Goal: Information Seeking & Learning: Learn about a topic

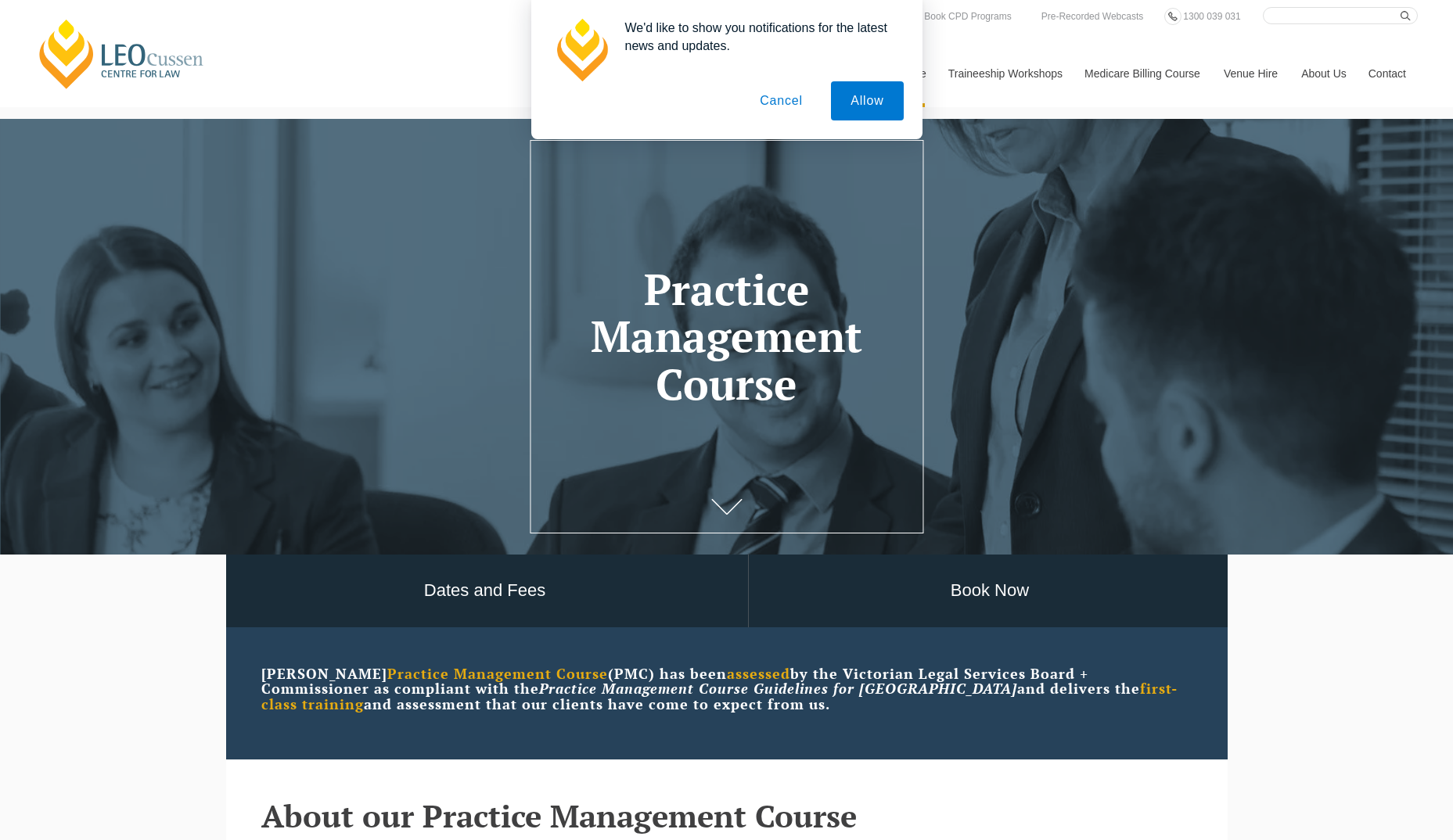
click at [775, 96] on button "Cancel" at bounding box center [781, 101] width 82 height 39
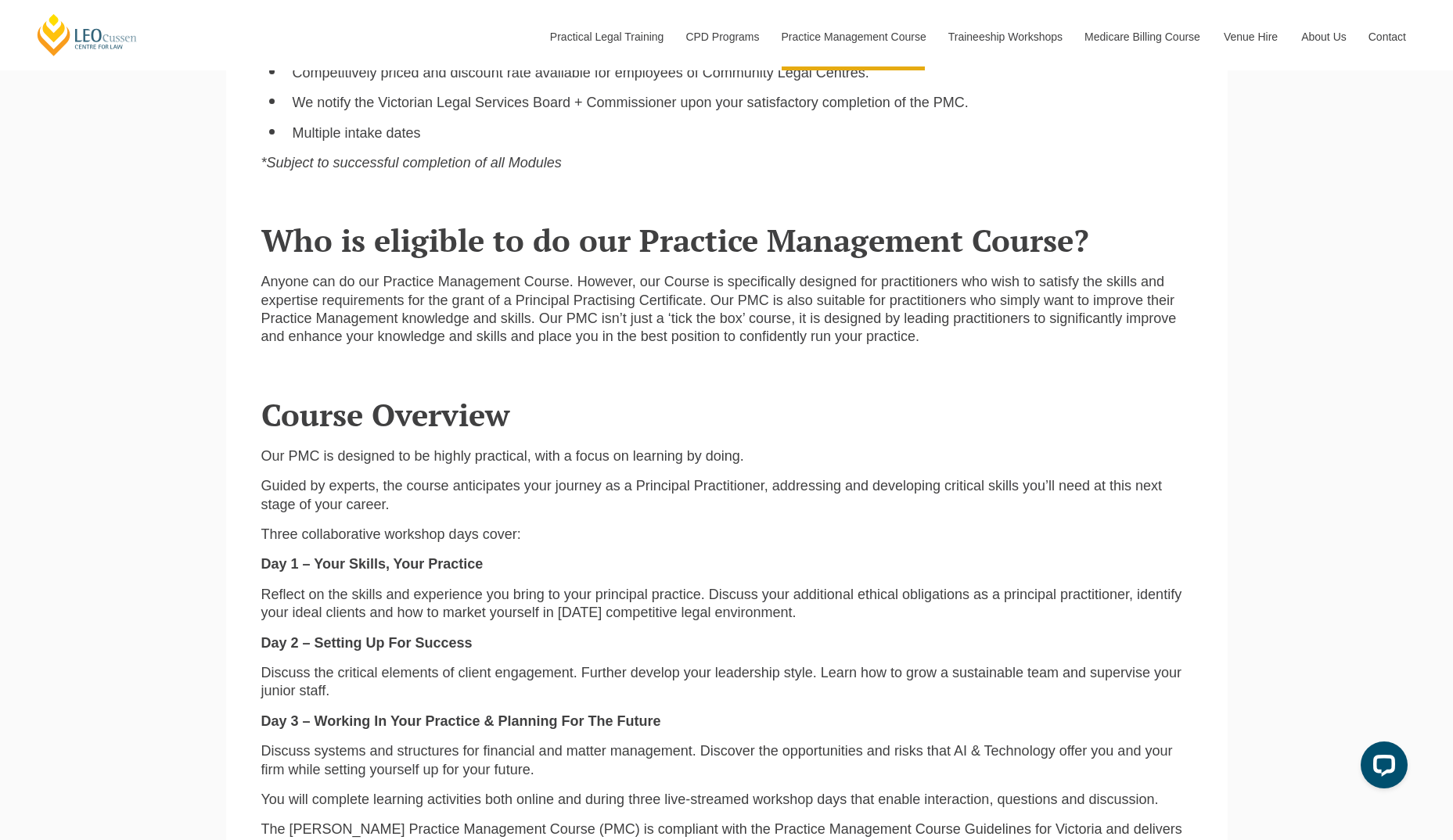
scroll to position [1394, 0]
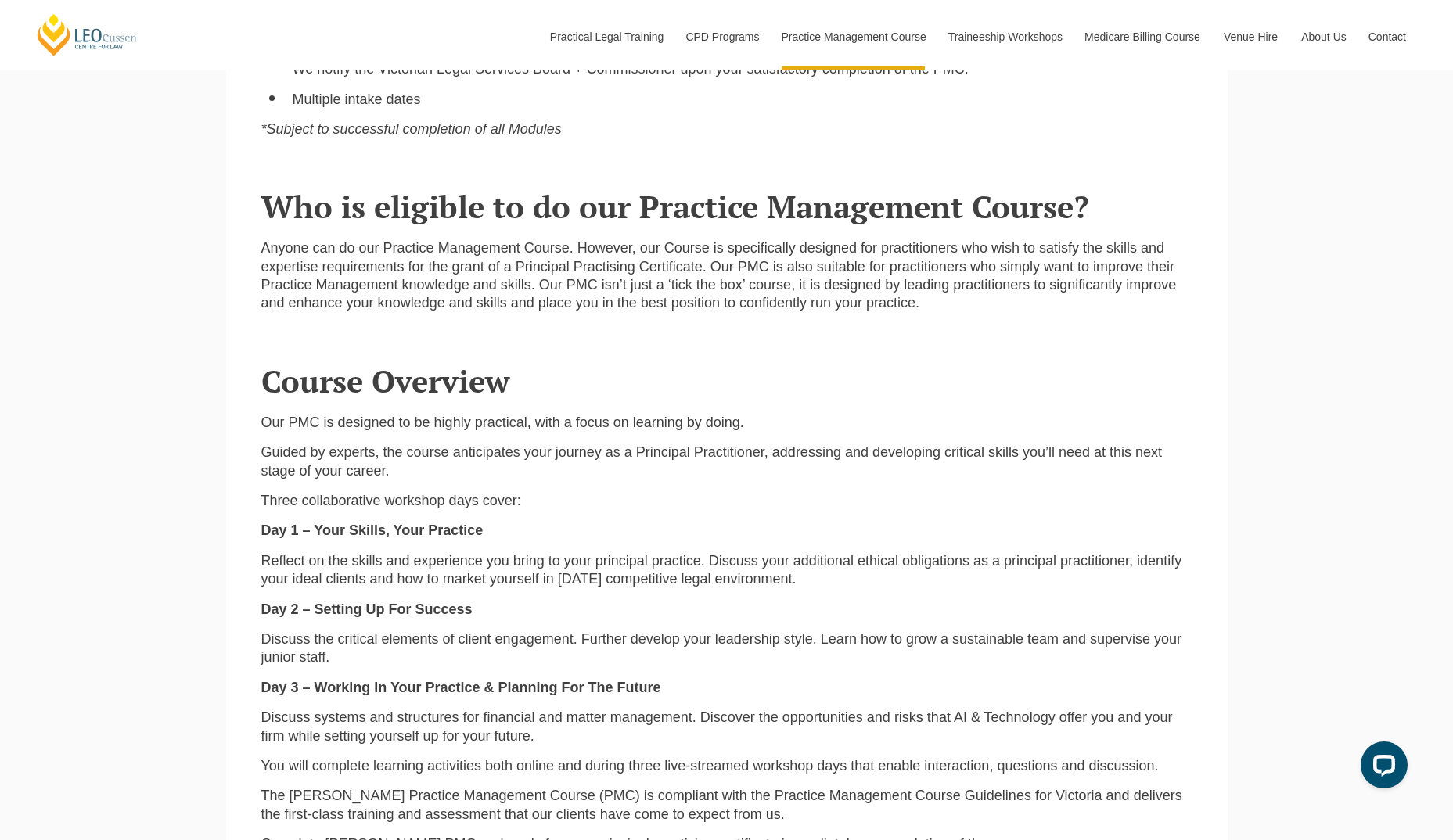
click at [634, 255] on p "Anyone can do our Practice Management Course. However, our Course is specifical…" at bounding box center [727, 275] width 931 height 73
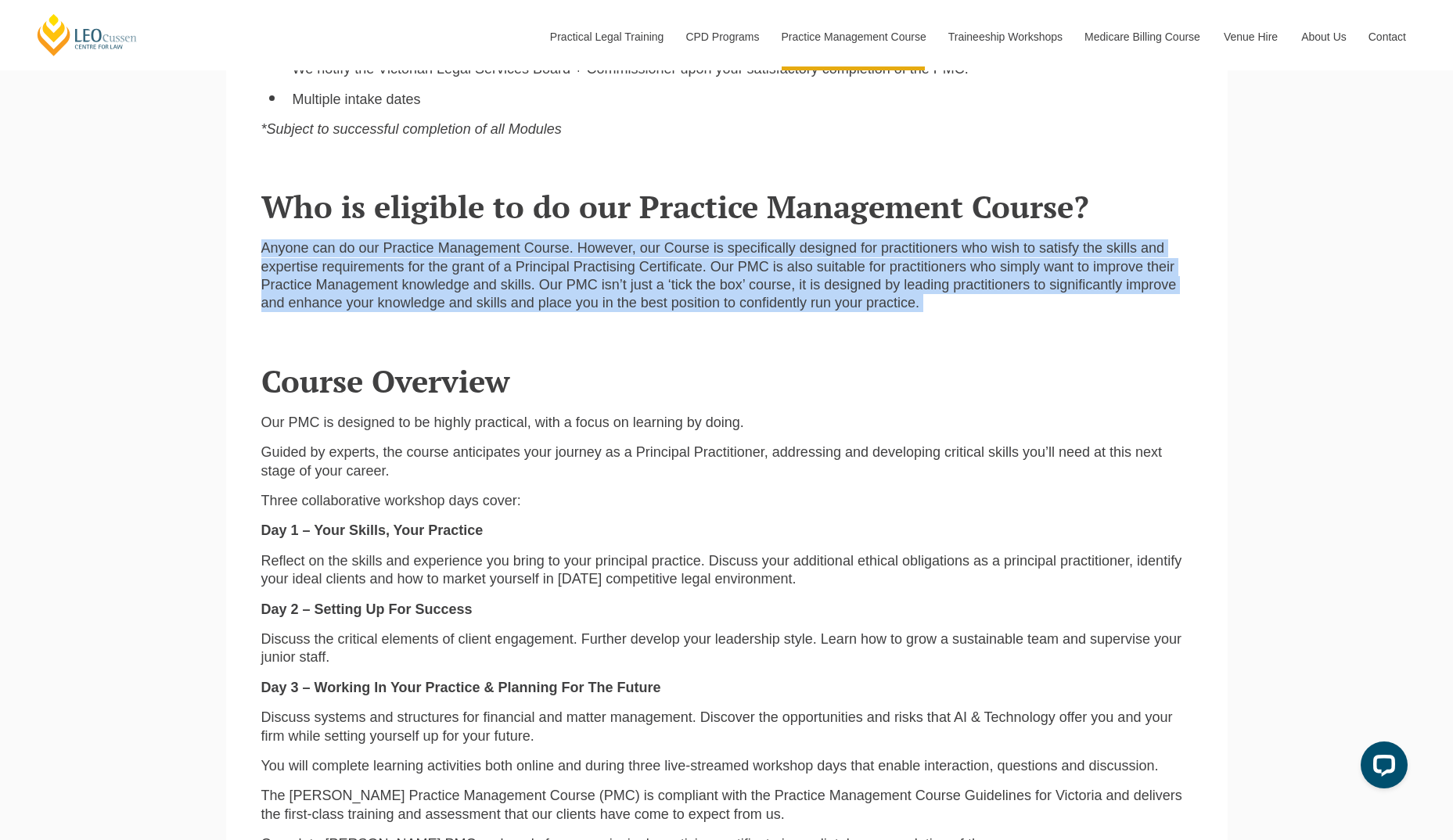
click at [634, 255] on p "Anyone can do our Practice Management Course. However, our Course is specifical…" at bounding box center [727, 275] width 931 height 73
click at [822, 263] on p "Anyone can do our Practice Management Course. However, our Course is specifical…" at bounding box center [727, 275] width 931 height 73
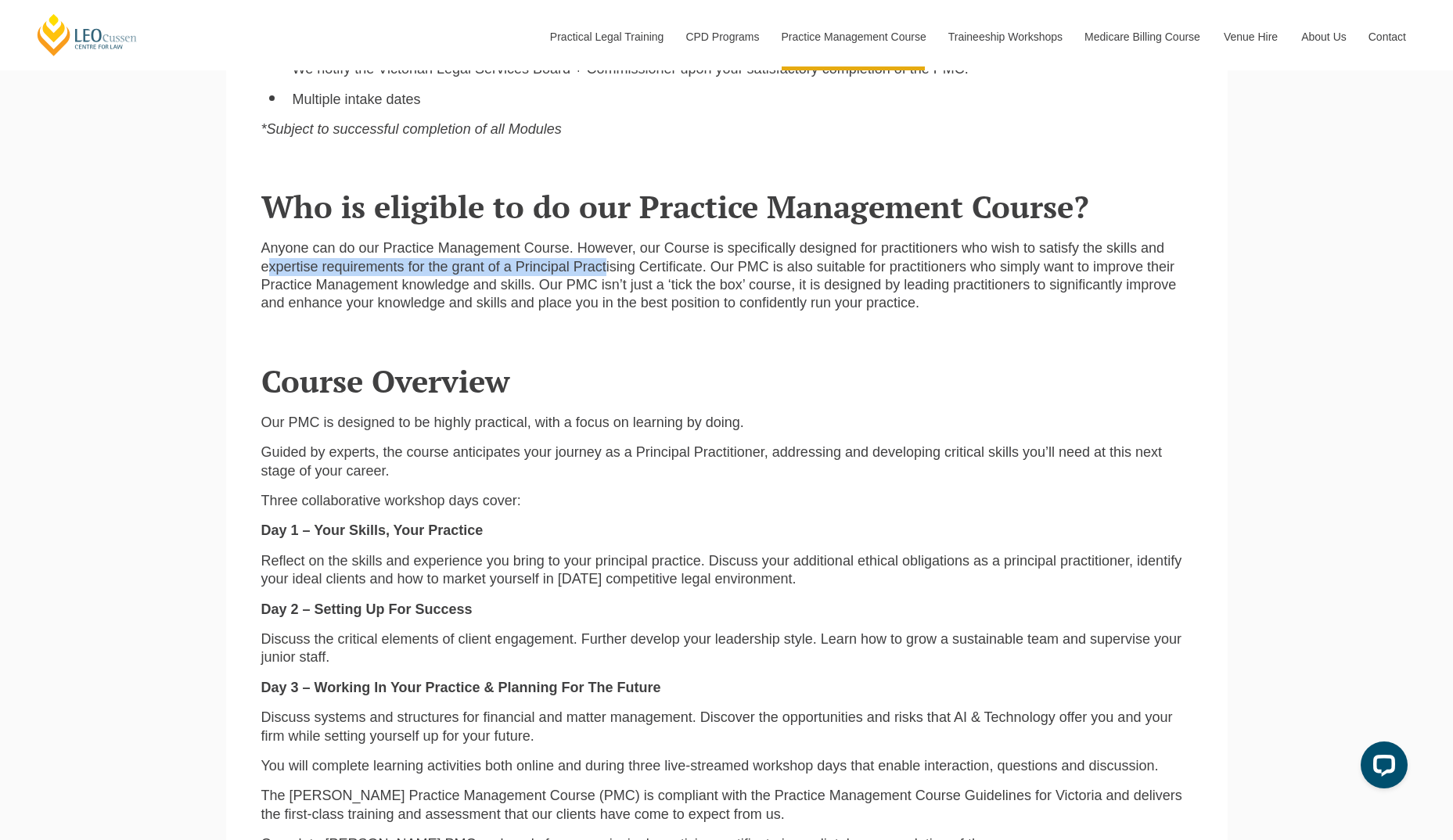
drag, startPoint x: 271, startPoint y: 274, endPoint x: 606, endPoint y: 279, distance: 335.0
click at [606, 279] on p "Anyone can do our Practice Management Course. However, our Course is specifical…" at bounding box center [727, 275] width 931 height 73
drag, startPoint x: 606, startPoint y: 279, endPoint x: 919, endPoint y: 273, distance: 313.1
click at [919, 273] on p "Anyone can do our Practice Management Course. However, our Course is specifical…" at bounding box center [727, 275] width 931 height 73
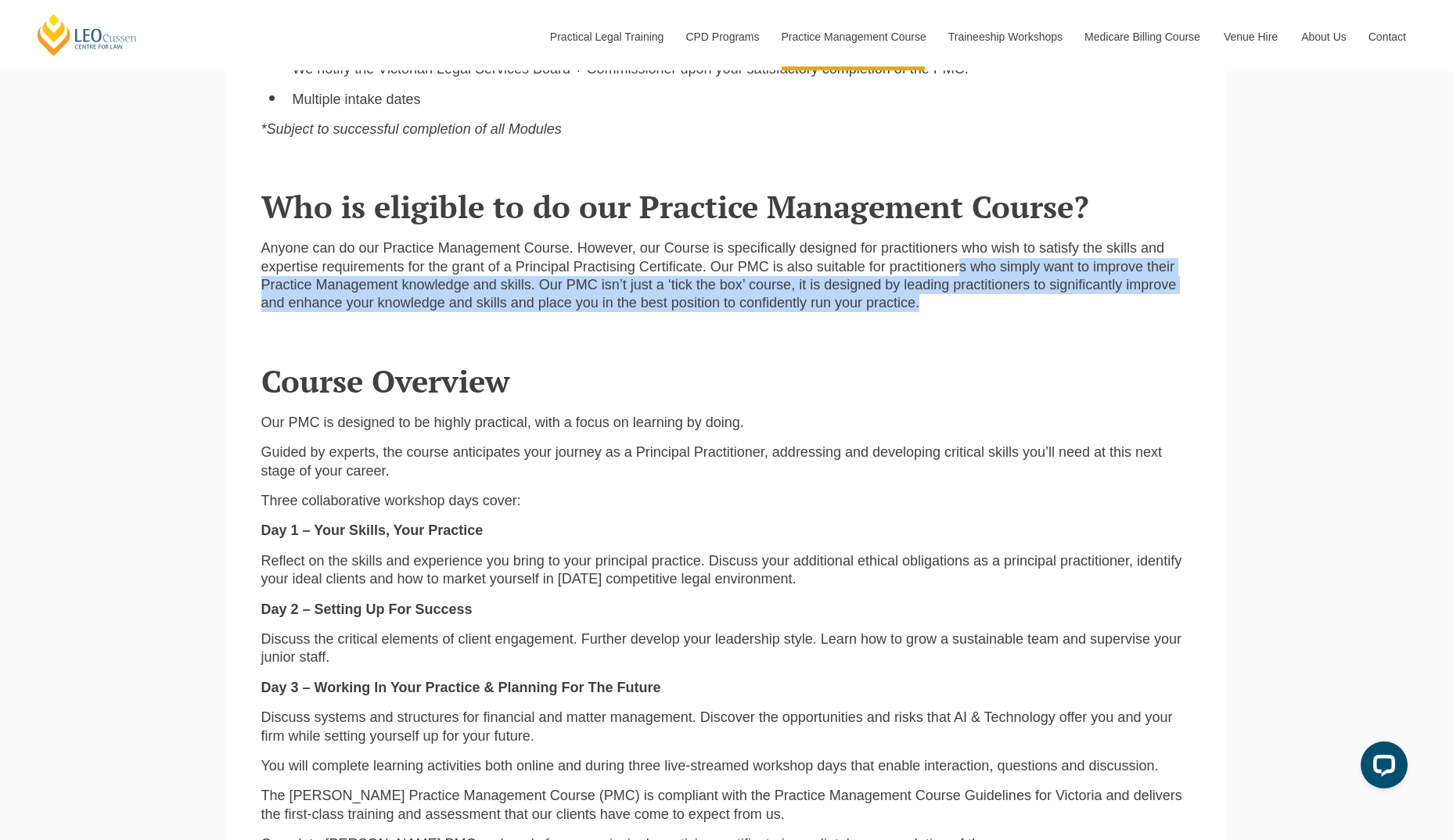
drag, startPoint x: 957, startPoint y: 263, endPoint x: 933, endPoint y: 303, distance: 46.6
click at [933, 303] on p "Anyone can do our Practice Management Course. However, our Course is specifical…" at bounding box center [727, 275] width 931 height 73
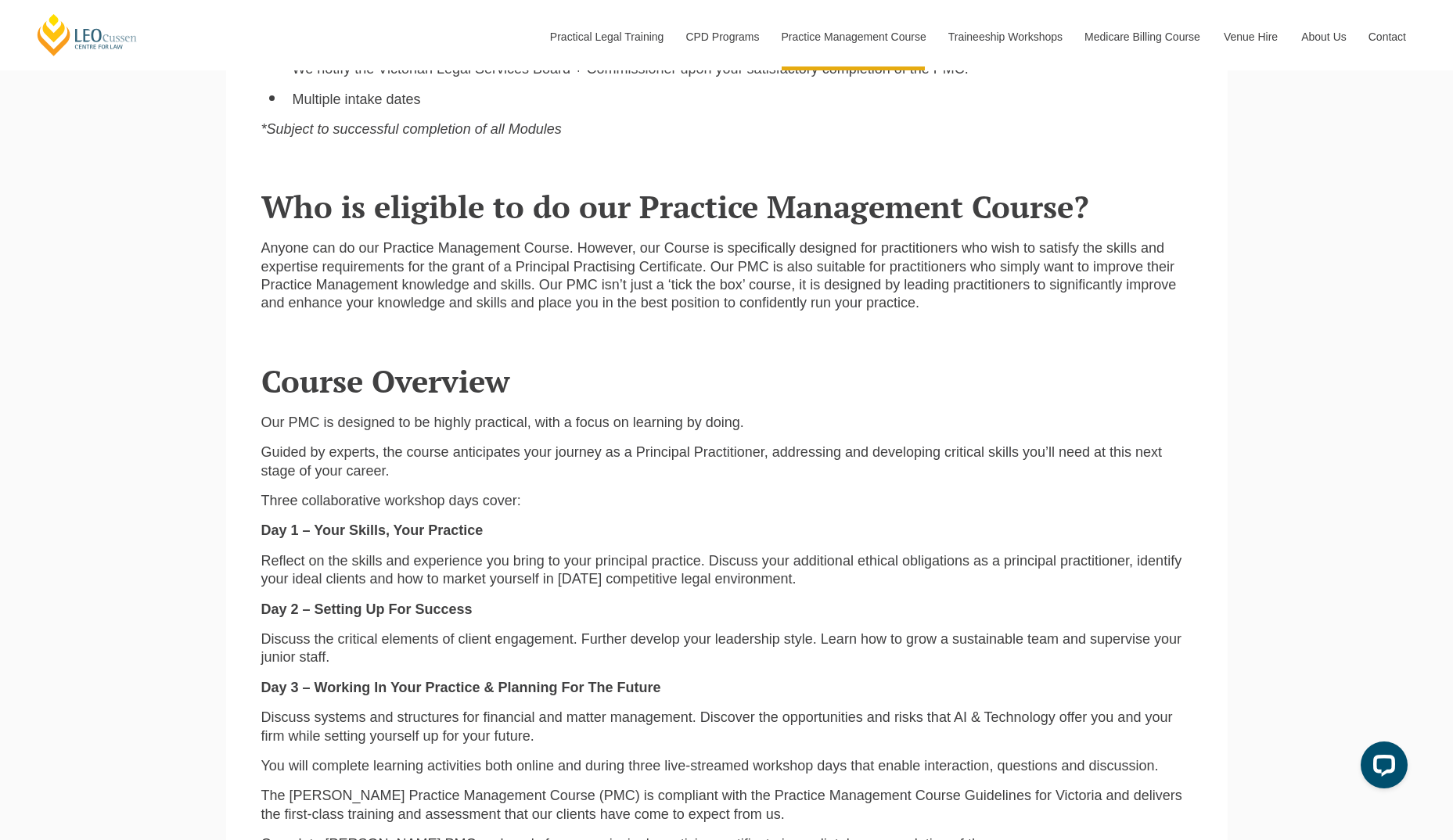
drag, startPoint x: 933, startPoint y: 303, endPoint x: 1108, endPoint y: 350, distance: 181.2
click at [1108, 350] on header "Course Overview" at bounding box center [727, 361] width 931 height 73
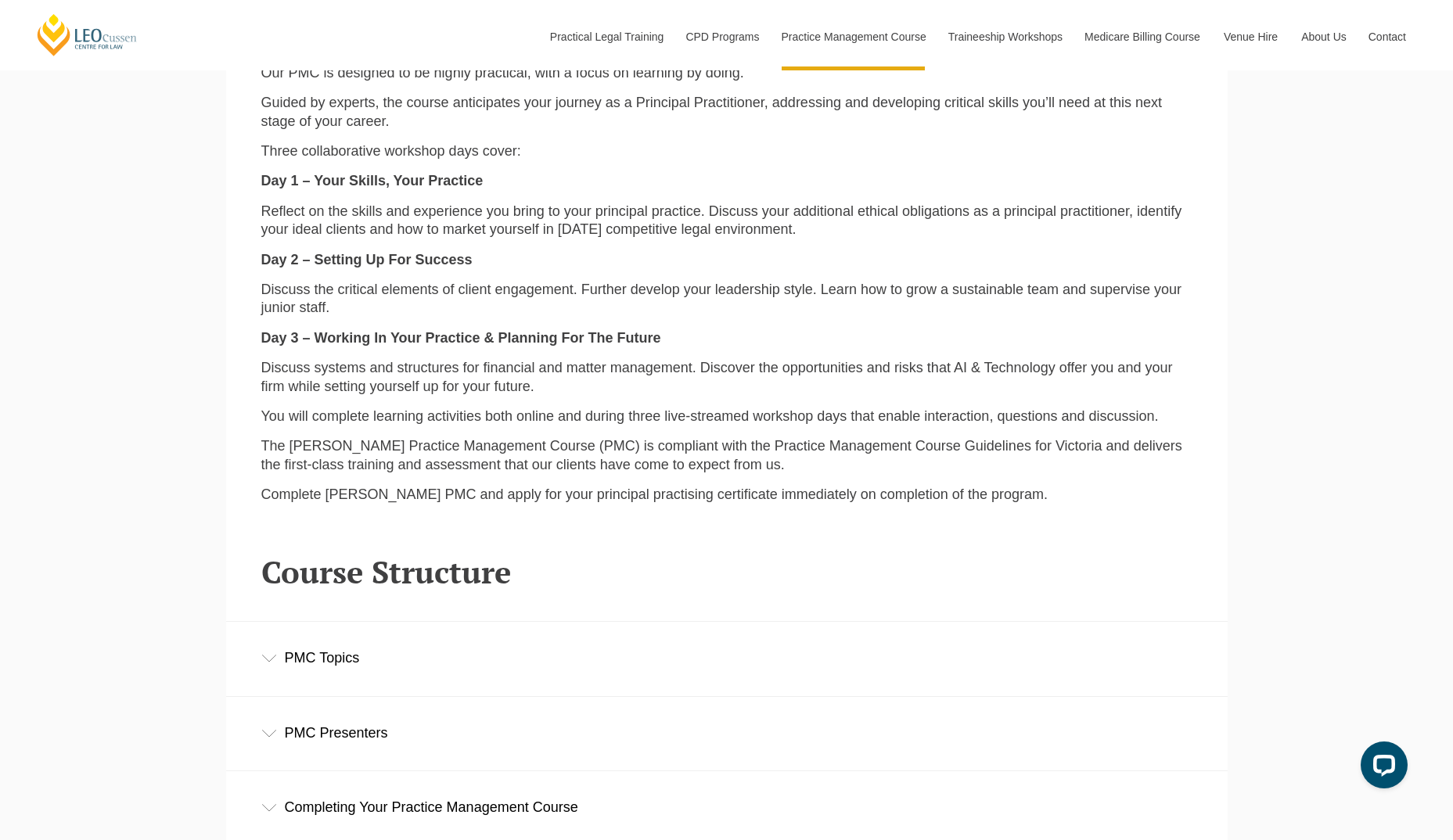
scroll to position [1745, 0]
click at [699, 215] on p "Reflect on the skills and experience you bring to your principal practice. Disc…" at bounding box center [727, 219] width 931 height 37
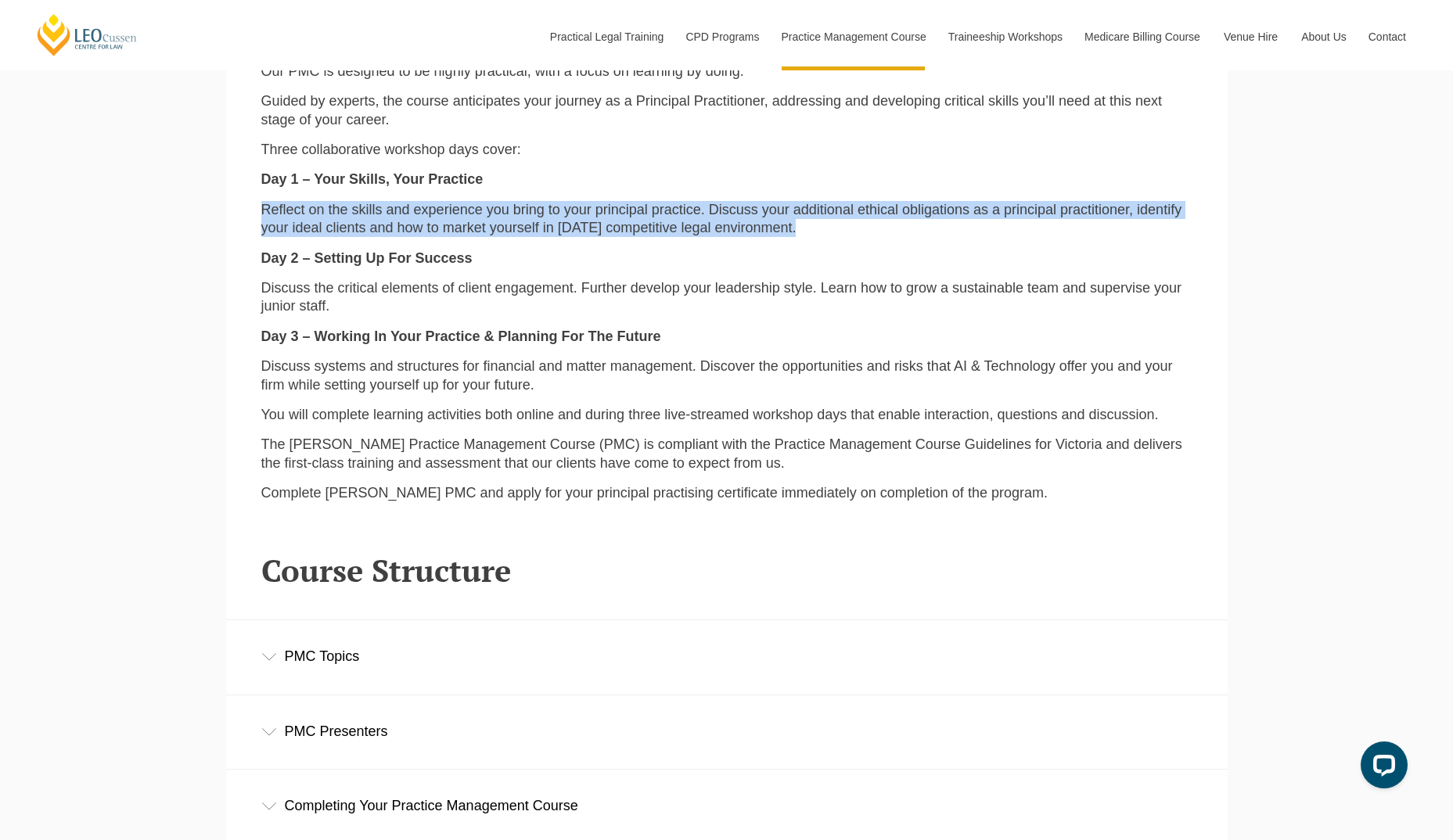
click at [699, 215] on p "Reflect on the skills and experience you bring to your principal practice. Disc…" at bounding box center [727, 219] width 931 height 37
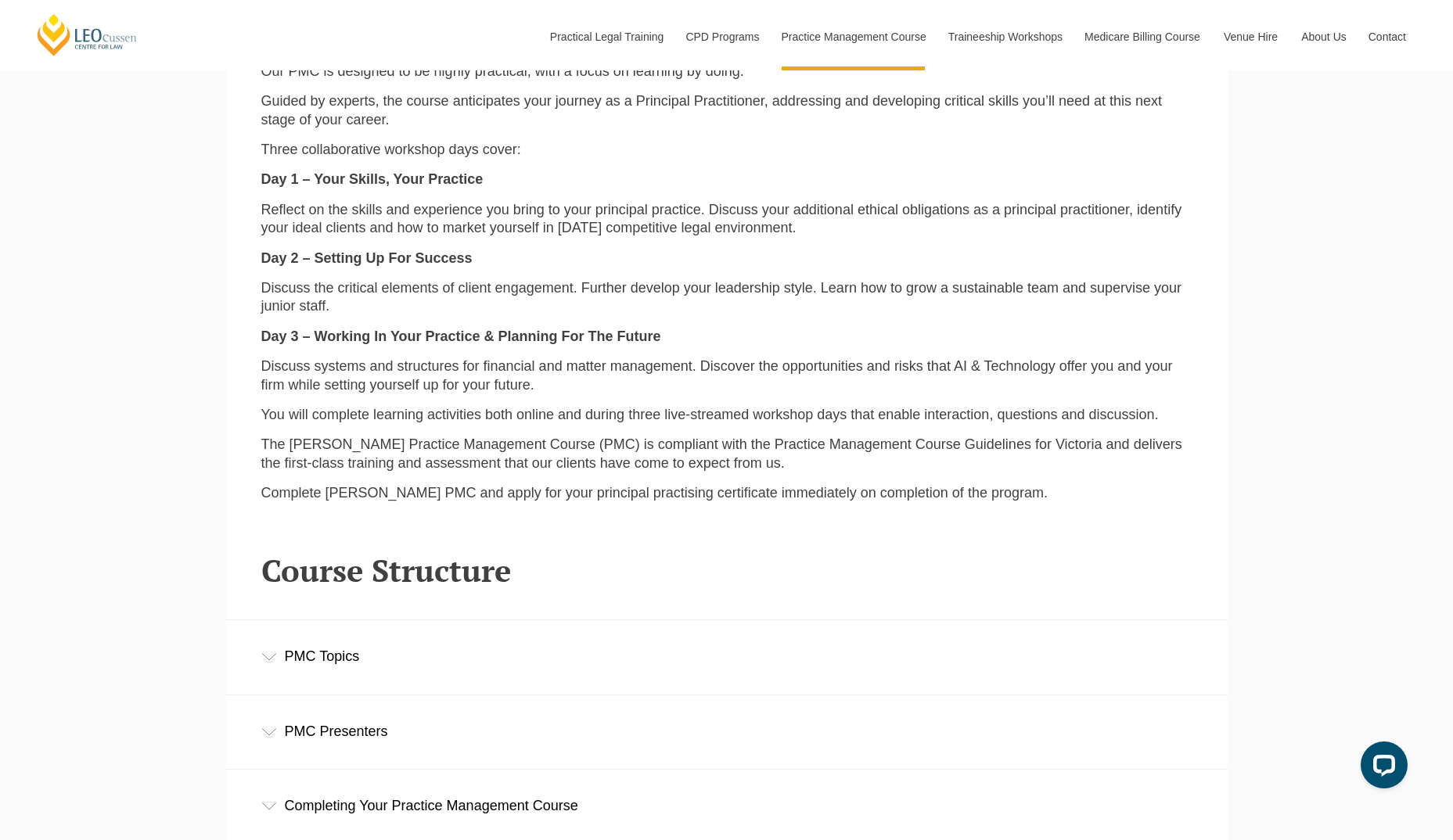
drag, startPoint x: 699, startPoint y: 215, endPoint x: 662, endPoint y: 308, distance: 100.1
click at [662, 308] on p "Discuss the critical elements of client engagement. Further develop your leader…" at bounding box center [727, 297] width 931 height 37
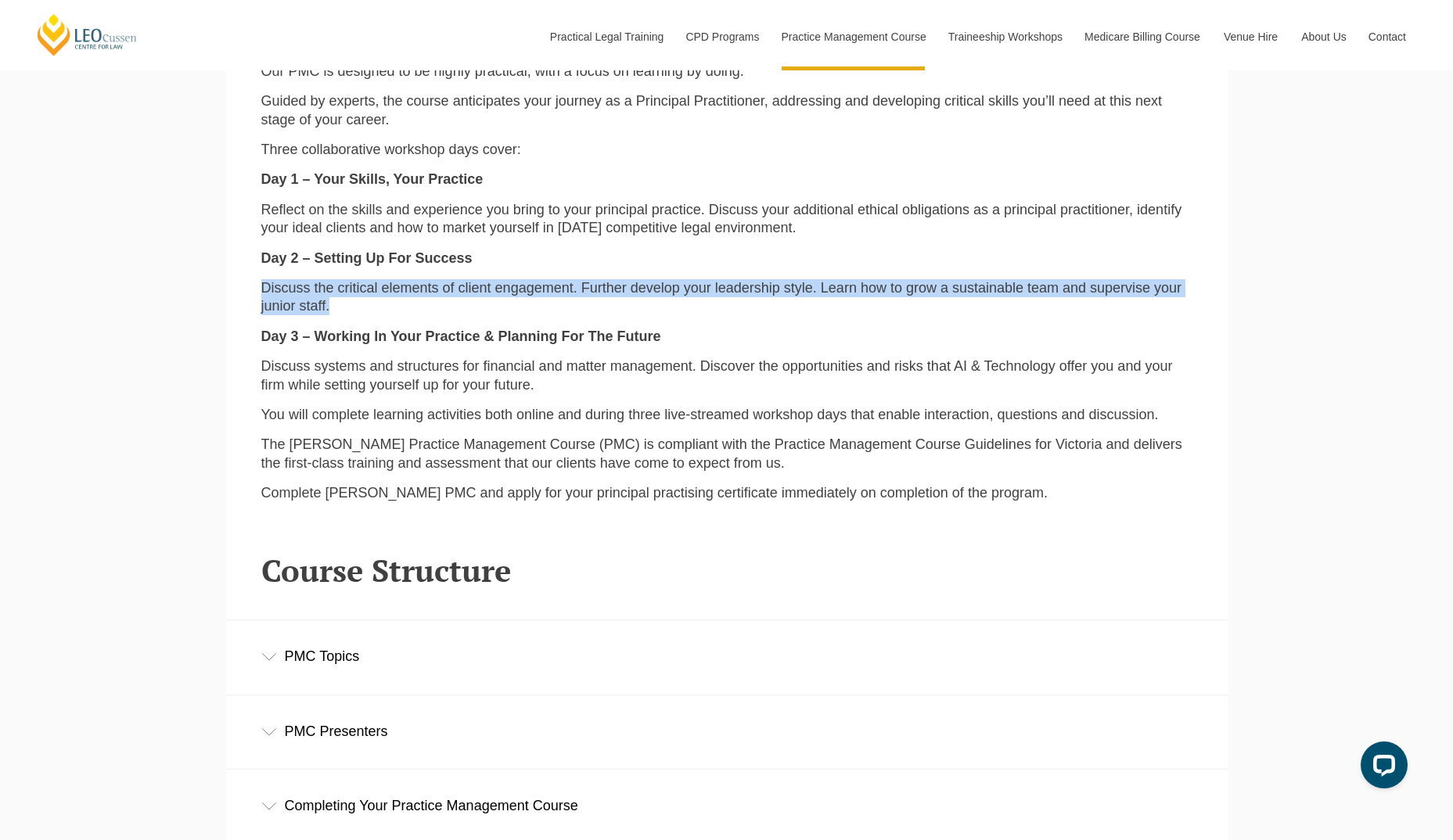
click at [662, 308] on p "Discuss the critical elements of client engagement. Further develop your leader…" at bounding box center [727, 297] width 931 height 37
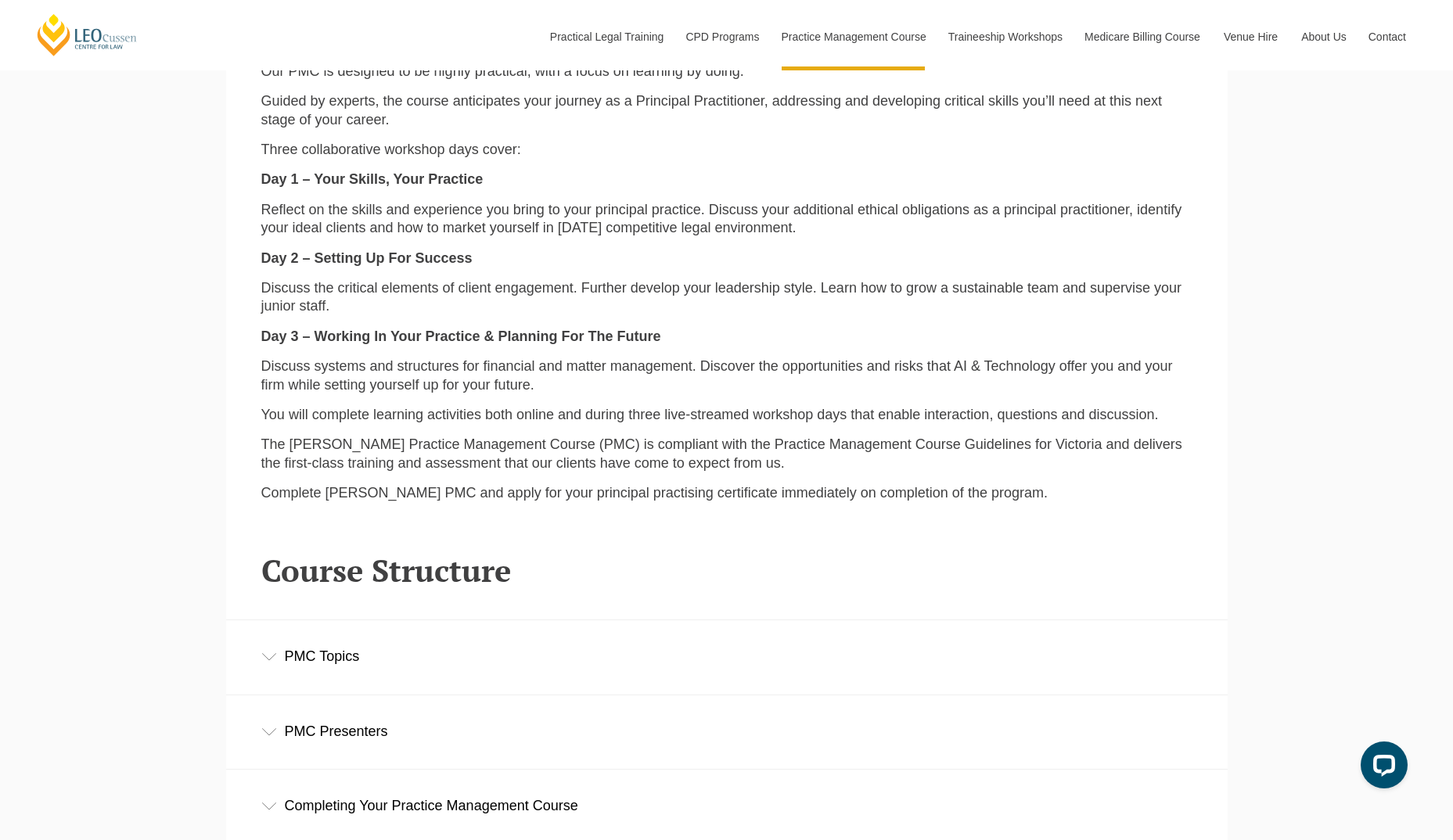
drag, startPoint x: 662, startPoint y: 308, endPoint x: 615, endPoint y: 377, distance: 83.5
click at [615, 377] on p "Discuss systems and structures for financial and matter management. Discover th…" at bounding box center [727, 376] width 931 height 37
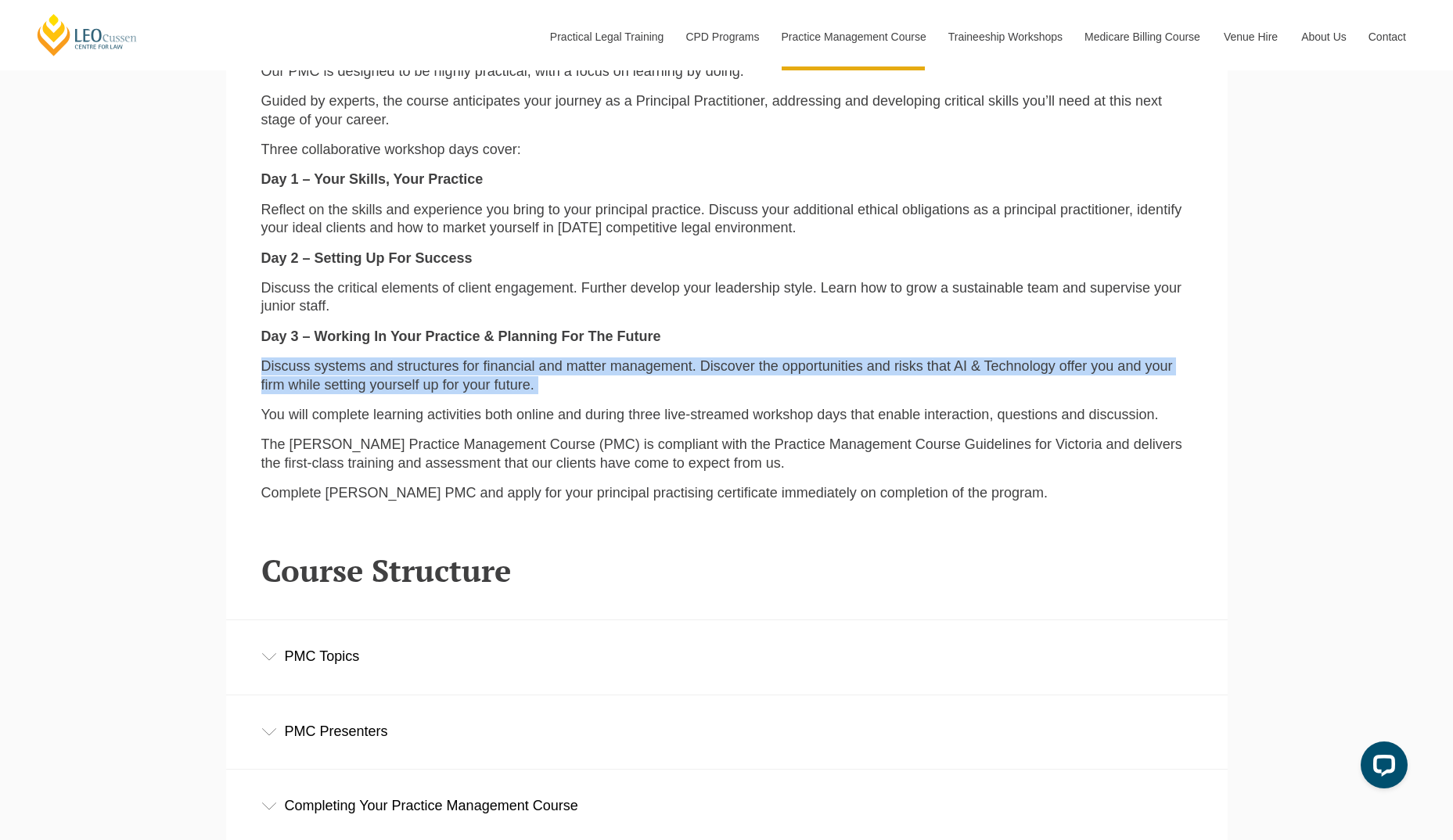
click at [615, 377] on p "Discuss systems and structures for financial and matter management. Discover th…" at bounding box center [727, 376] width 931 height 37
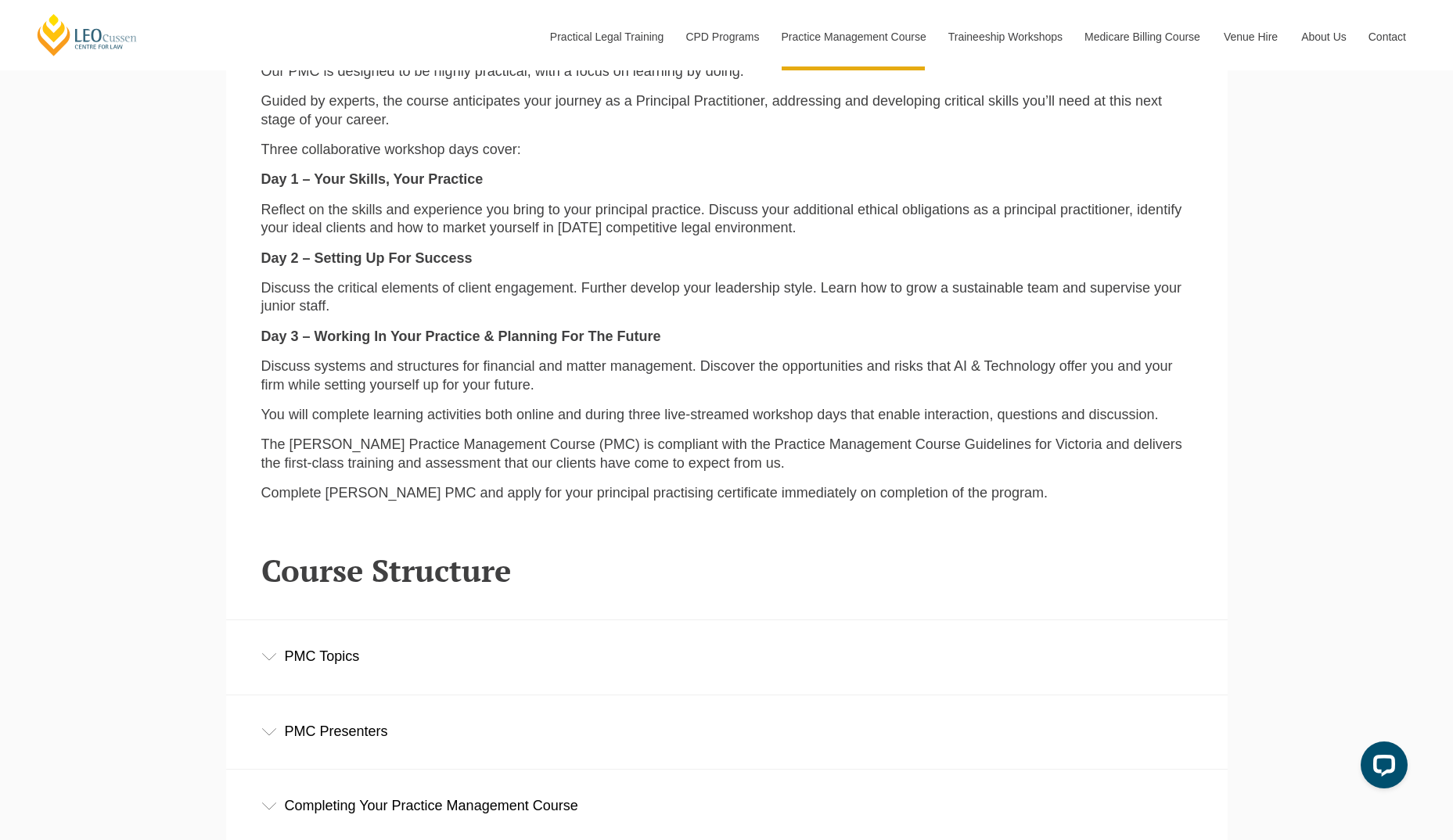
drag, startPoint x: 615, startPoint y: 377, endPoint x: 613, endPoint y: 410, distance: 33.1
click at [613, 410] on p "You will complete learning activities both online and during three live-streame…" at bounding box center [727, 414] width 931 height 18
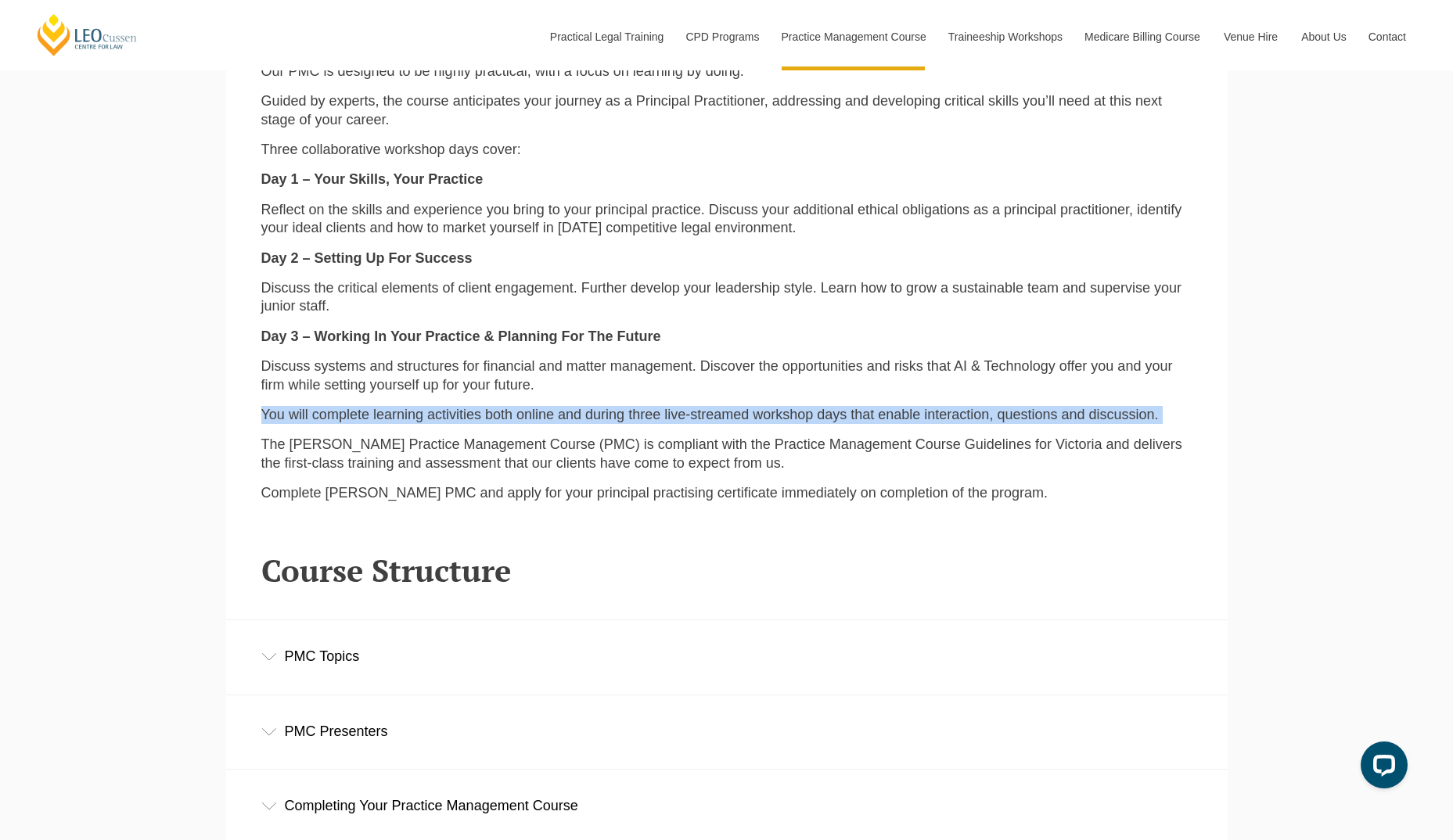
click at [613, 410] on p "You will complete learning activities both online and during three live-streame…" at bounding box center [727, 414] width 931 height 18
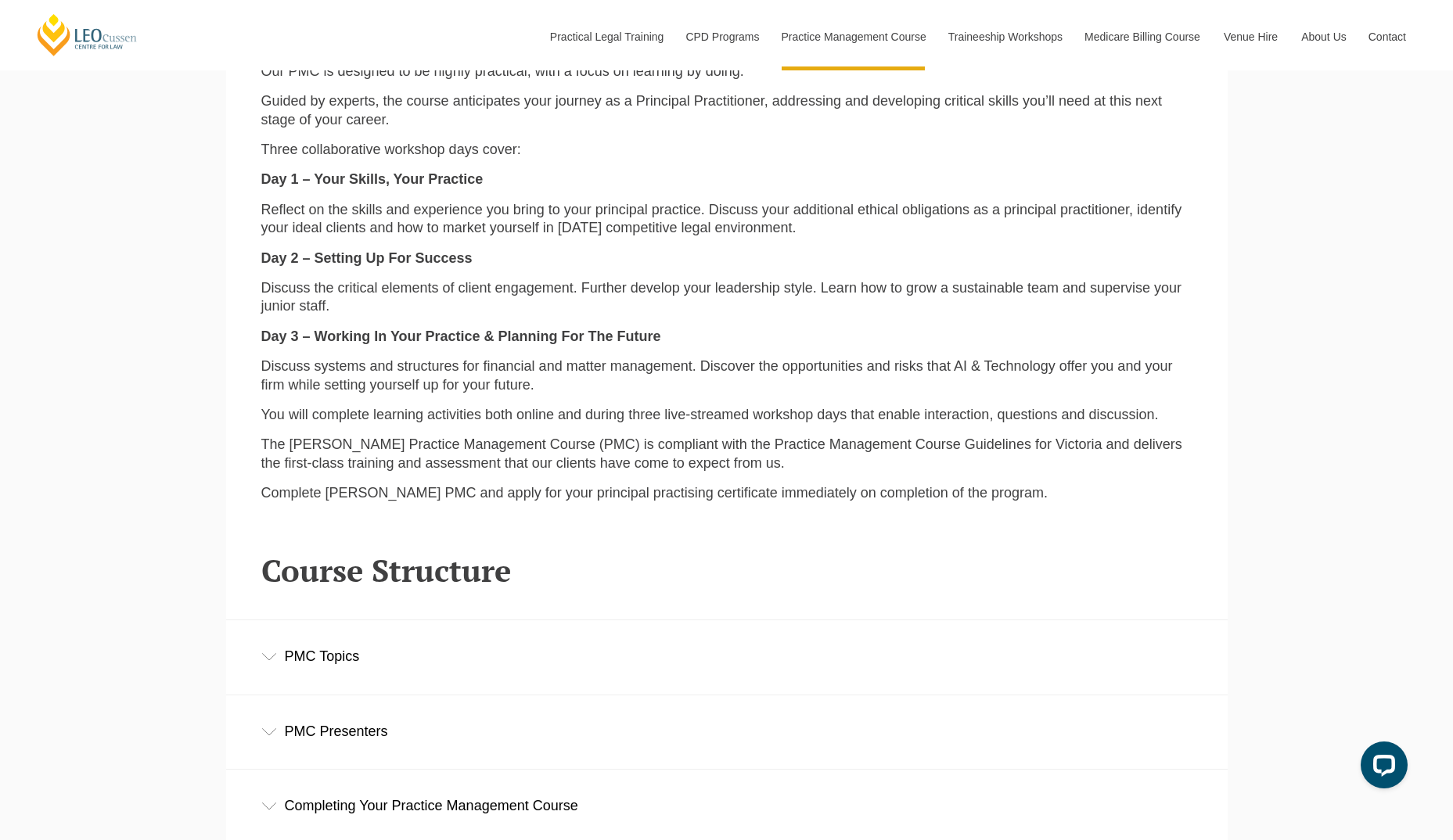
drag, startPoint x: 613, startPoint y: 410, endPoint x: 627, endPoint y: 456, distance: 48.1
click at [627, 456] on p "The Leo Cussen Practice Management Course (PMC) is compliant with the Practice …" at bounding box center [727, 454] width 931 height 37
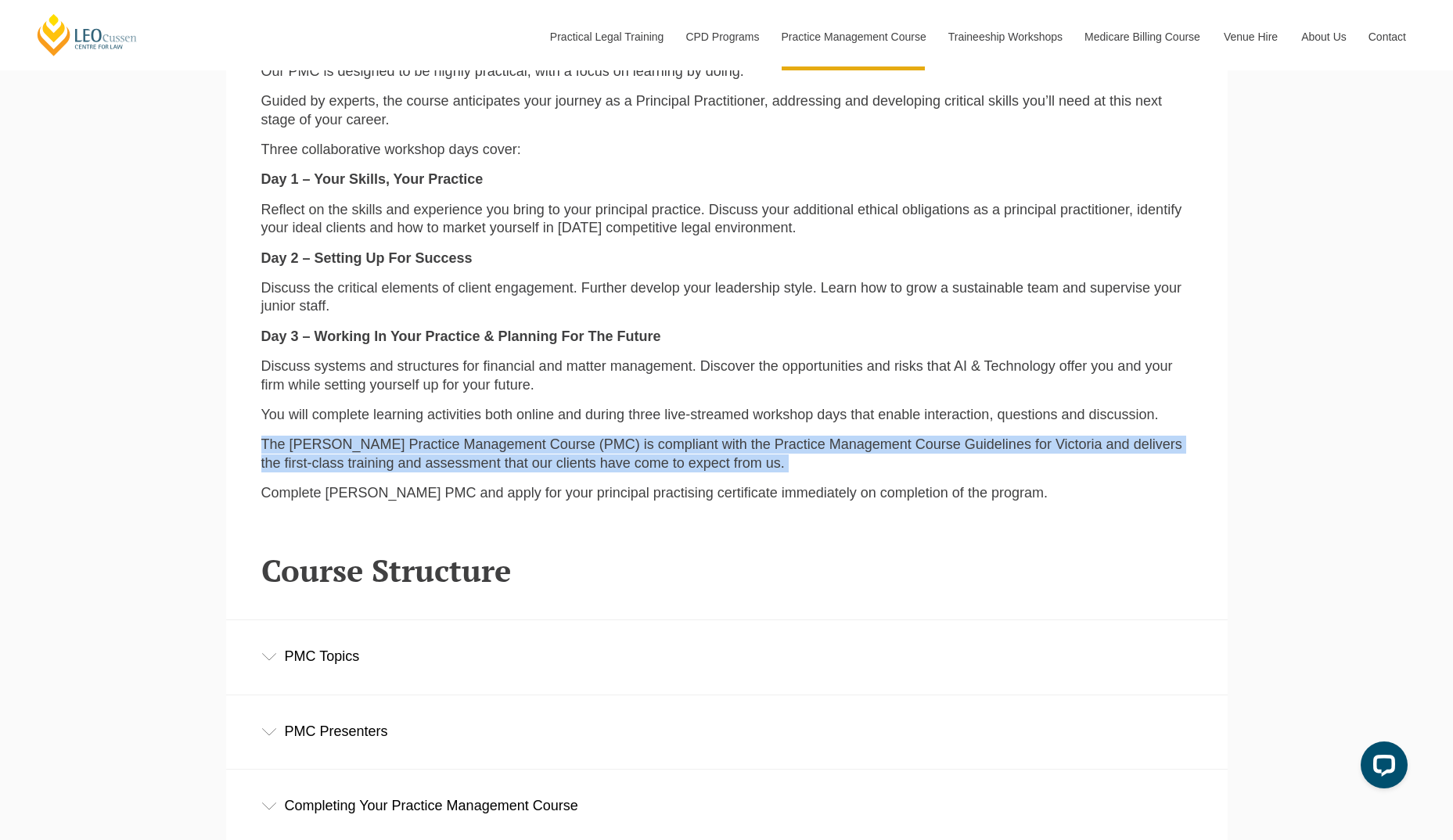
click at [627, 456] on p "The Leo Cussen Practice Management Course (PMC) is compliant with the Practice …" at bounding box center [727, 454] width 931 height 37
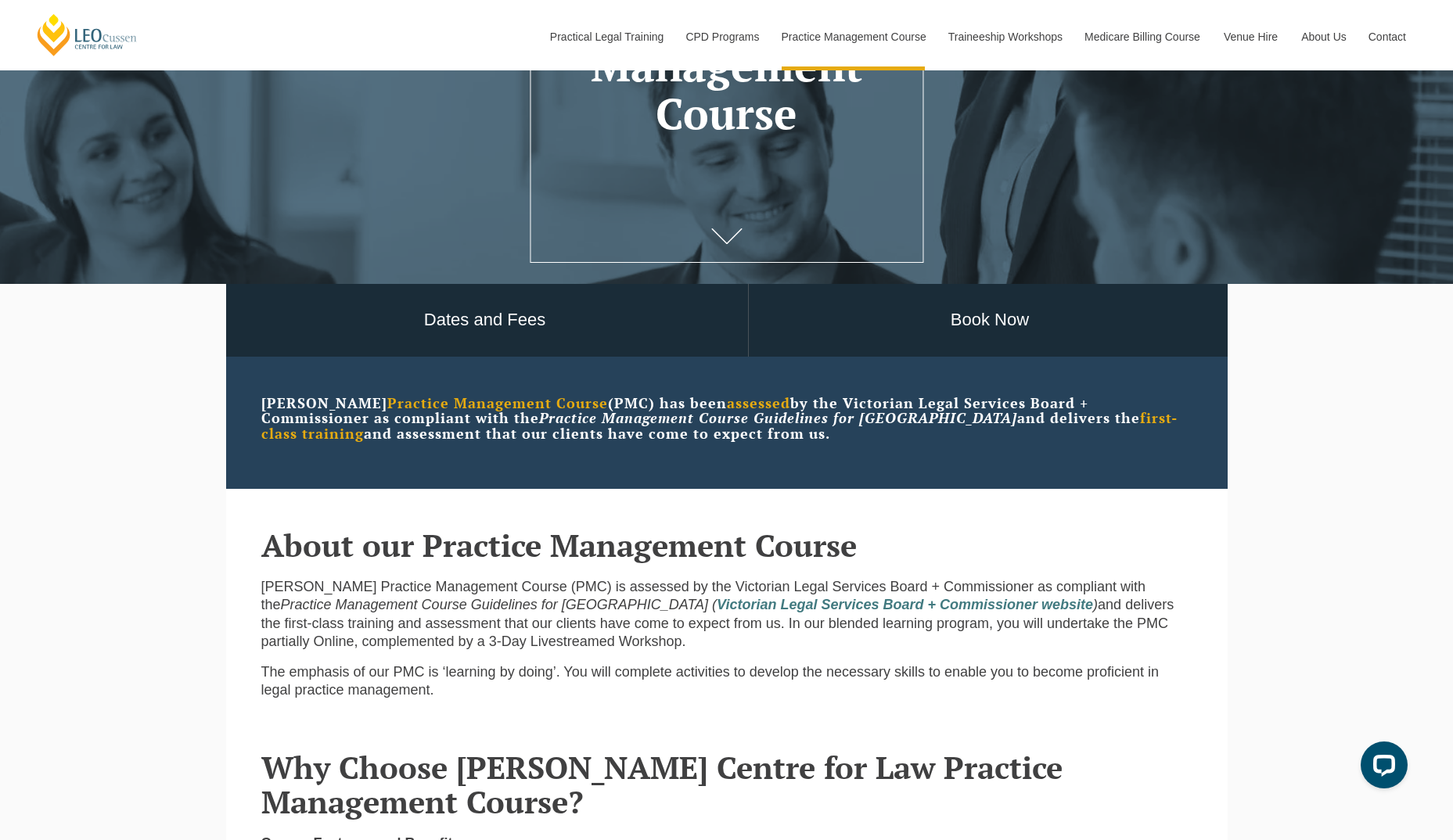
scroll to position [273, 0]
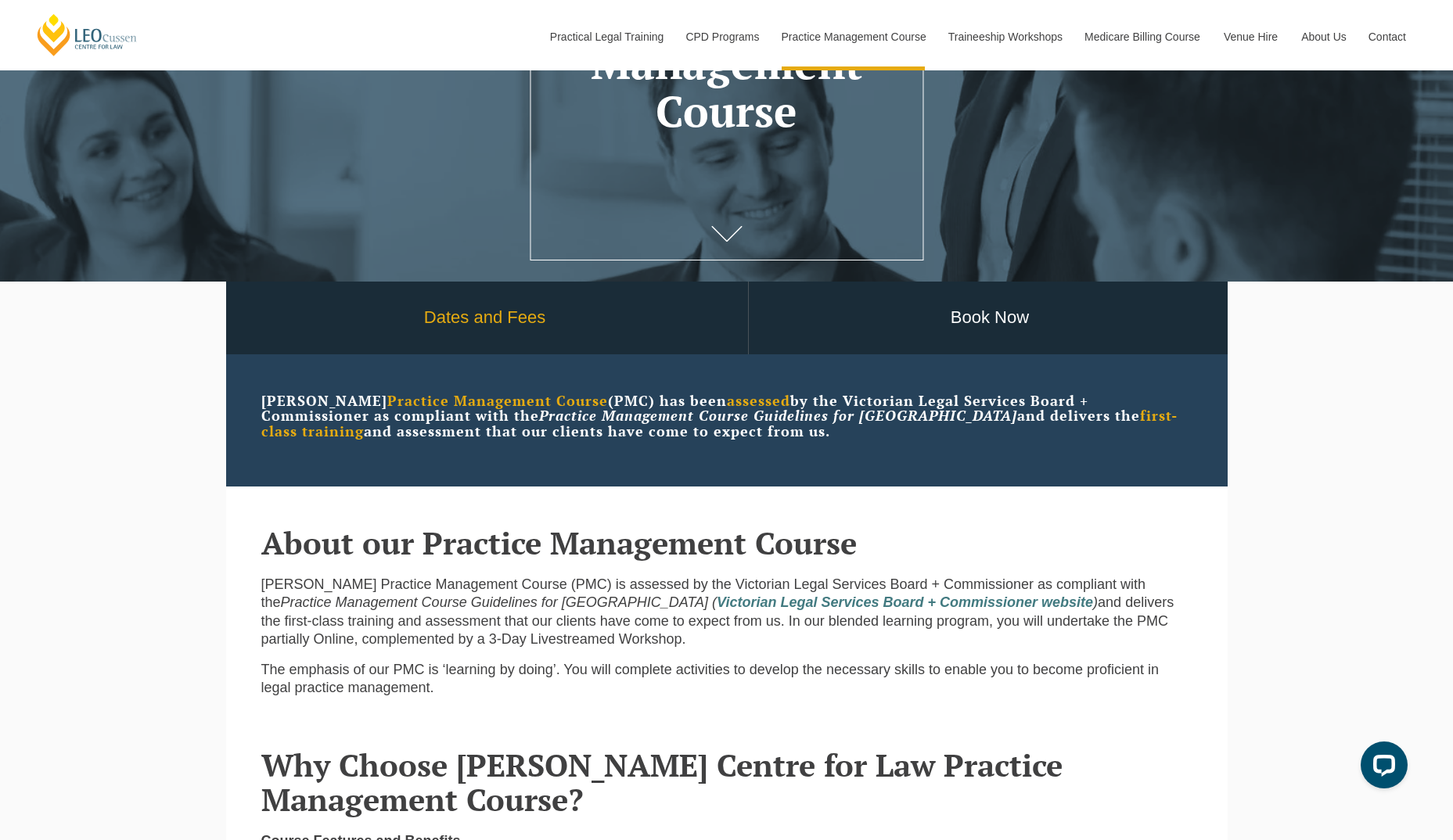
click at [603, 300] on link "Dates and Fees" at bounding box center [485, 318] width 526 height 73
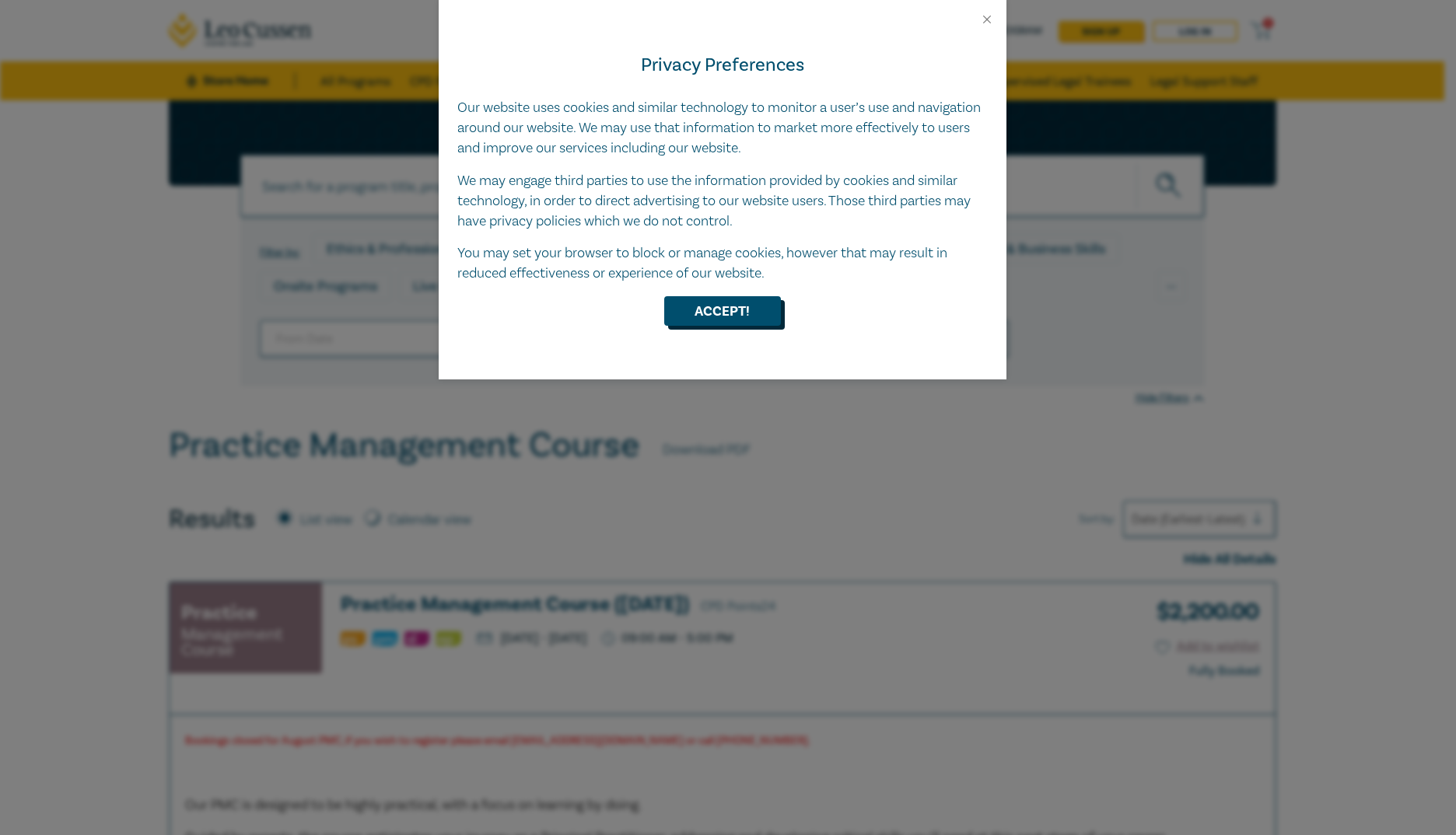
click at [701, 324] on button "Accept!" at bounding box center [722, 311] width 117 height 30
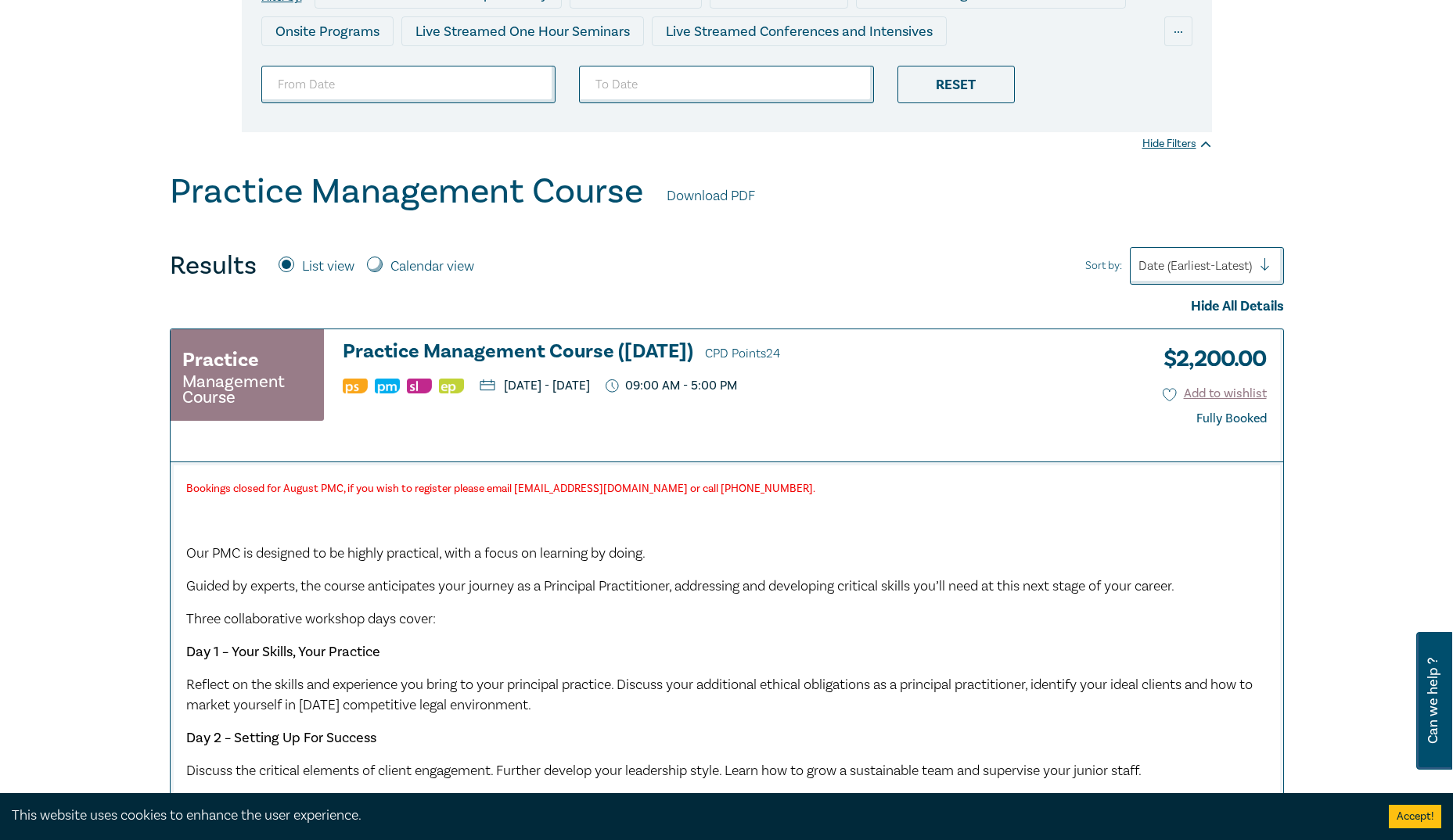
scroll to position [359, 0]
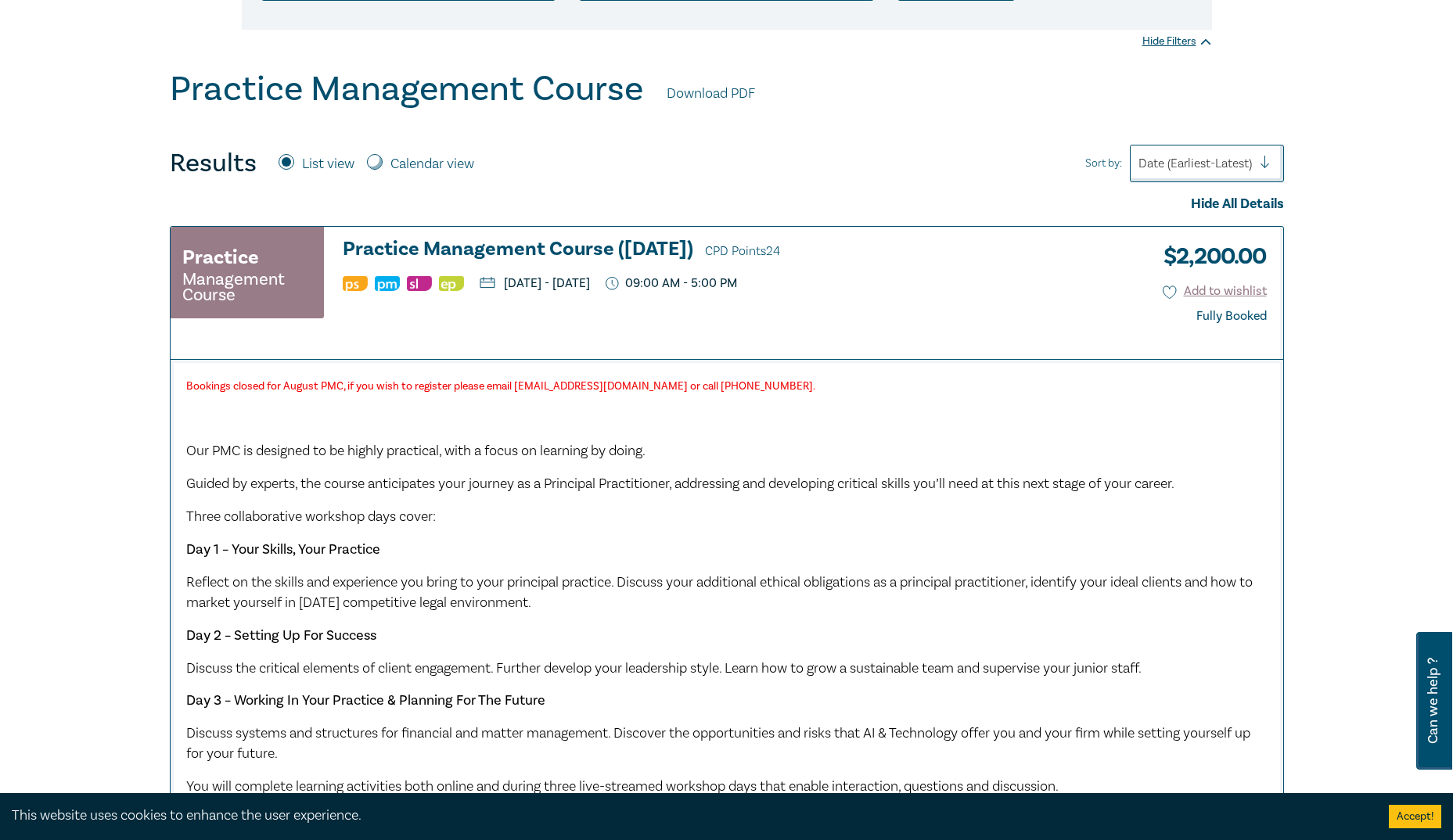
drag, startPoint x: 610, startPoint y: 284, endPoint x: 780, endPoint y: 282, distance: 170.0
click at [590, 282] on p "Wednesday, 20 August 2025 - Friday, 22 August 2025" at bounding box center [535, 283] width 110 height 13
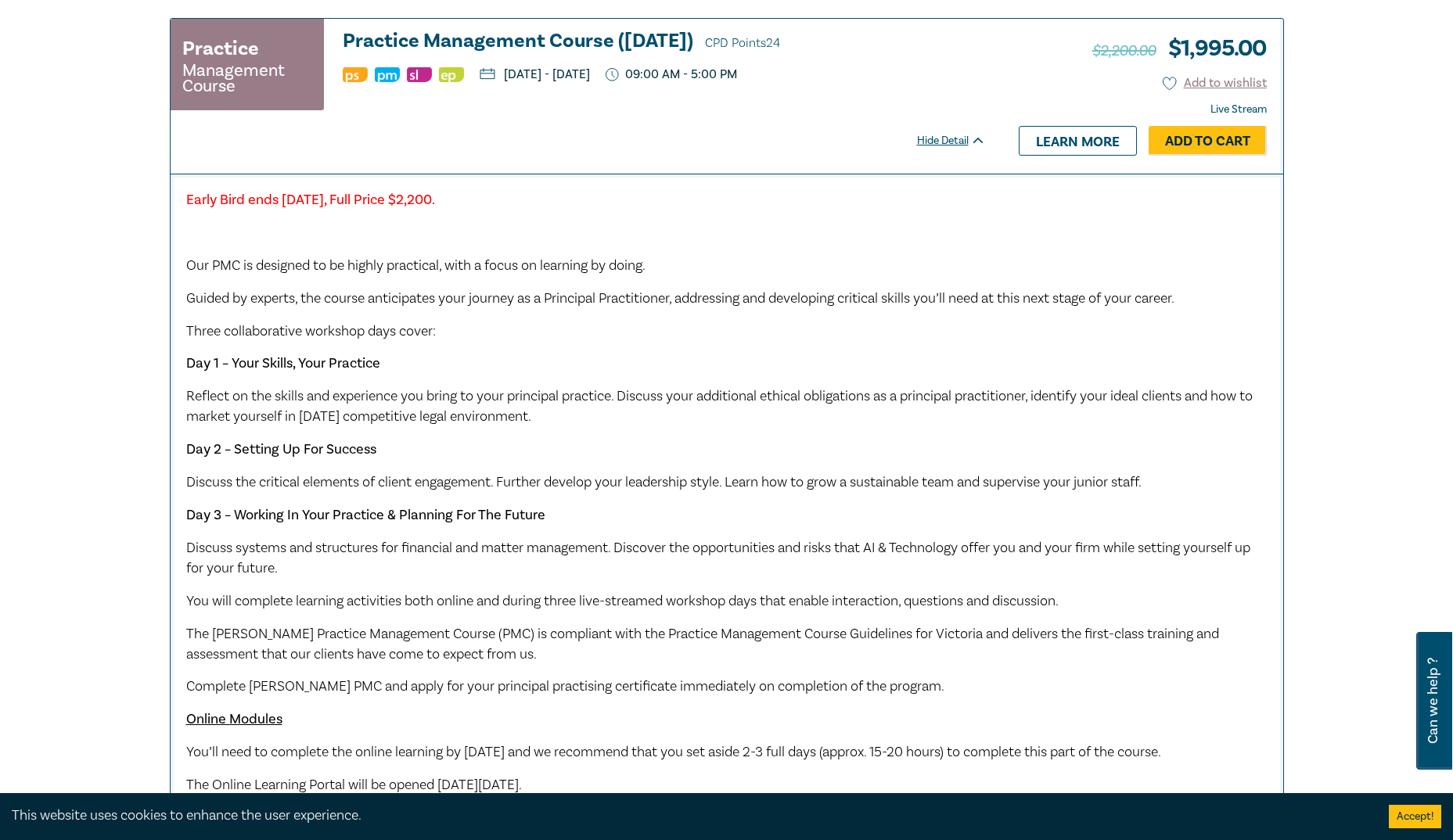
scroll to position [1481, 0]
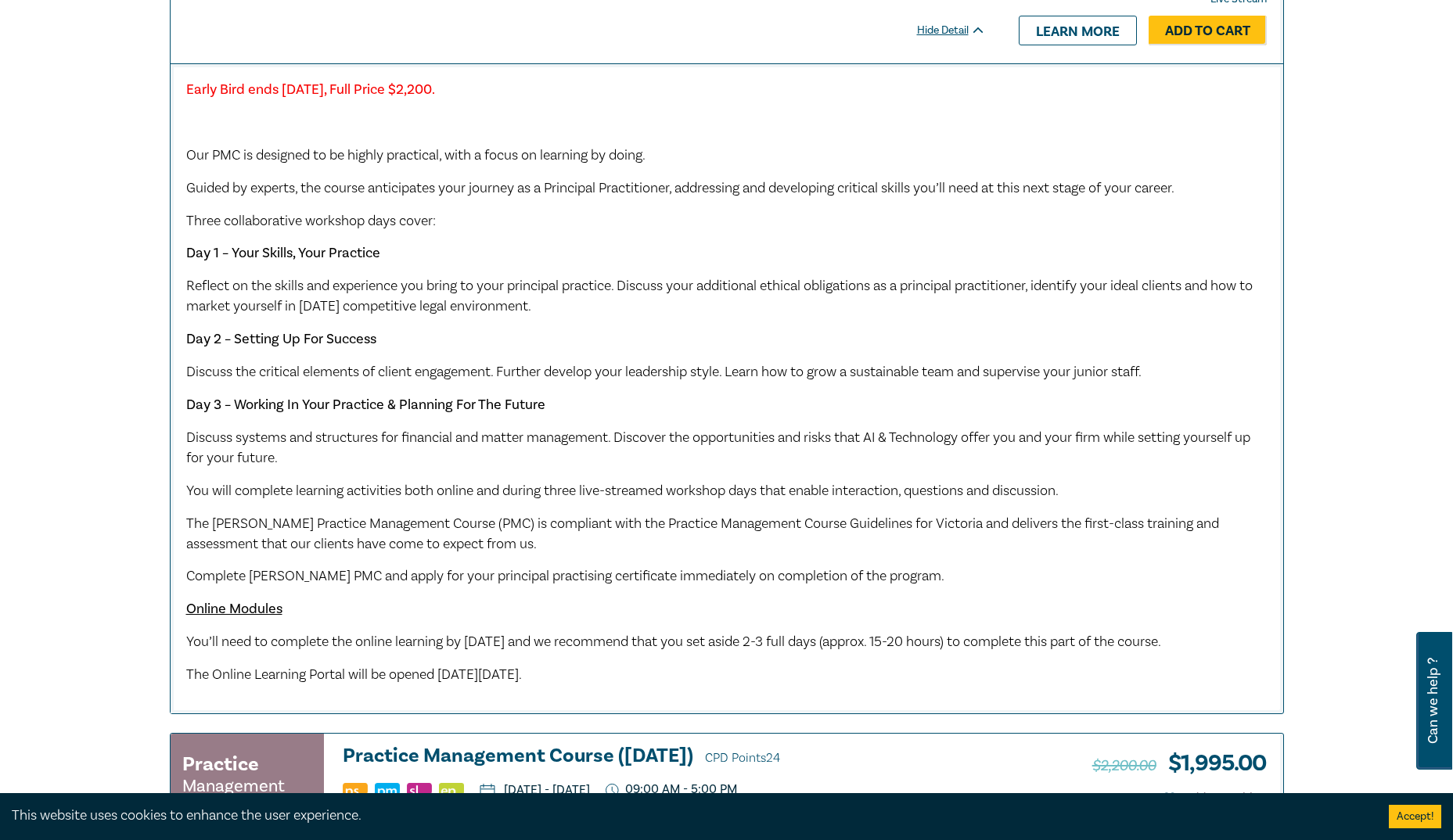
click at [396, 197] on span "Guided by experts, the course anticipates your journey as a Principal Practitio…" at bounding box center [680, 188] width 988 height 18
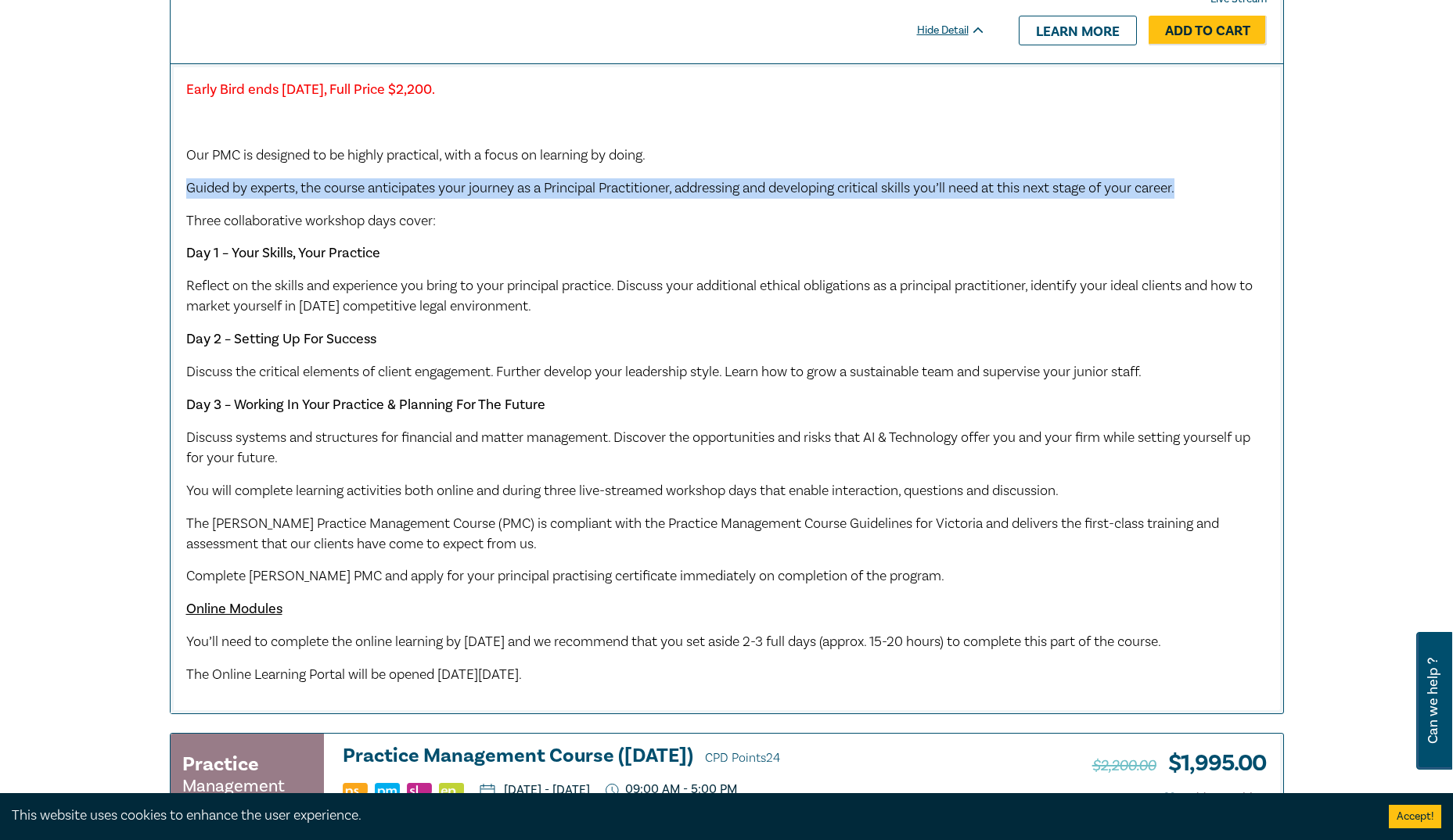
click at [396, 197] on span "Guided by experts, the course anticipates your journey as a Principal Practitio…" at bounding box center [680, 188] width 988 height 18
drag, startPoint x: 396, startPoint y: 203, endPoint x: 349, endPoint y: 206, distance: 47.1
click at [349, 197] on span "Guided by experts, the course anticipates your journey as a Principal Practitio…" at bounding box center [680, 188] width 988 height 18
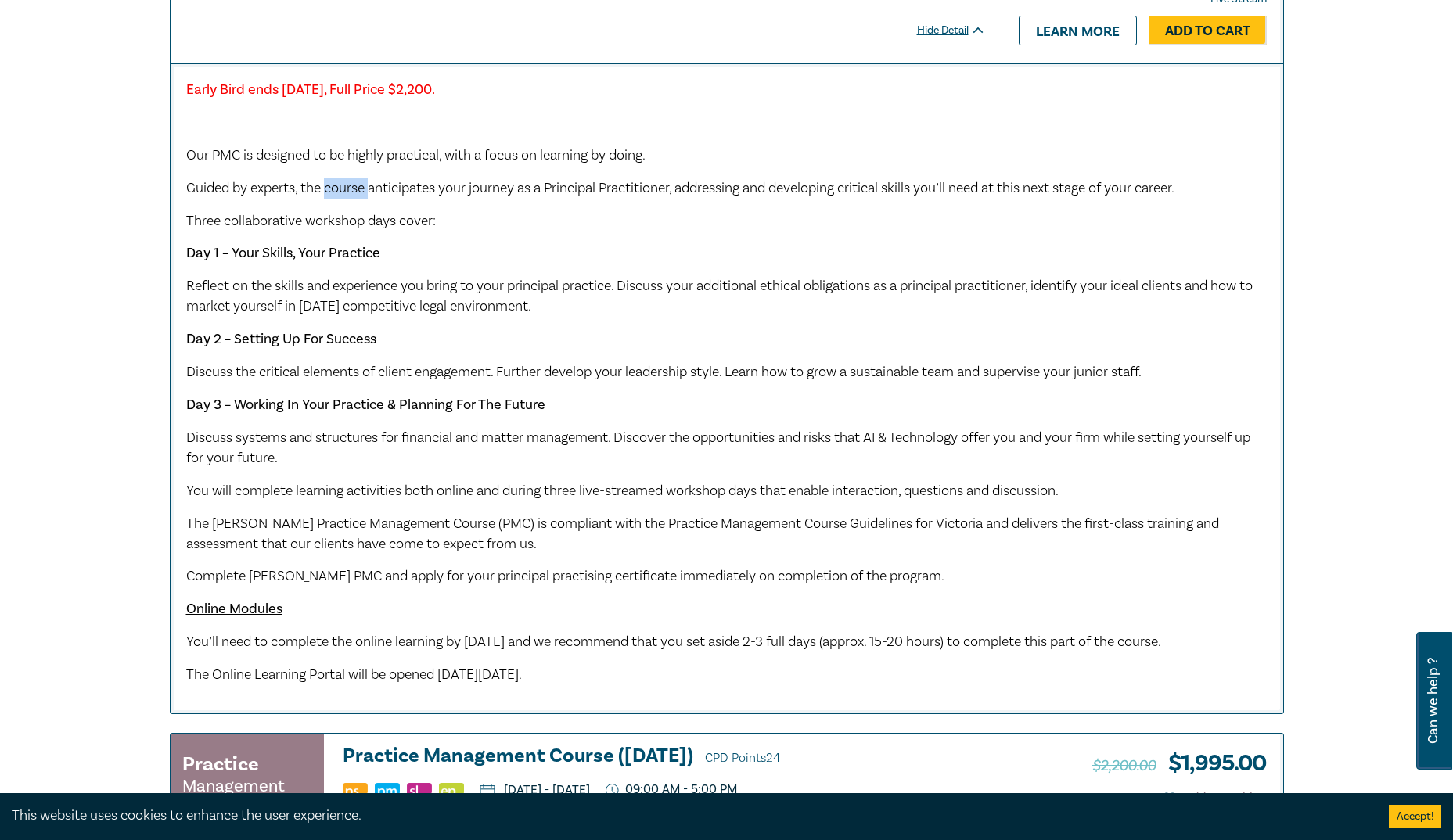
click at [349, 197] on span "Guided by experts, the course anticipates your journey as a Principal Practitio…" at bounding box center [680, 188] width 988 height 18
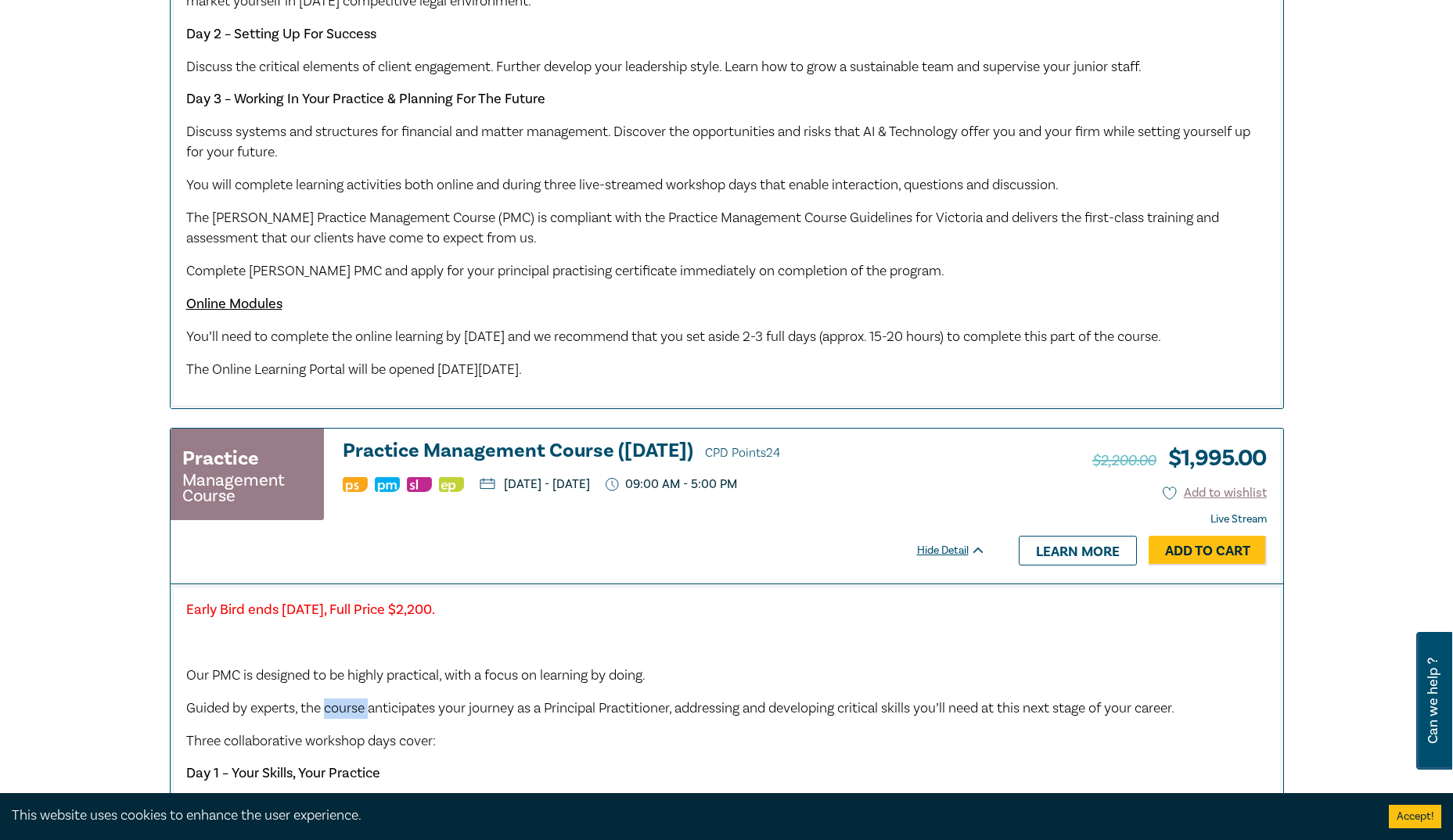
scroll to position [960, 0]
click at [256, 343] on span "You’ll need to complete the online learning by Monday 18 August 2025 and we rec…" at bounding box center [673, 337] width 975 height 18
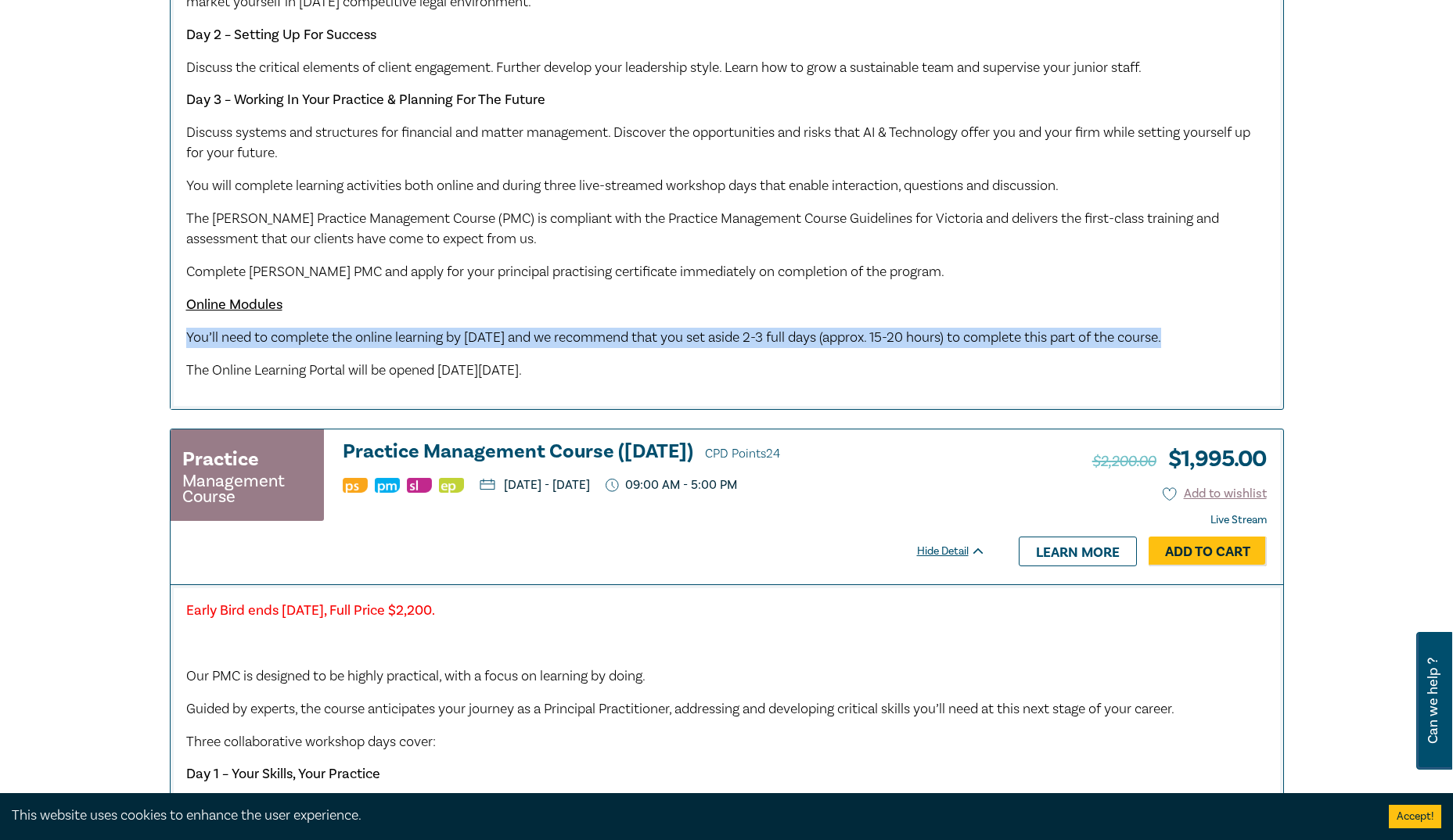
click at [256, 343] on span "You’ll need to complete the online learning by Monday 18 August 2025 and we rec…" at bounding box center [673, 337] width 975 height 18
click at [802, 337] on span "You’ll need to complete the online learning by Monday 18 August 2025 and we rec…" at bounding box center [673, 337] width 975 height 18
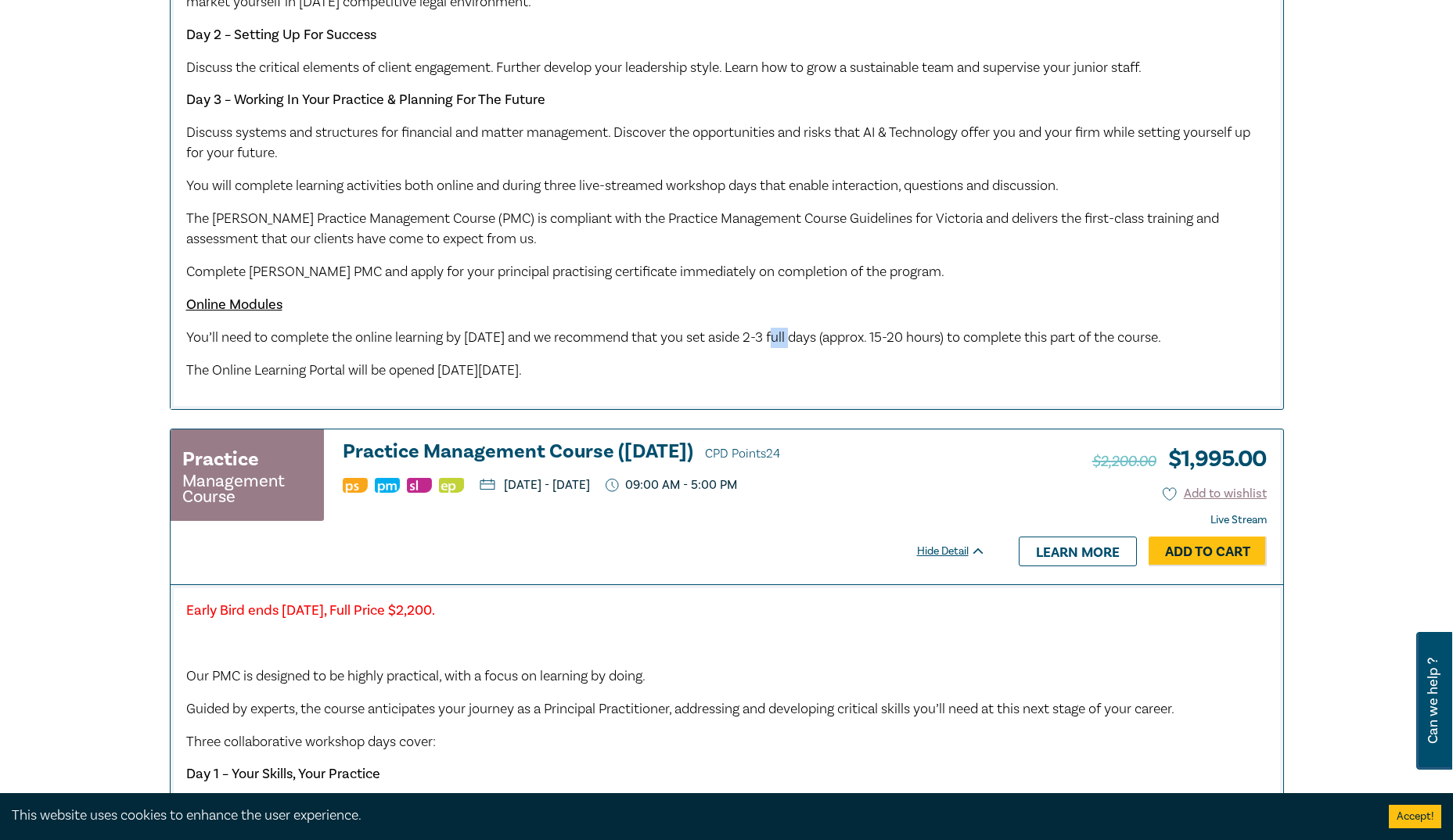
click at [802, 337] on span "You’ll need to complete the online learning by Monday 18 August 2025 and we rec…" at bounding box center [673, 337] width 975 height 18
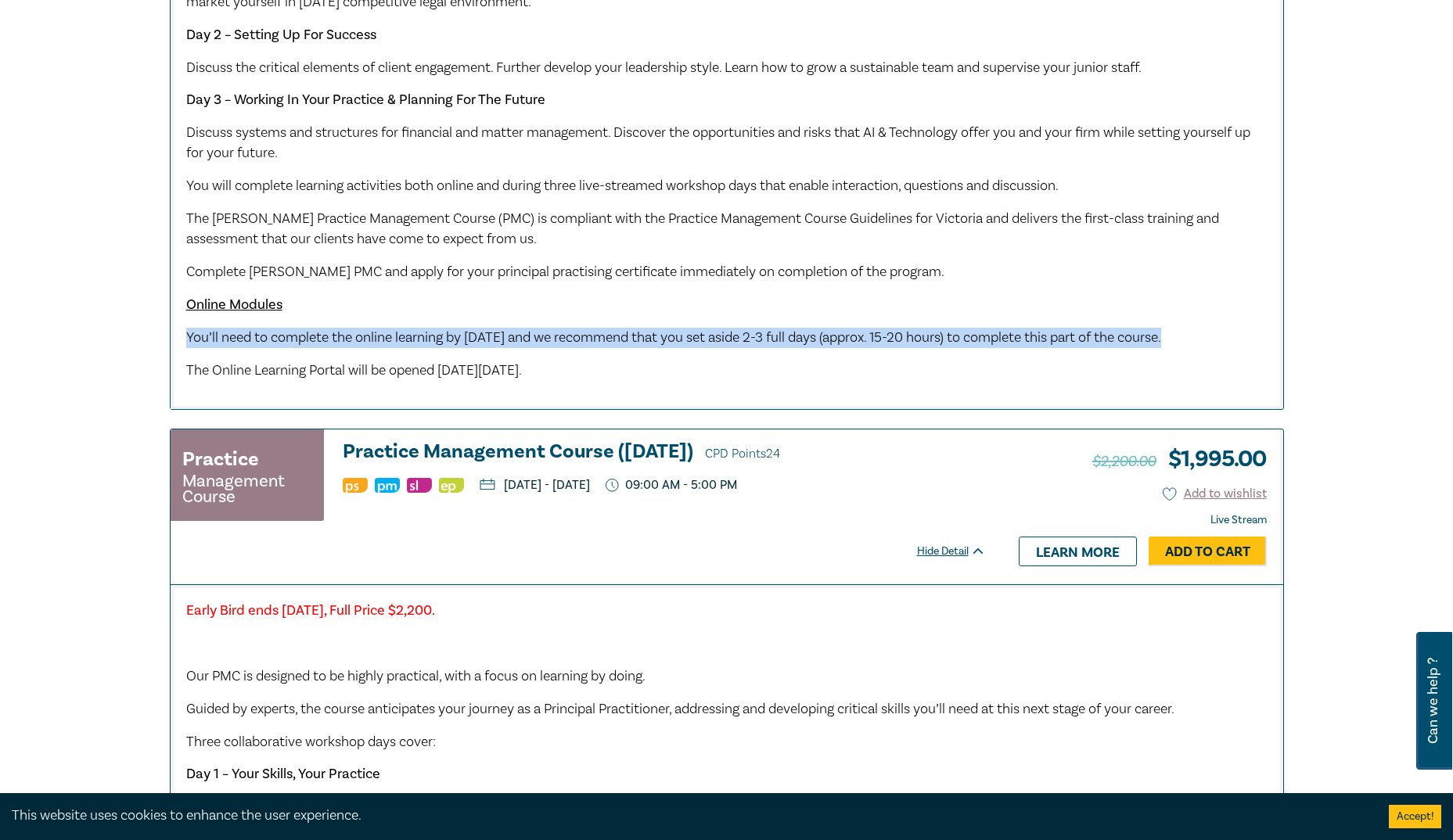
click at [802, 337] on span "You’ll need to complete the online learning by Monday 18 August 2025 and we rec…" at bounding box center [673, 337] width 975 height 18
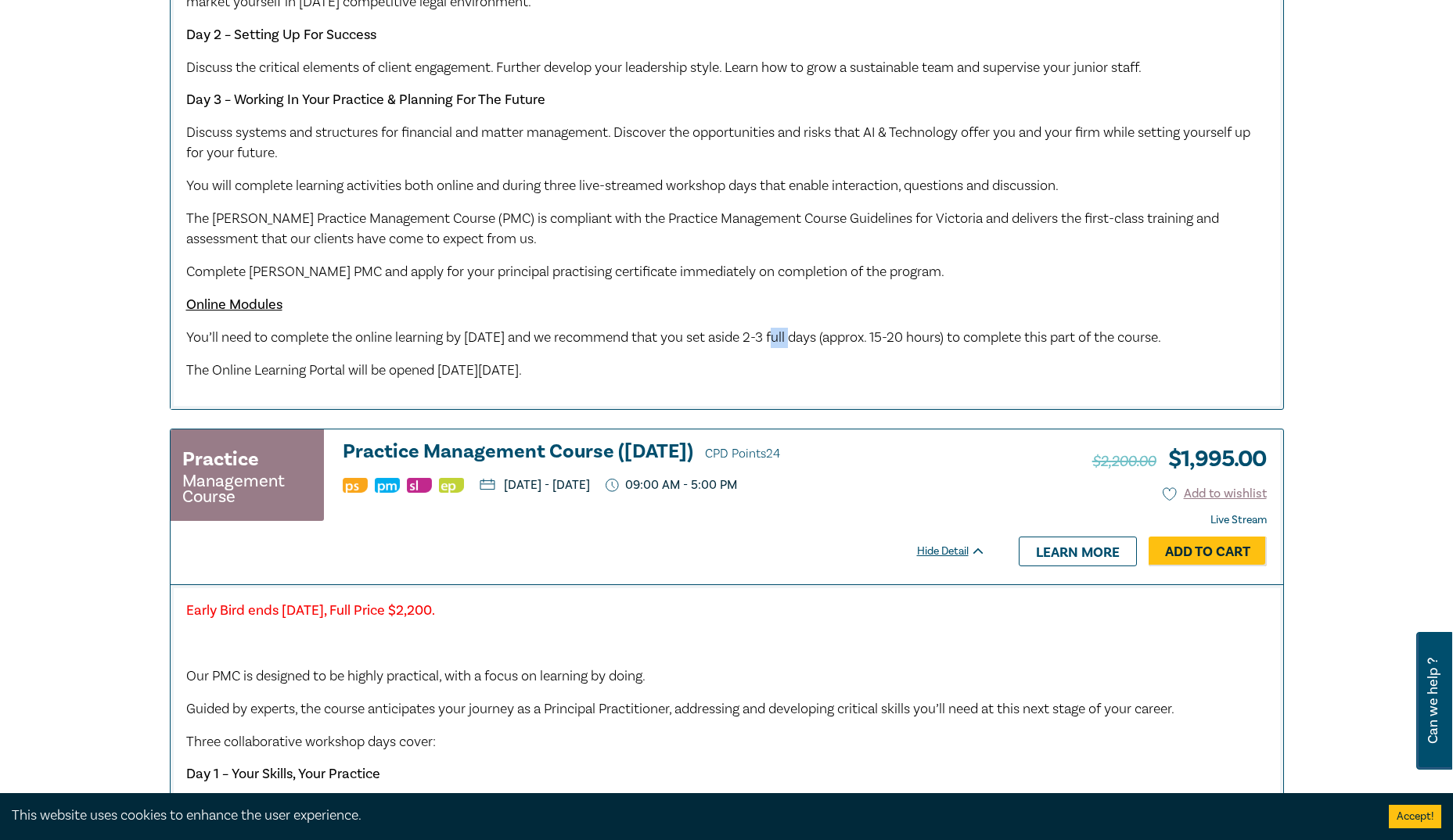
click at [802, 337] on span "You’ll need to complete the online learning by Monday 18 August 2025 and we rec…" at bounding box center [673, 337] width 975 height 18
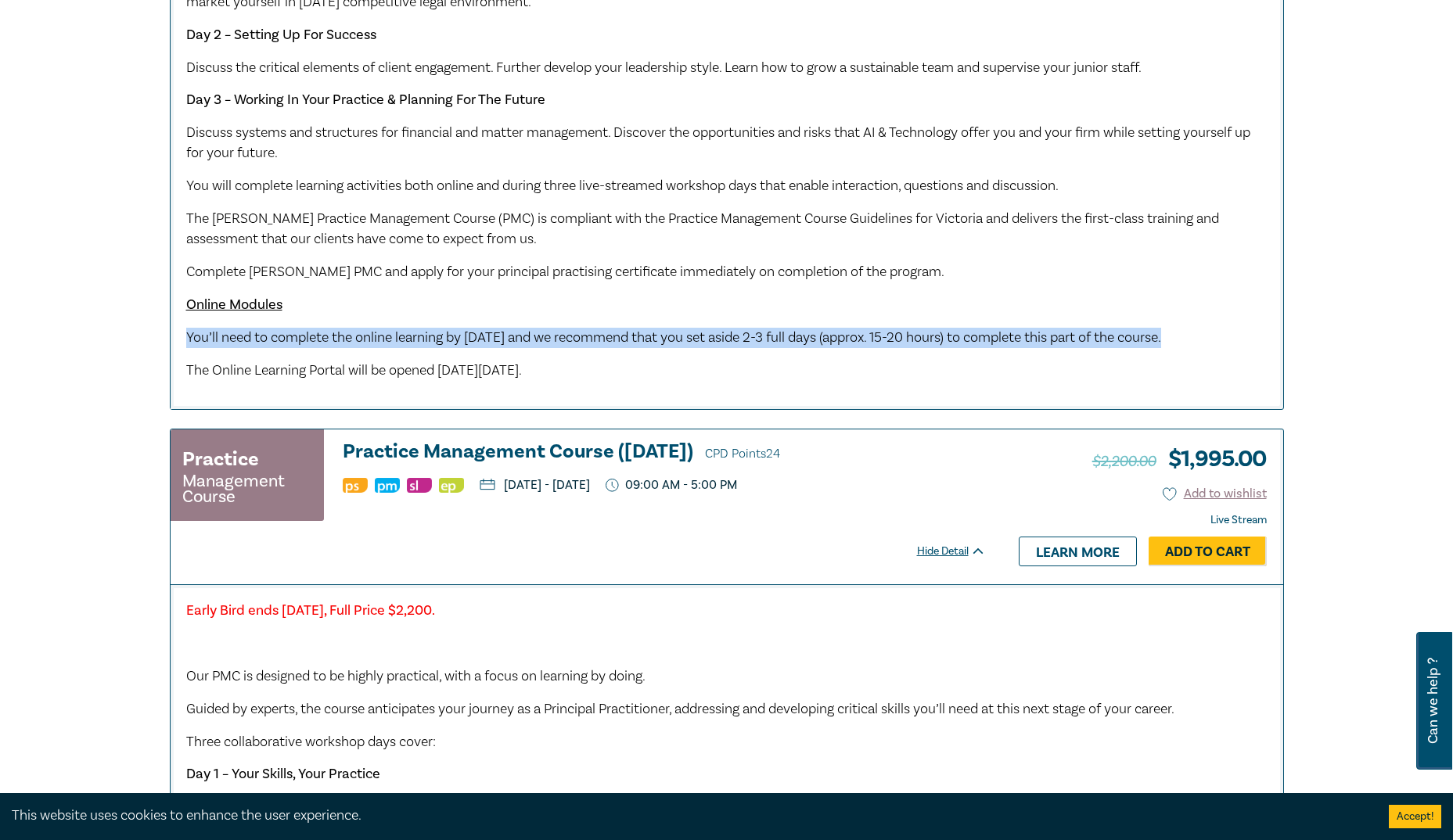
click at [802, 337] on span "You’ll need to complete the online learning by Monday 18 August 2025 and we rec…" at bounding box center [673, 337] width 975 height 18
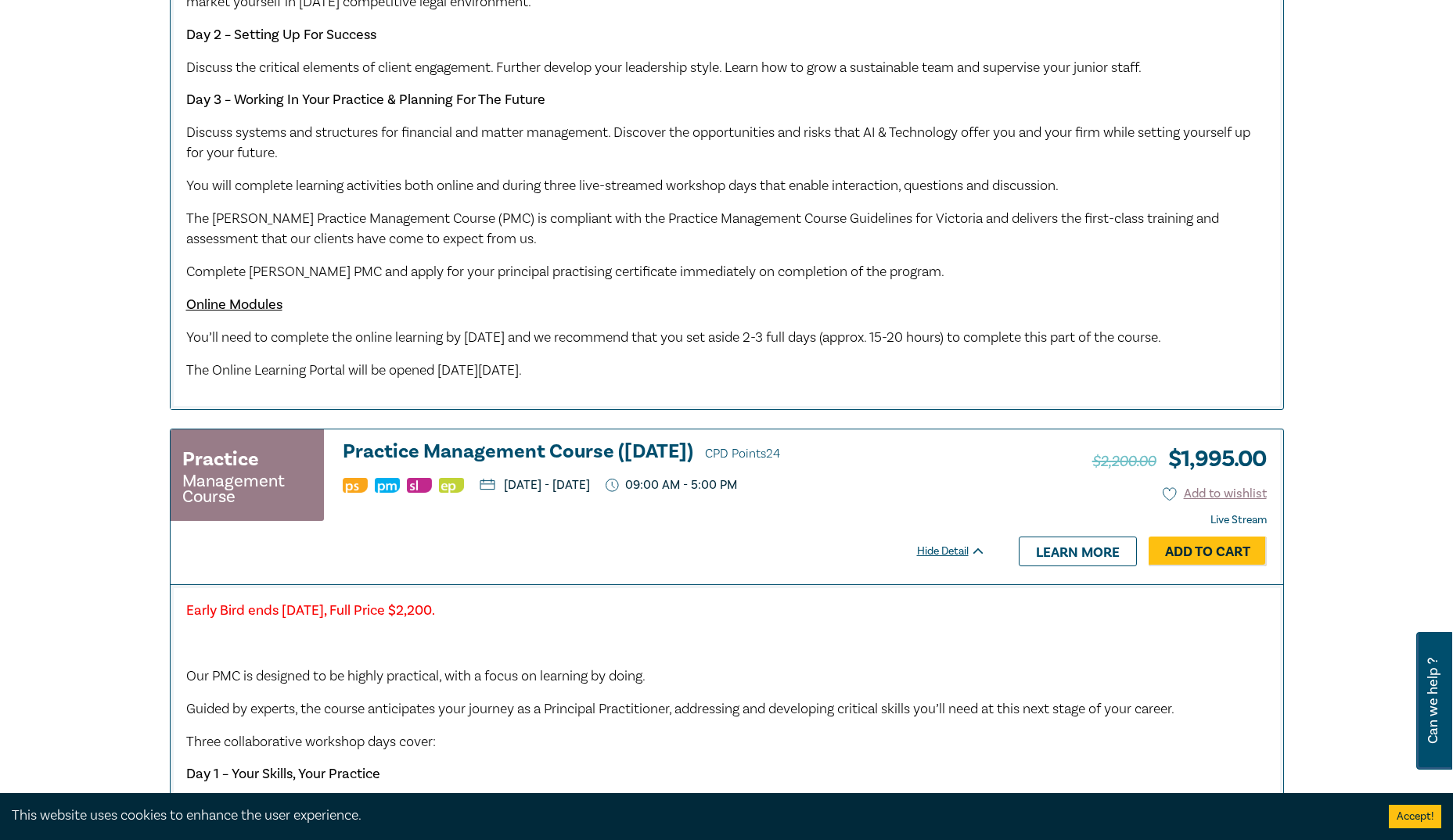
click at [455, 381] on p "The Online Learning Portal will be opened on Friday 1 August 2025." at bounding box center [727, 371] width 1082 height 20
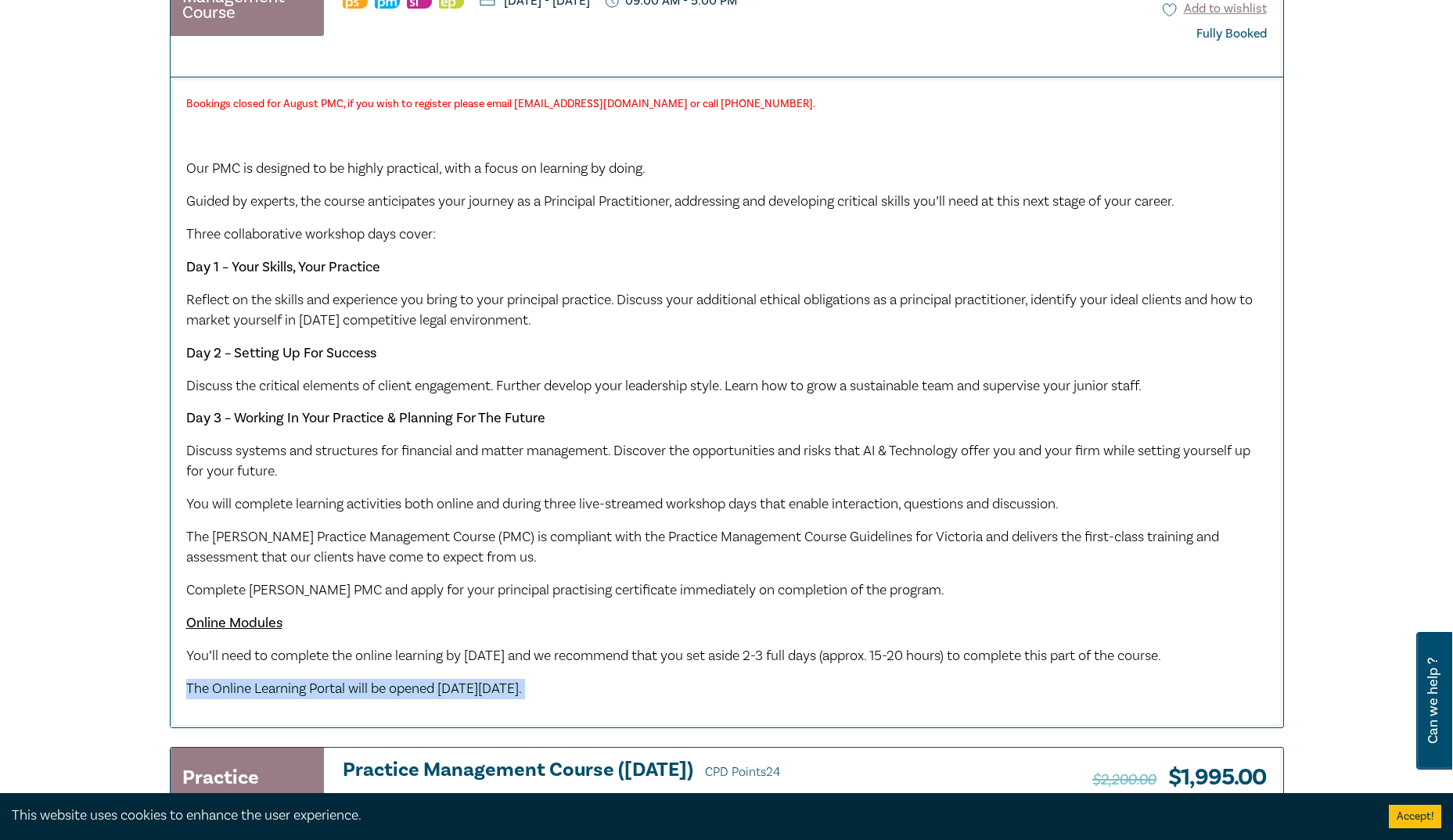
scroll to position [641, 0]
click at [371, 168] on span "Our PMC is designed to be highly practical, with a focus on learning by doing." at bounding box center [416, 169] width 459 height 18
drag, startPoint x: 371, startPoint y: 168, endPoint x: 416, endPoint y: 207, distance: 59.5
click at [416, 207] on span "Guided by experts, the course anticipates your journey as a Principal Practitio…" at bounding box center [680, 202] width 988 height 18
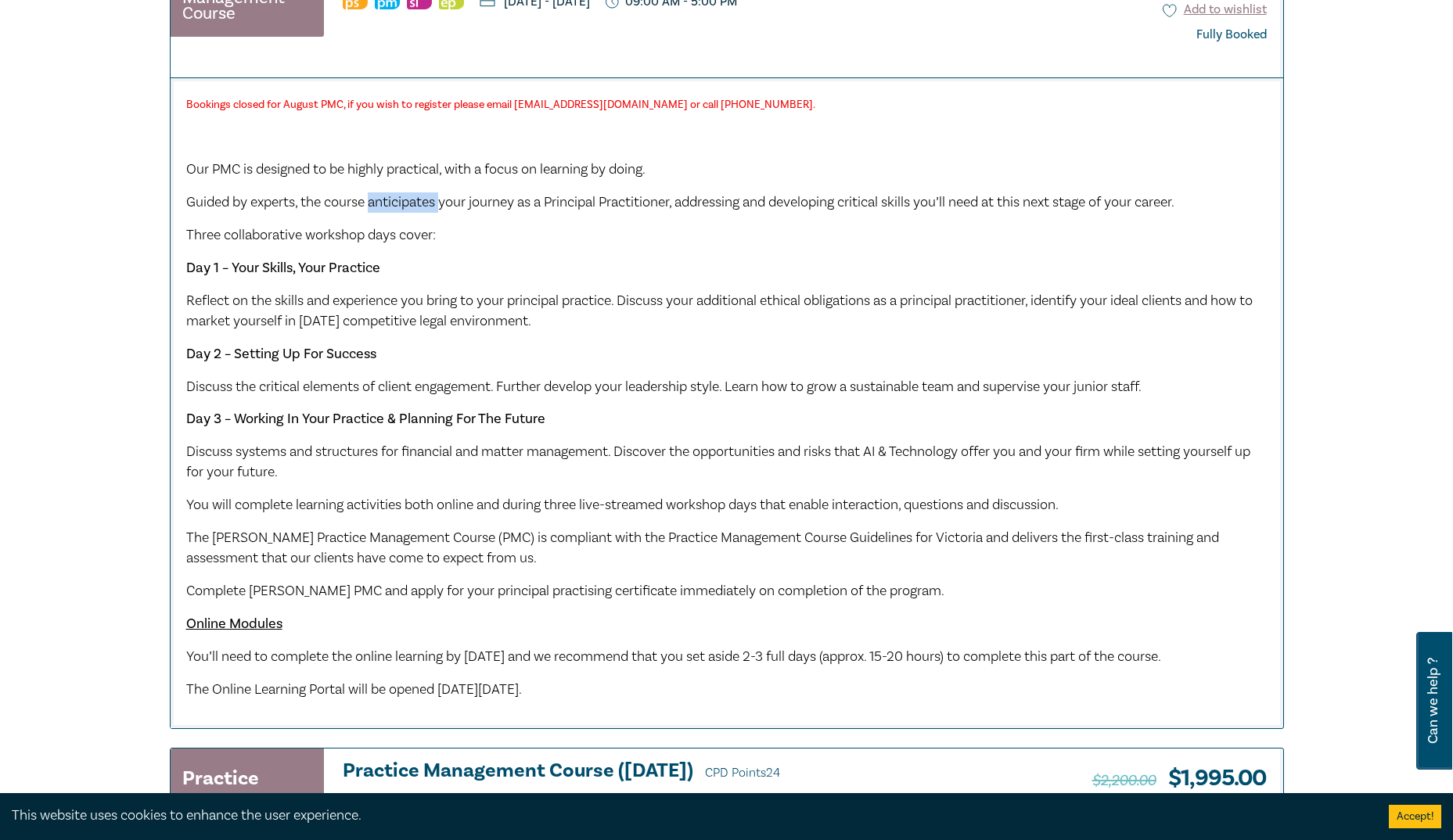
click at [416, 207] on span "Guided by experts, the course anticipates your journey as a Principal Practitio…" at bounding box center [680, 202] width 988 height 18
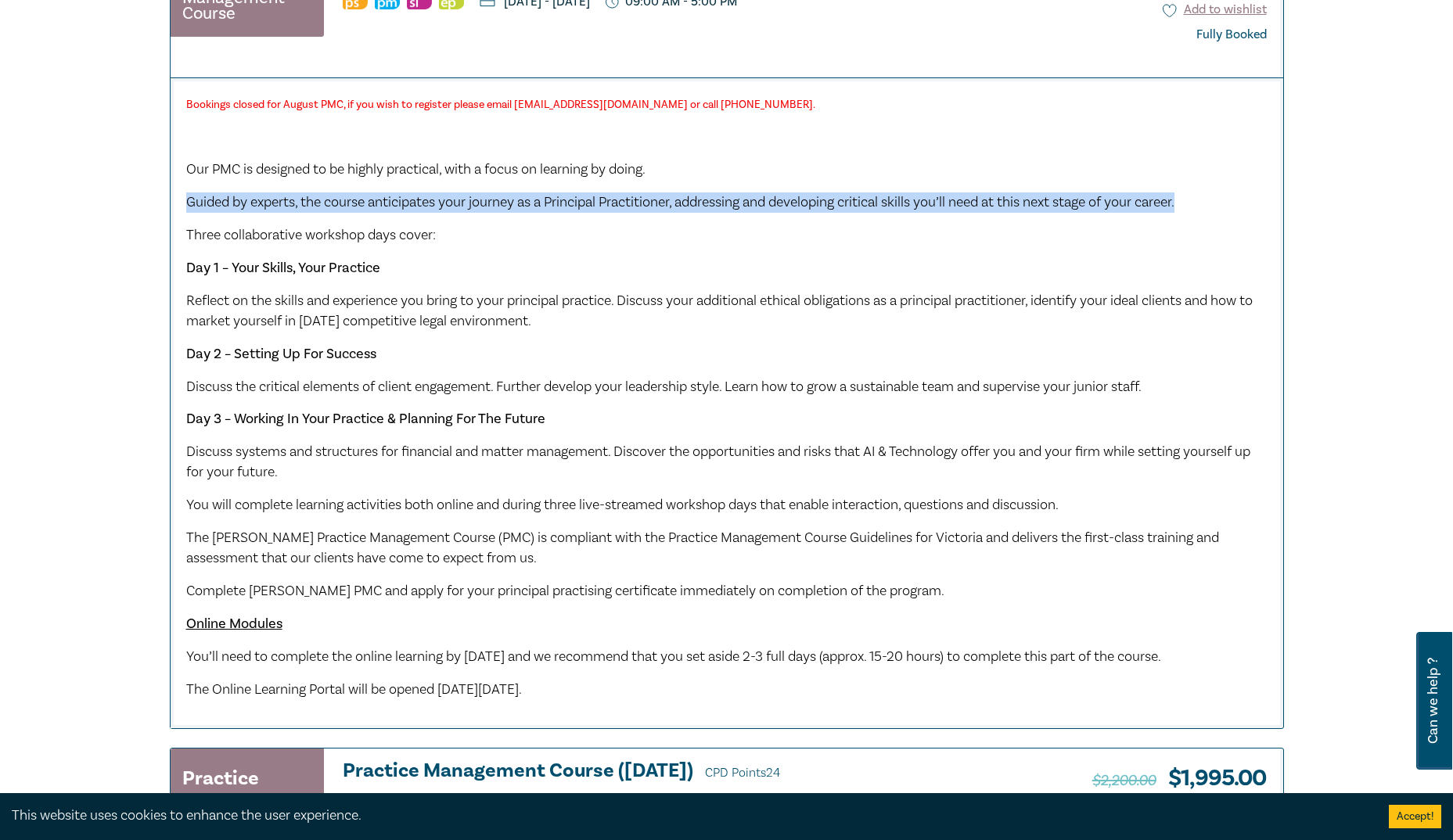
click at [416, 207] on span "Guided by experts, the course anticipates your journey as a Principal Practitio…" at bounding box center [680, 202] width 988 height 18
click at [839, 198] on span "Guided by experts, the course anticipates your journey as a Principal Practitio…" at bounding box center [680, 202] width 988 height 18
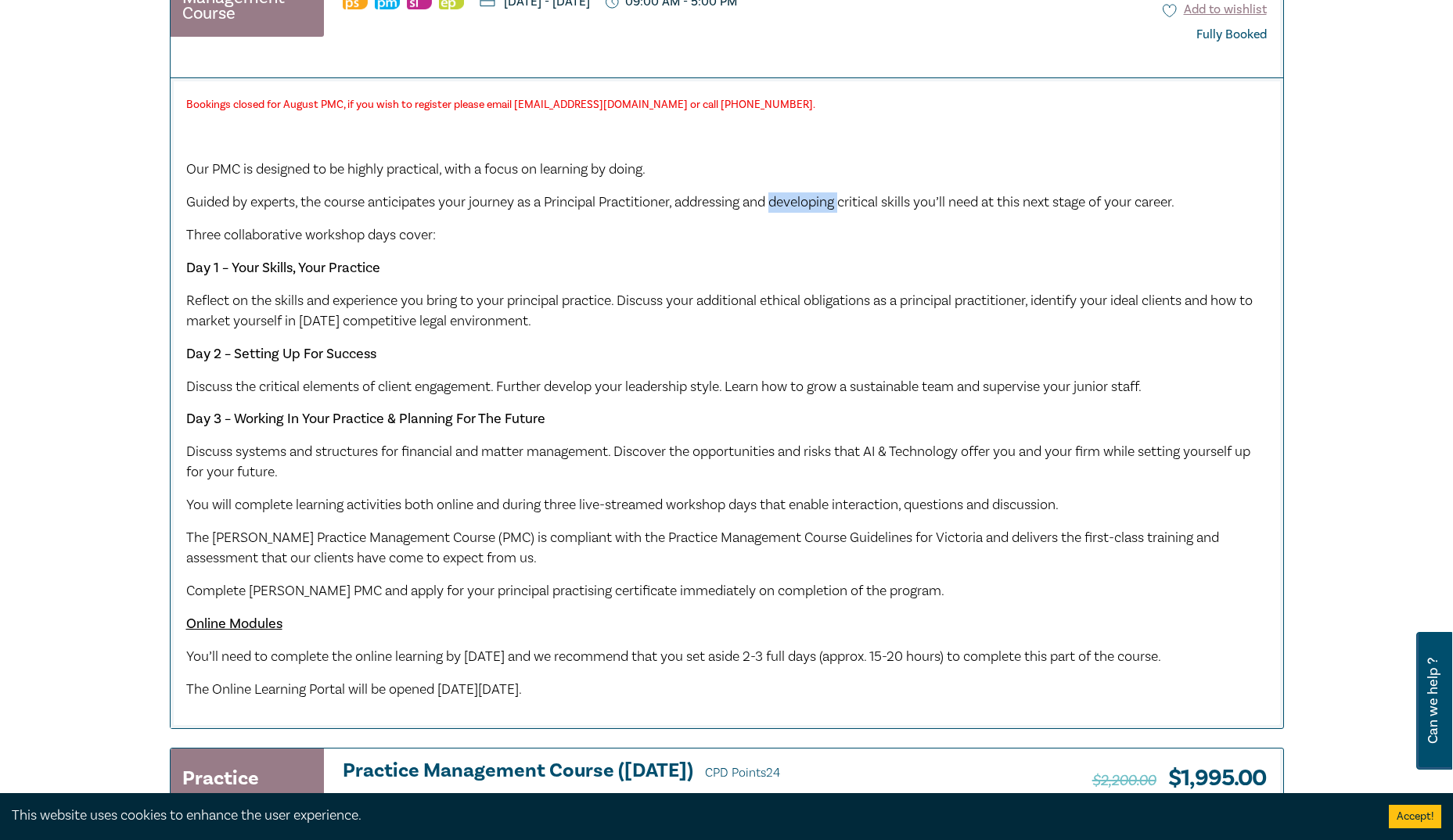
click at [839, 198] on span "Guided by experts, the course anticipates your journey as a Principal Practitio…" at bounding box center [680, 202] width 988 height 18
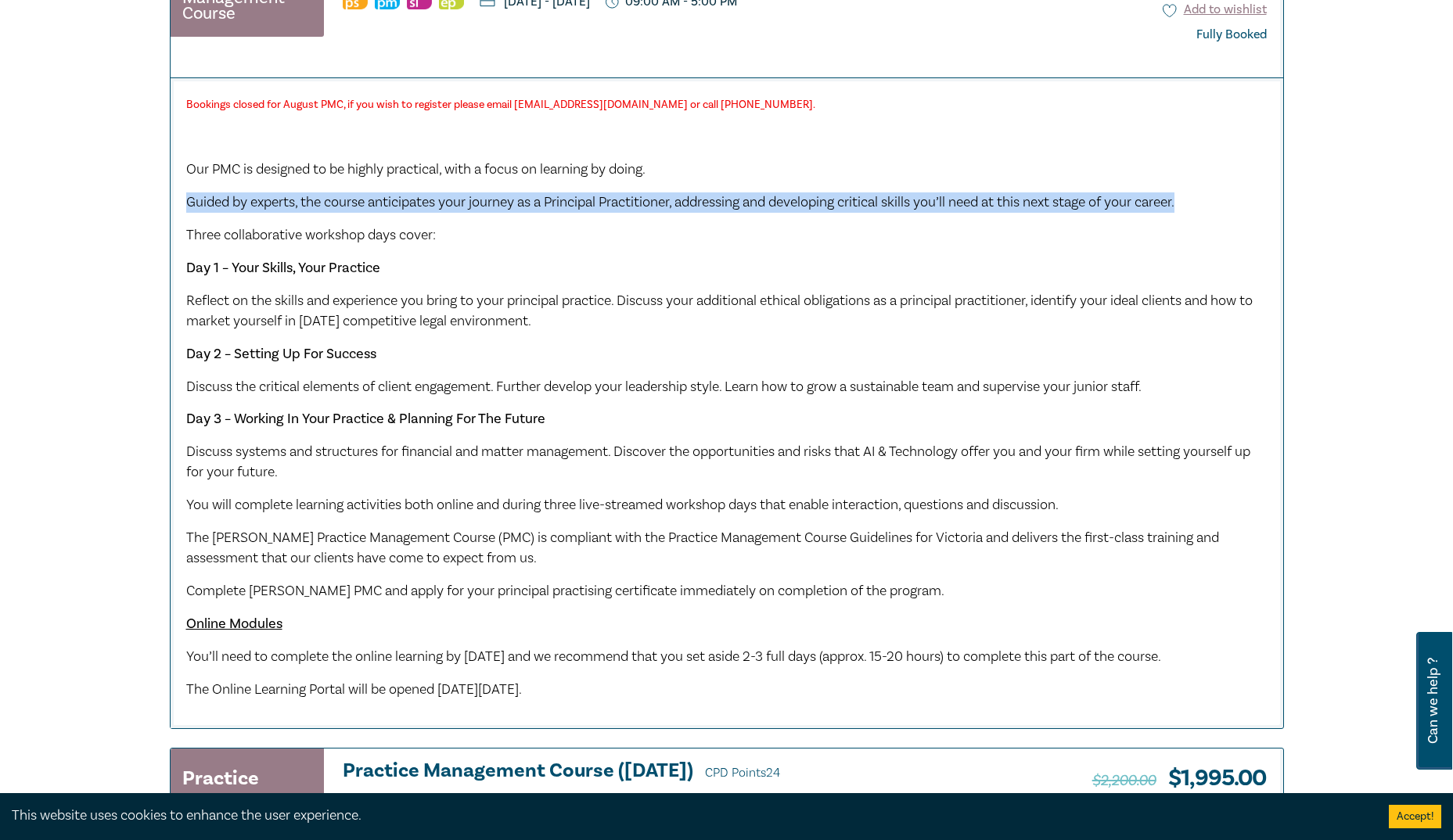
click at [839, 198] on span "Guided by experts, the course anticipates your journey as a Principal Practitio…" at bounding box center [680, 202] width 988 height 18
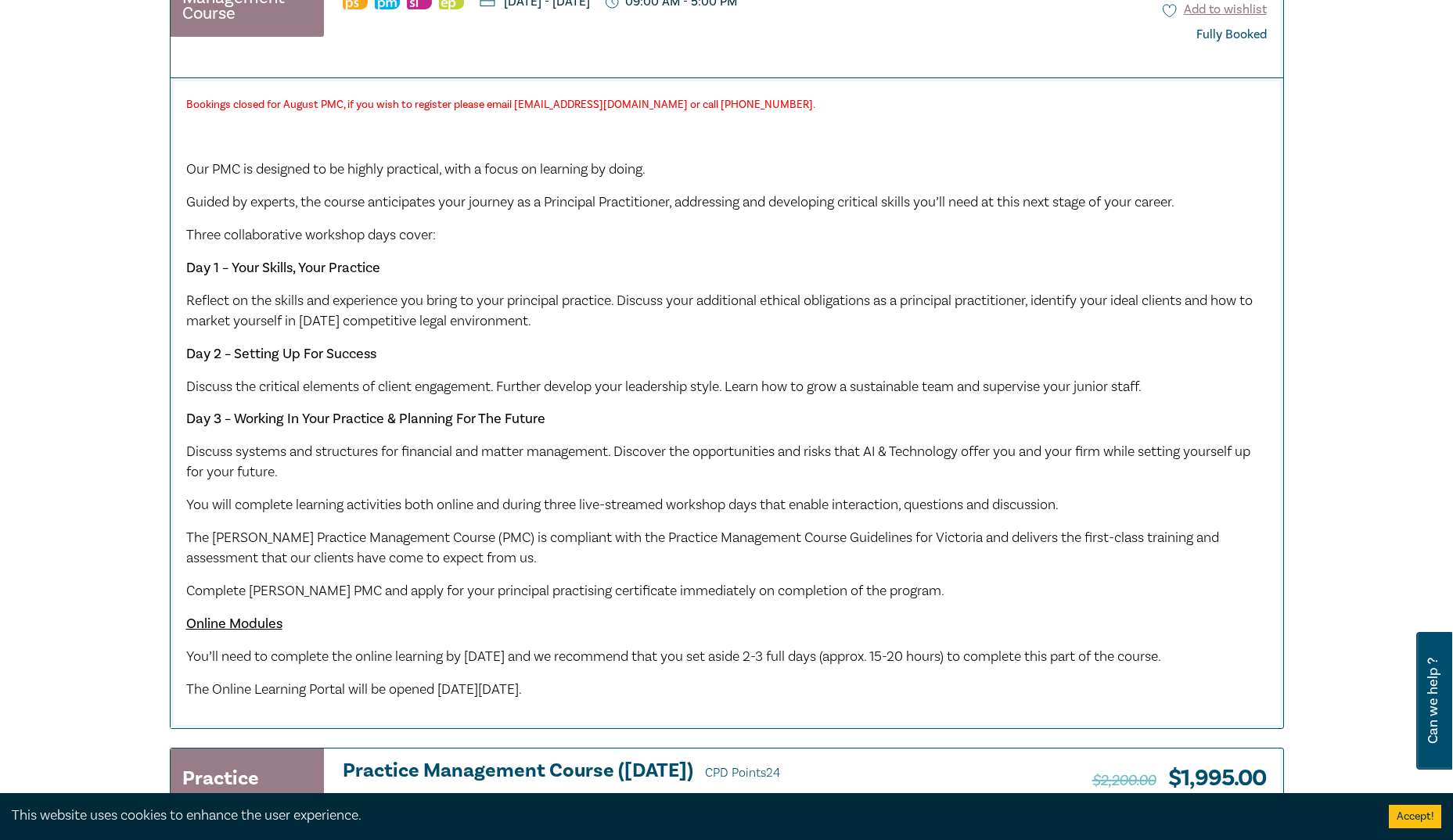
click at [433, 391] on span "Discuss the critical elements of client engagement. Further develop your leader…" at bounding box center [664, 386] width 955 height 18
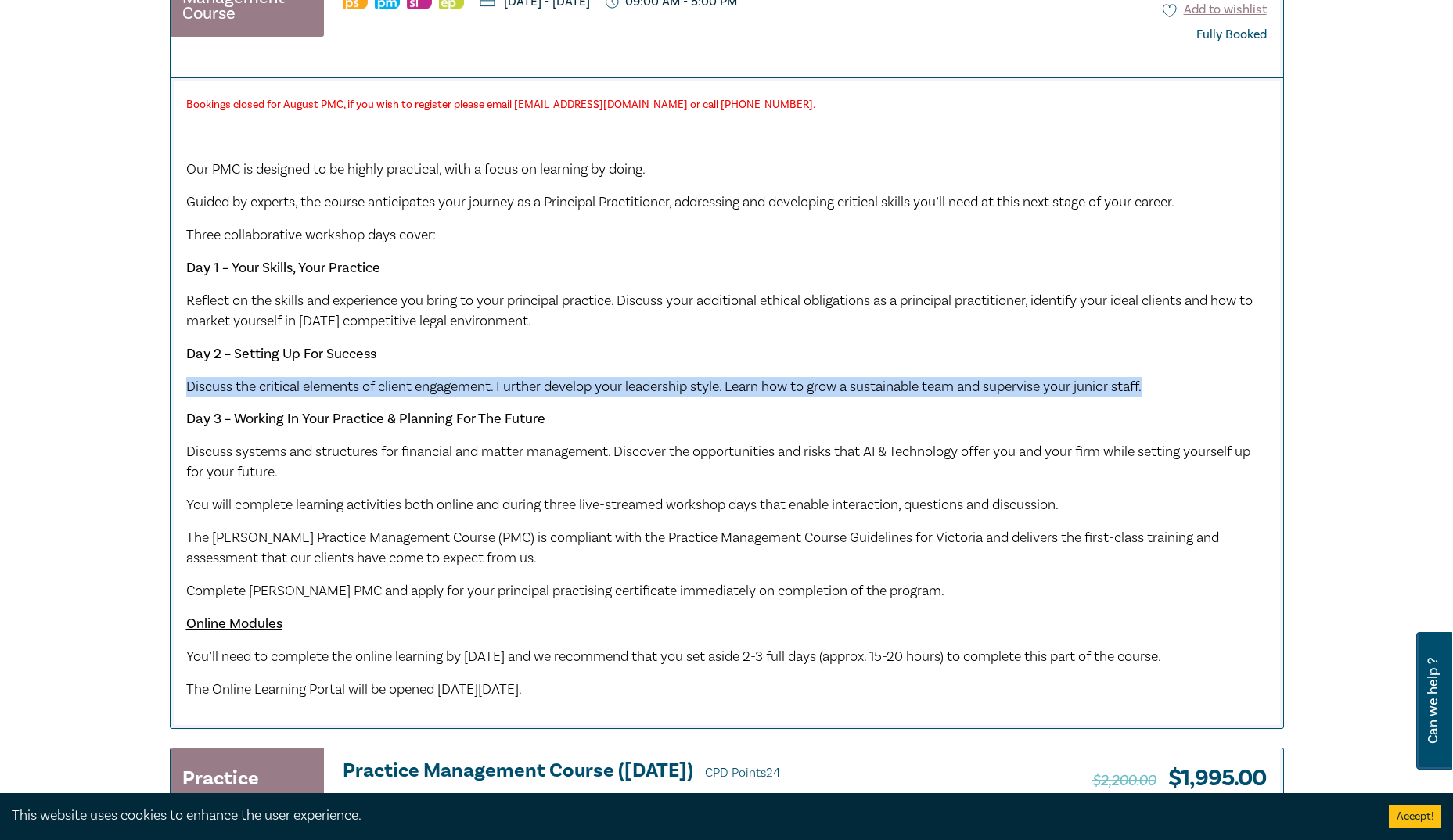
click at [433, 391] on span "Discuss the critical elements of client engagement. Further develop your leader…" at bounding box center [664, 386] width 955 height 18
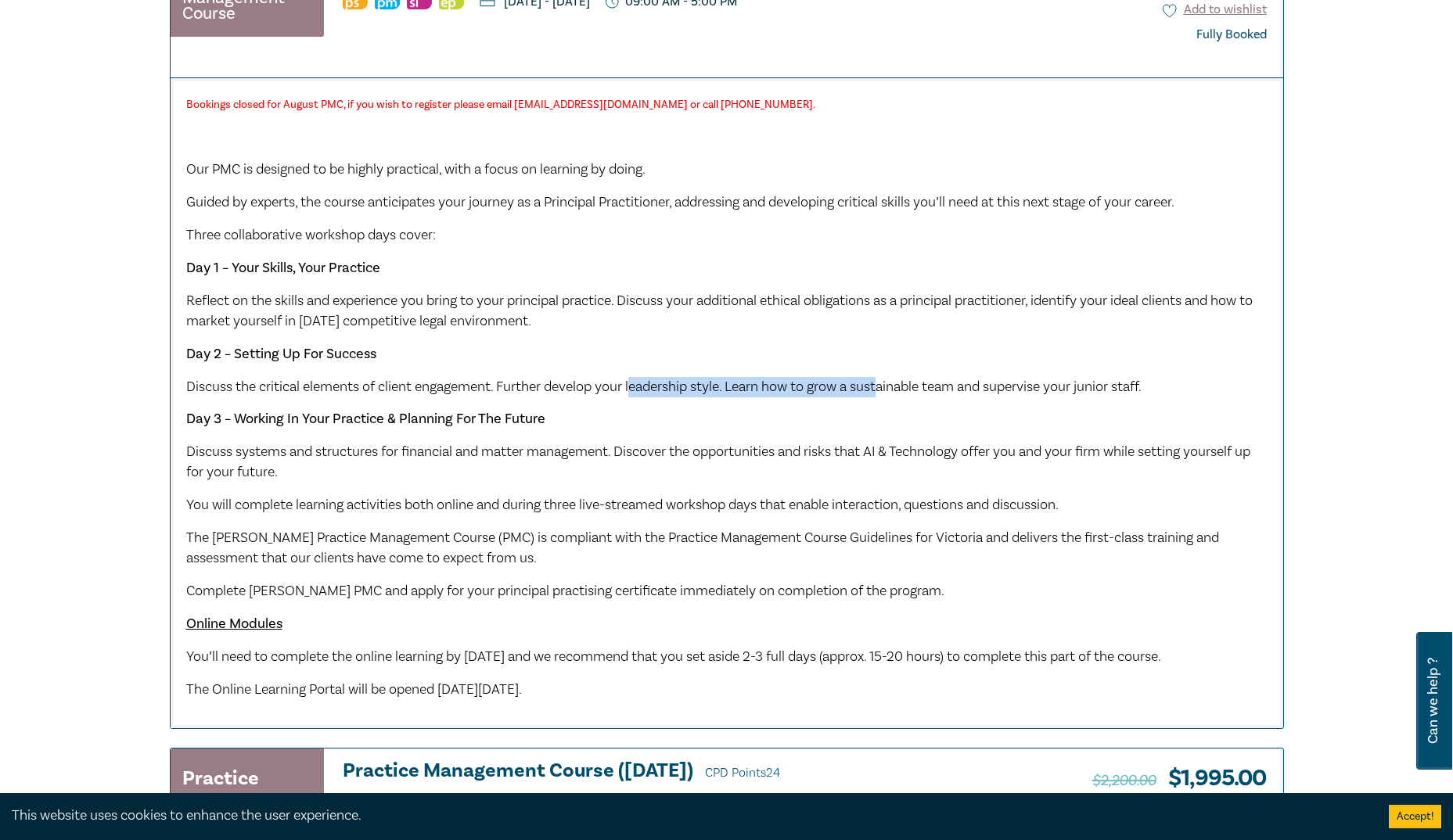
drag, startPoint x: 634, startPoint y: 381, endPoint x: 892, endPoint y: 395, distance: 258.4
click at [892, 395] on span "Discuss the critical elements of client engagement. Further develop your leader…" at bounding box center [664, 386] width 955 height 18
drag, startPoint x: 892, startPoint y: 395, endPoint x: 948, endPoint y: 393, distance: 56.0
click at [948, 393] on span "Discuss the critical elements of client engagement. Further develop your leader…" at bounding box center [664, 386] width 955 height 18
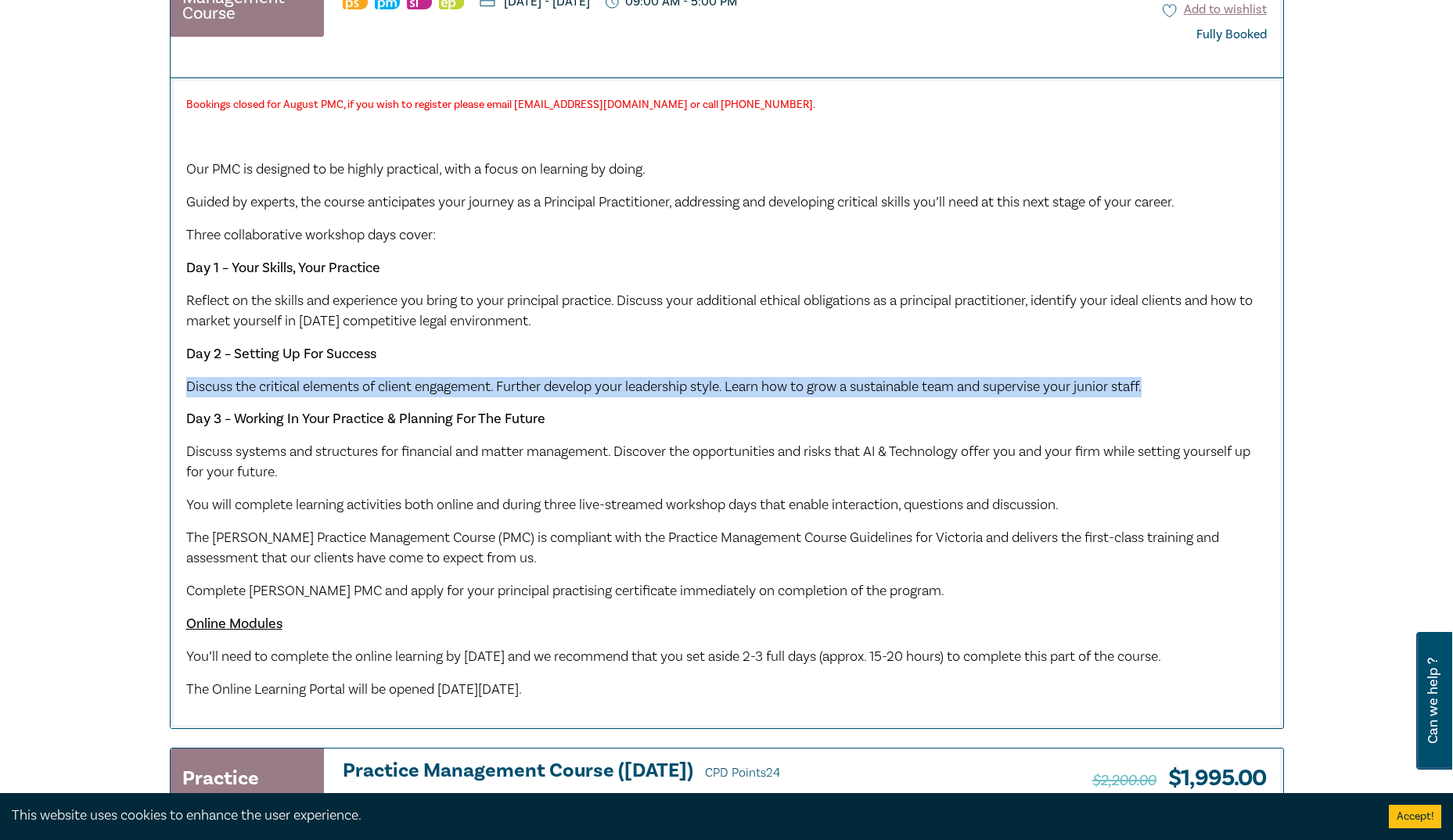
click at [948, 393] on span "Discuss the critical elements of client engagement. Further develop your leader…" at bounding box center [664, 386] width 955 height 18
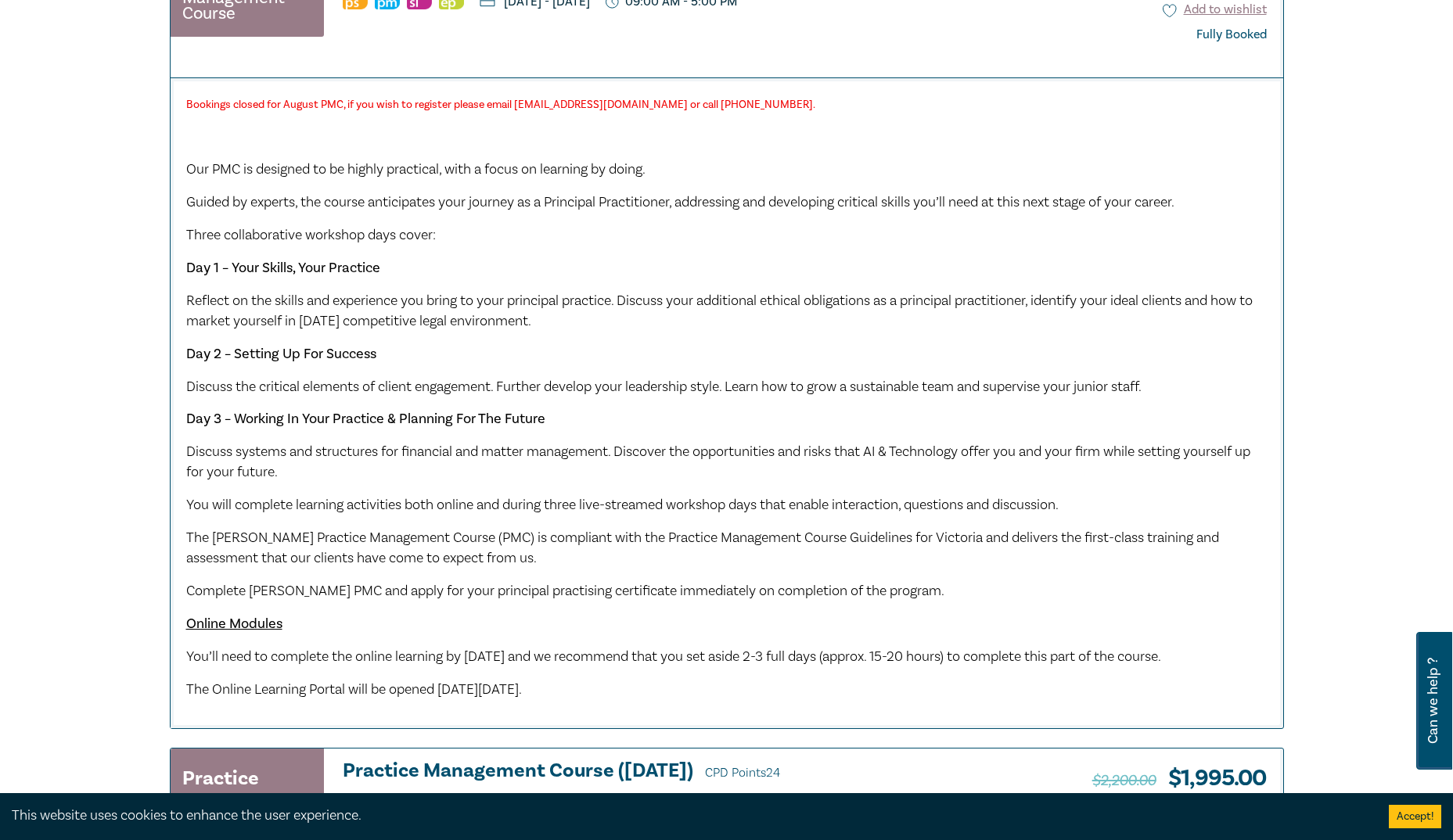
click at [379, 466] on p "Discuss systems and structures for financial and matter management. Discover th…" at bounding box center [727, 462] width 1082 height 41
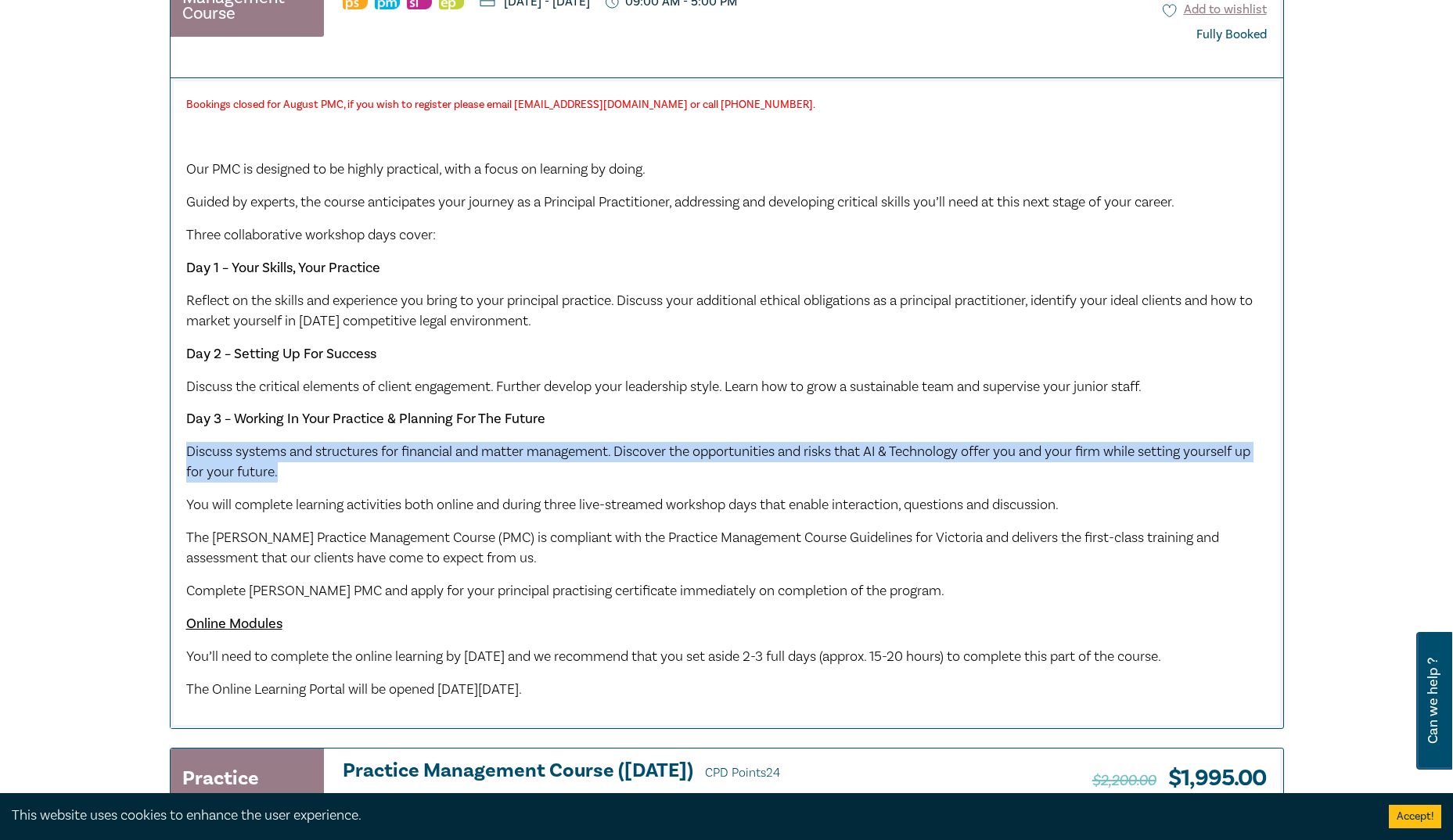
click at [379, 466] on p "Discuss systems and structures for financial and matter management. Discover th…" at bounding box center [727, 462] width 1082 height 41
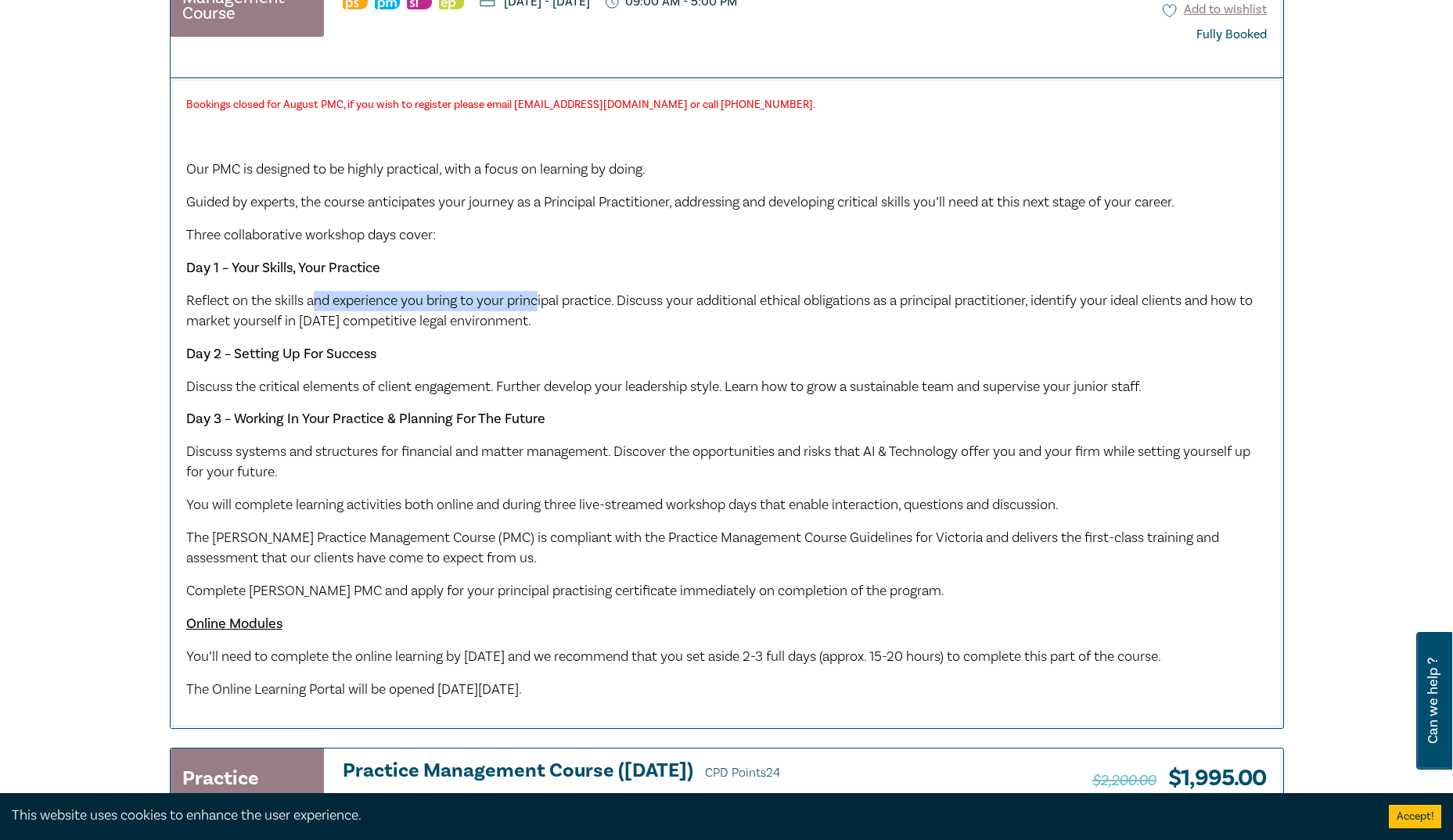
drag, startPoint x: 379, startPoint y: 466, endPoint x: 543, endPoint y: 313, distance: 224.3
click at [543, 313] on span "Reflect on the skills and experience you bring to your principal practice. Disc…" at bounding box center [720, 311] width 1067 height 39
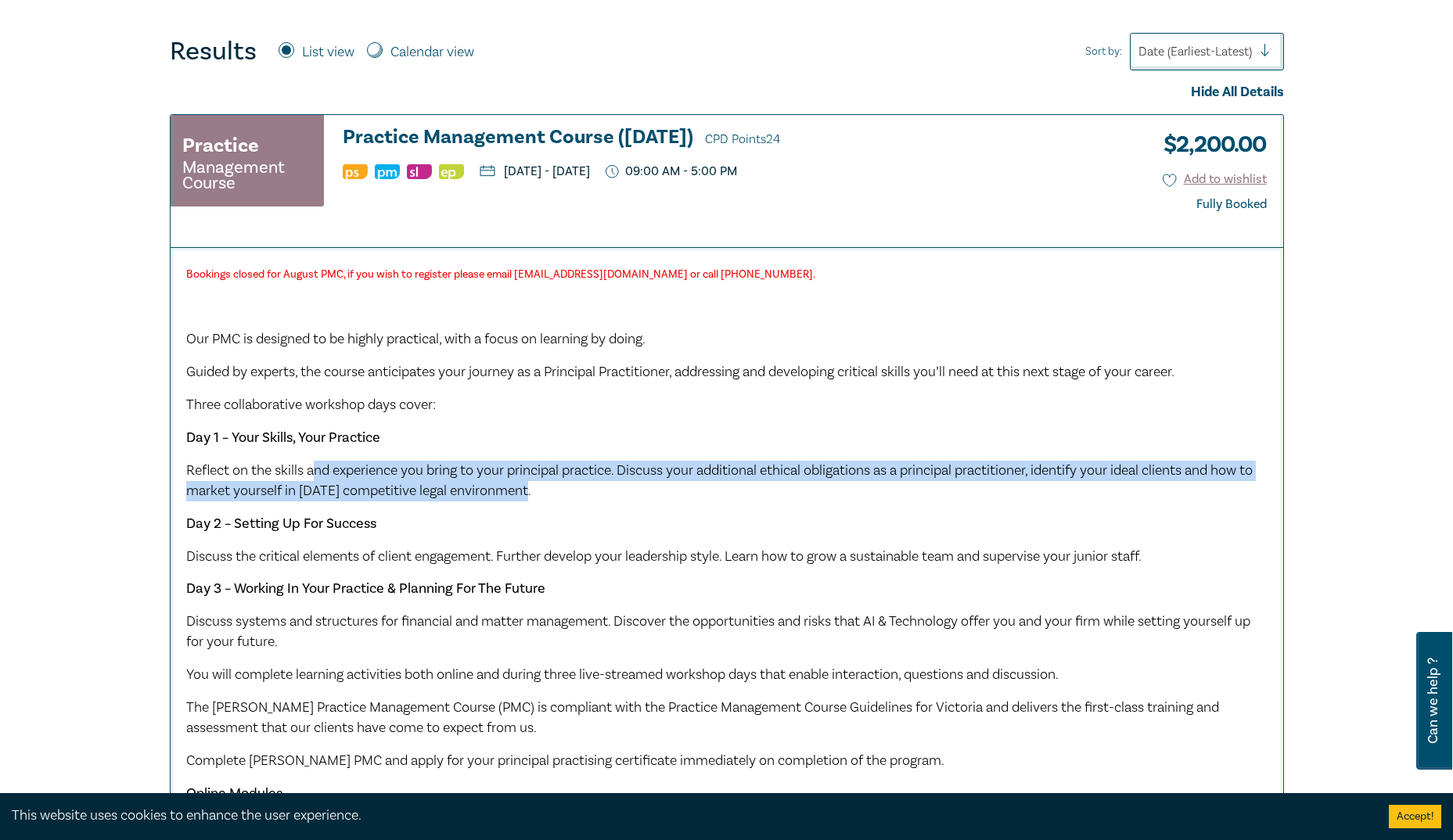
scroll to position [472, 0]
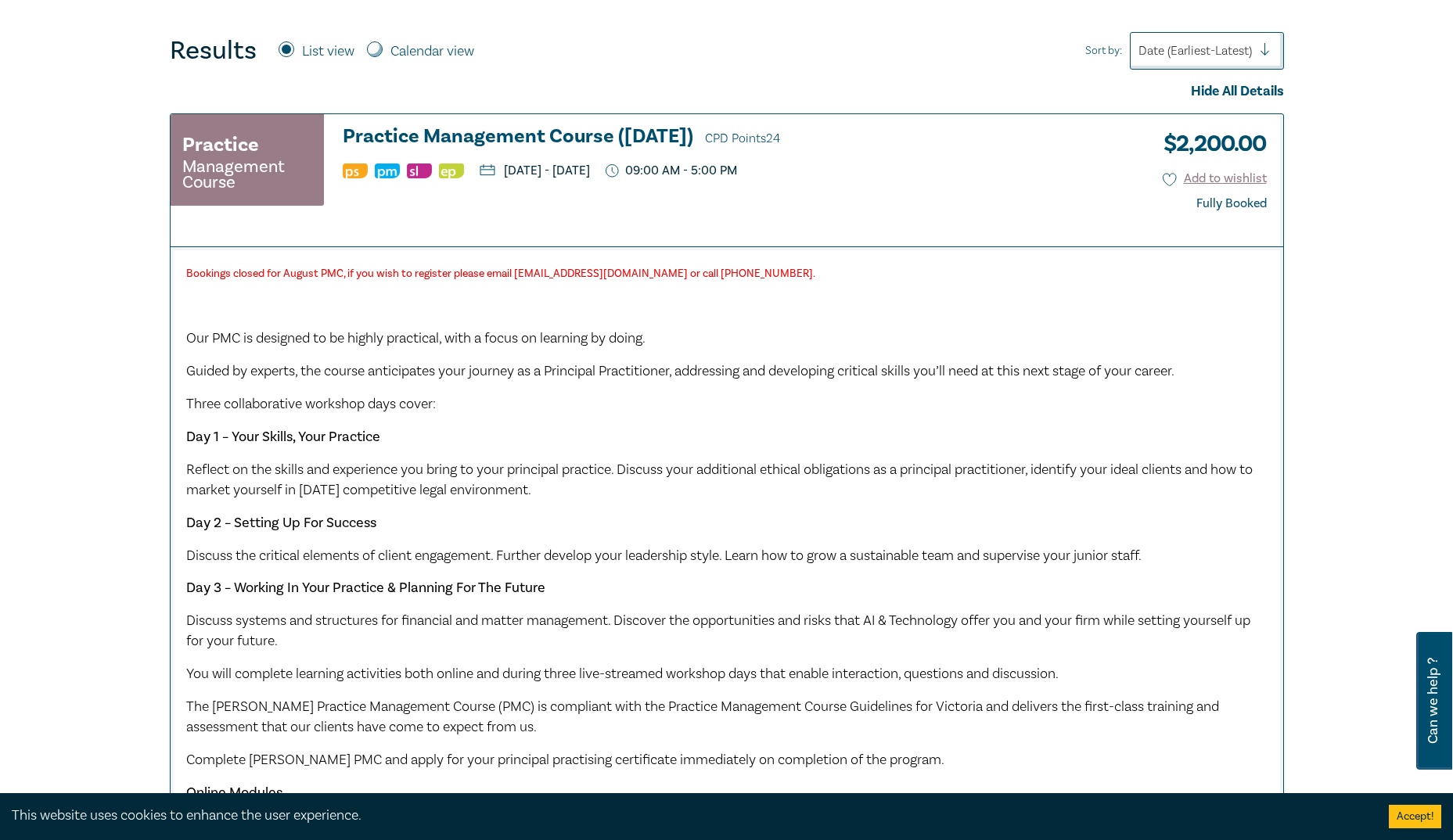
click at [506, 345] on span "Our PMC is designed to be highly practical, with a focus on learning by doing." at bounding box center [416, 338] width 459 height 18
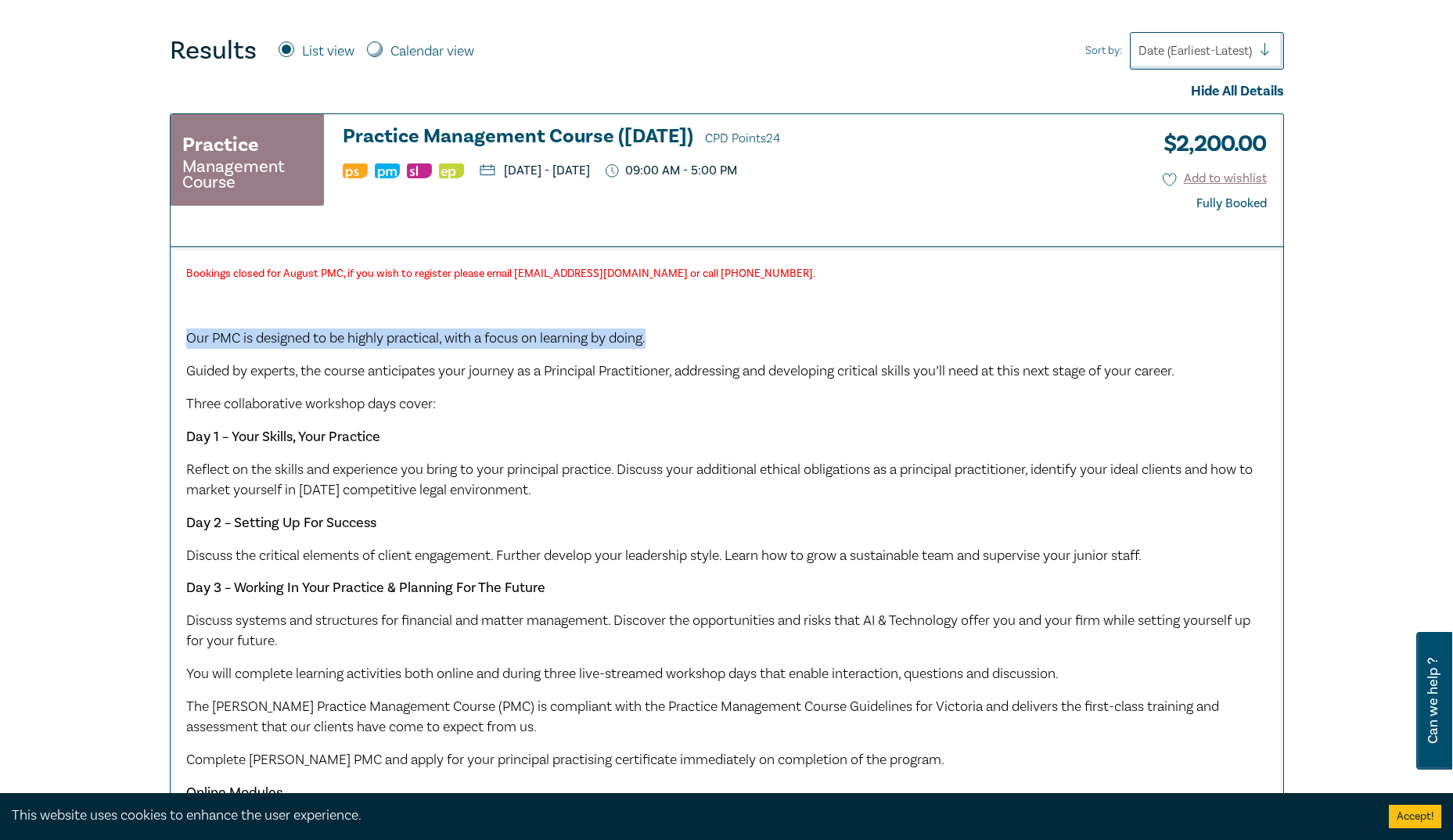
click at [506, 345] on span "Our PMC is designed to be highly practical, with a focus on learning by doing." at bounding box center [416, 338] width 459 height 18
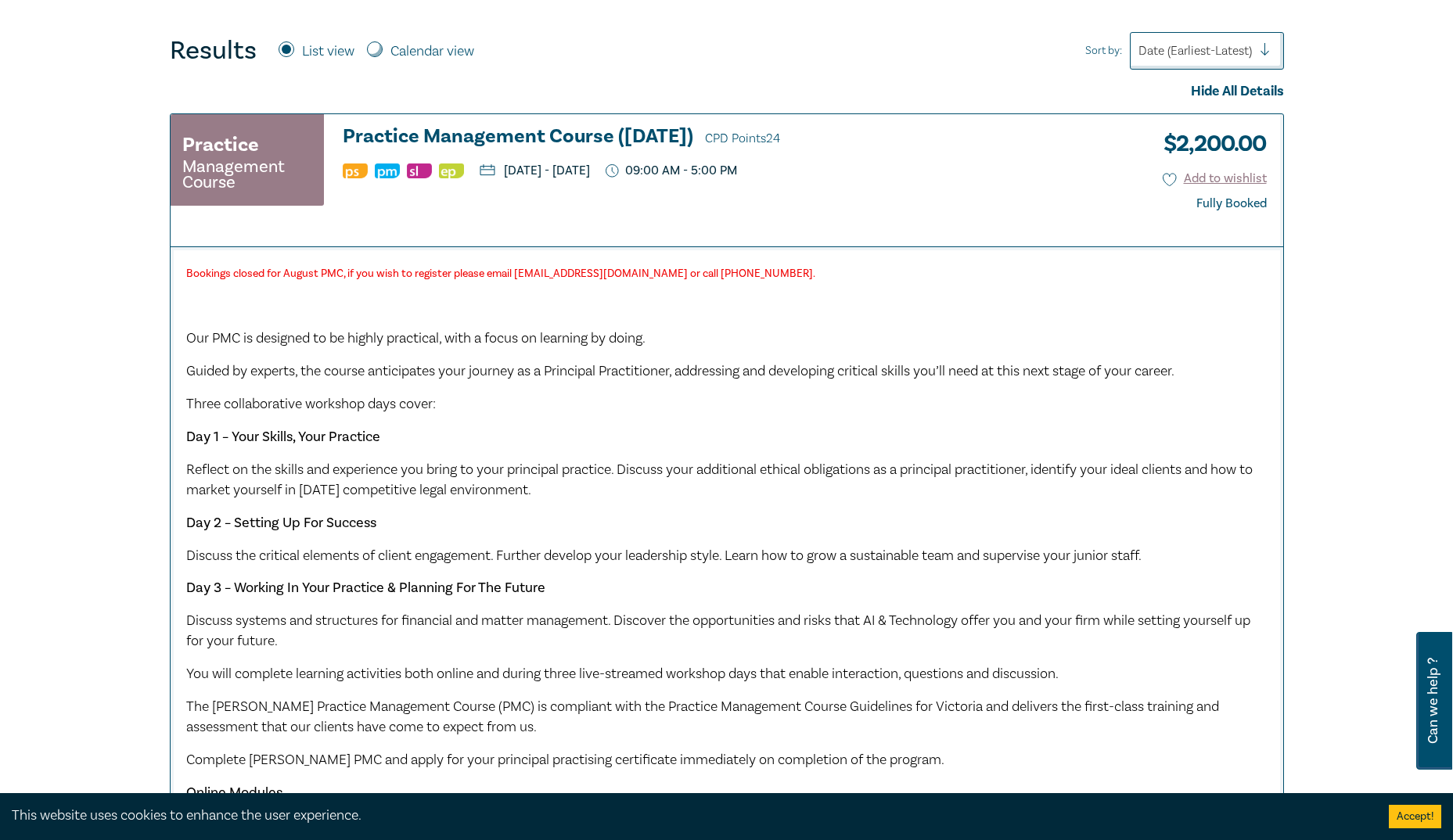
drag, startPoint x: 506, startPoint y: 345, endPoint x: 508, endPoint y: 369, distance: 24.1
click at [508, 369] on span "Guided by experts, the course anticipates your journey as a Principal Practitio…" at bounding box center [680, 371] width 988 height 18
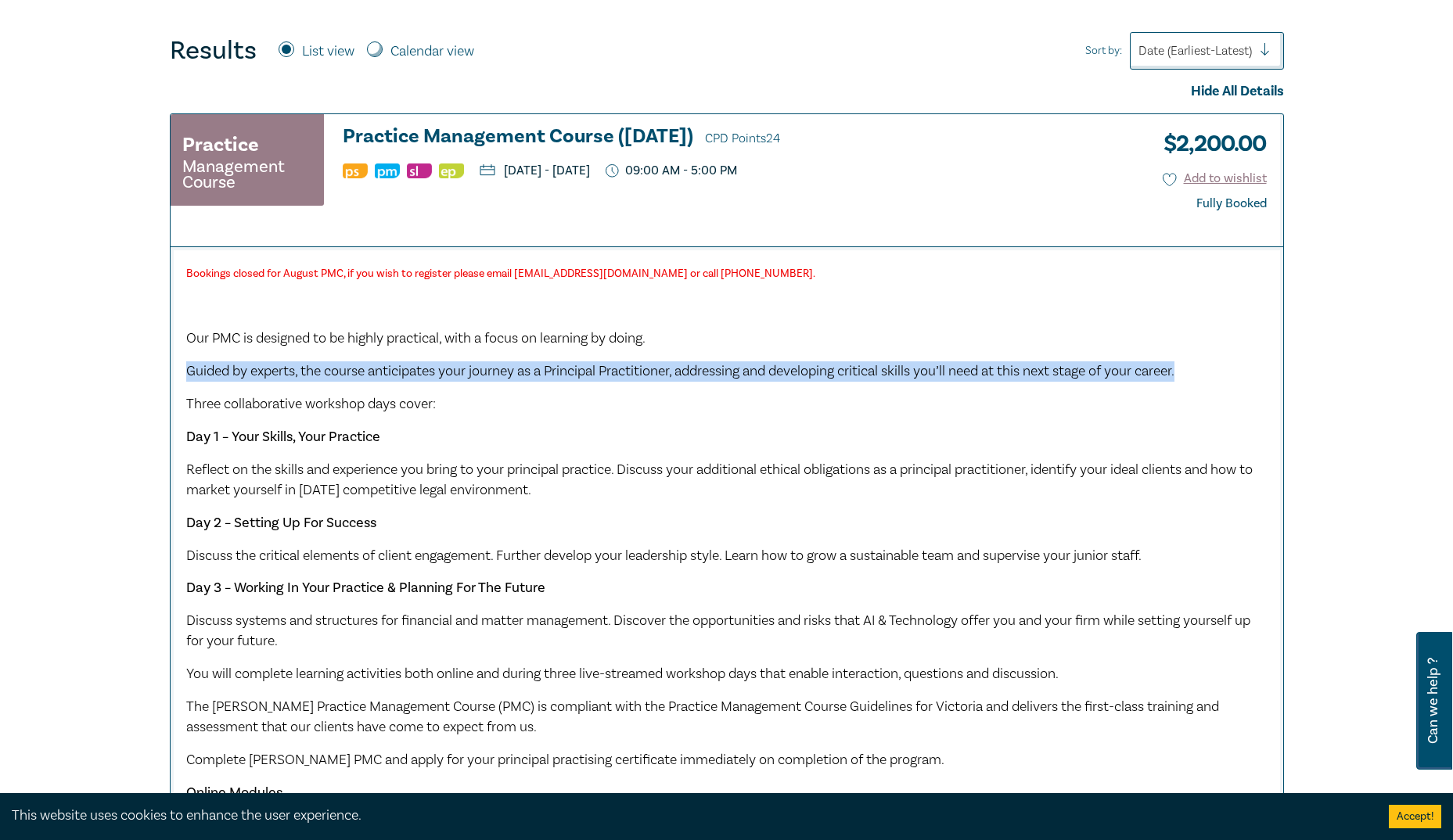
click at [508, 369] on span "Guided by experts, the course anticipates your journey as a Principal Practitio…" at bounding box center [680, 371] width 988 height 18
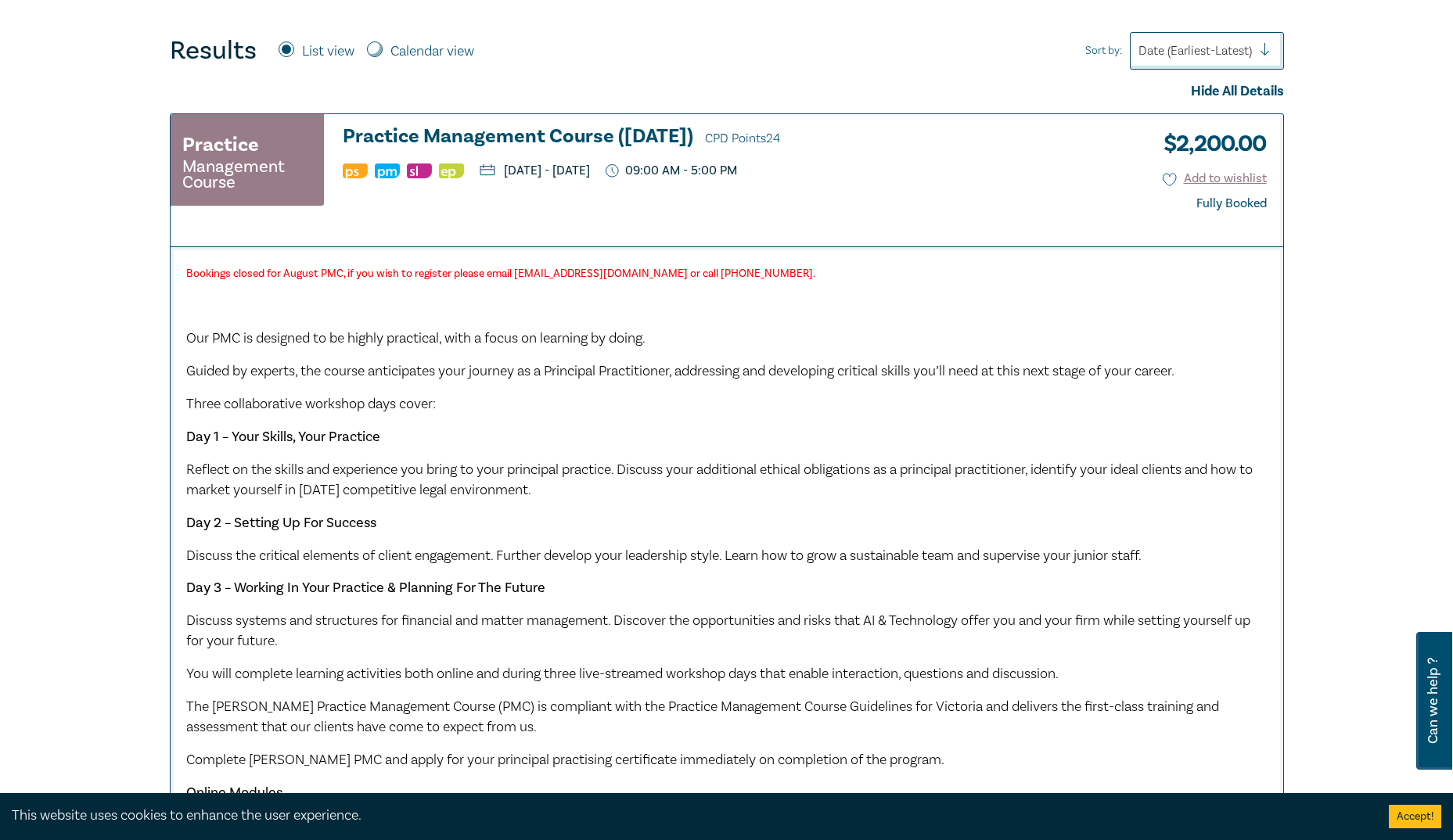
click at [357, 540] on div "Bookings closed for August PMC, if you wish to register please email pmc@leocus…" at bounding box center [727, 566] width 1082 height 606
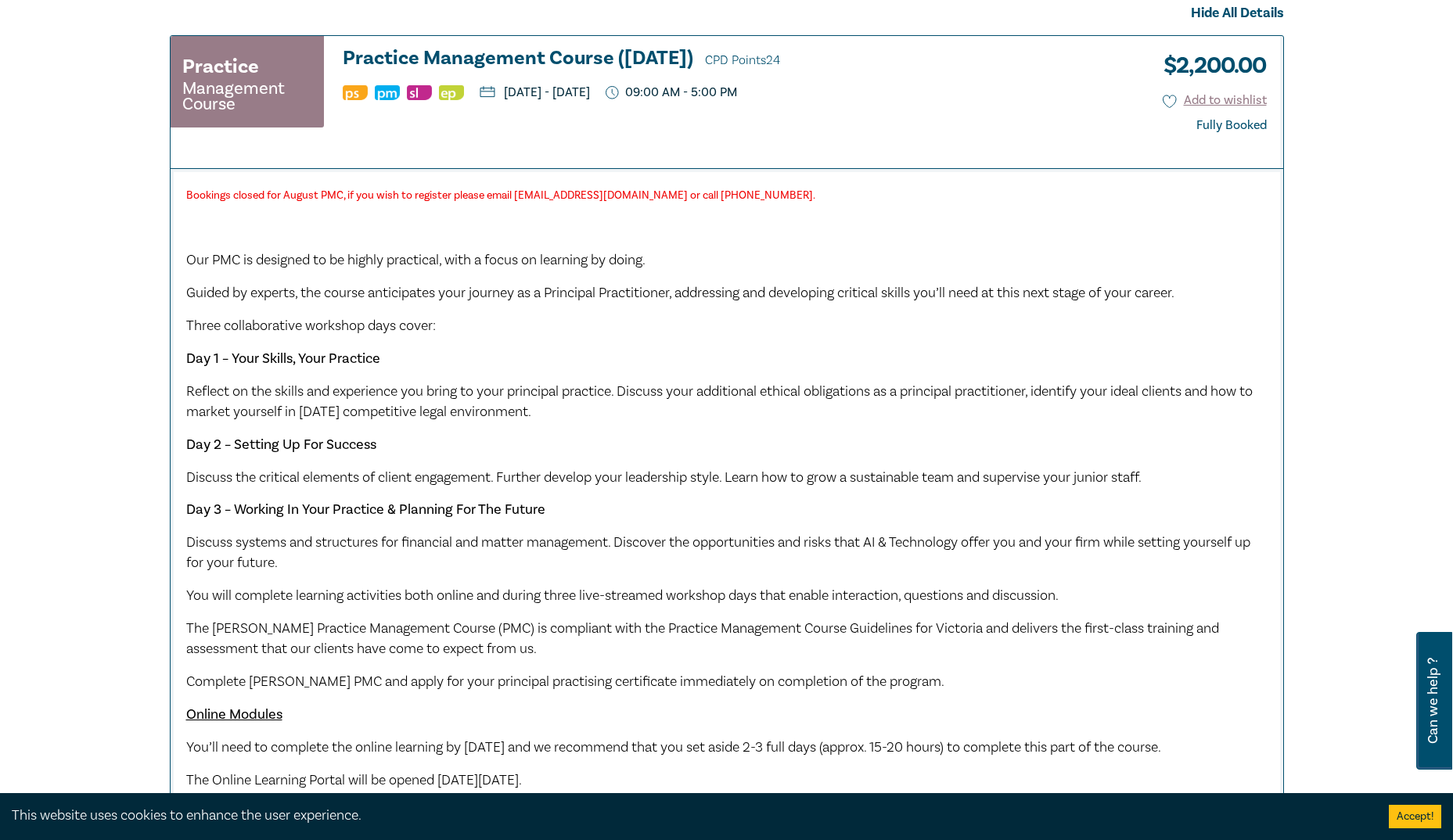
drag, startPoint x: 433, startPoint y: 405, endPoint x: 588, endPoint y: 411, distance: 155.1
click at [588, 411] on p "Reflect on the skills and experience you bring to your principal practice. Disc…" at bounding box center [727, 402] width 1082 height 41
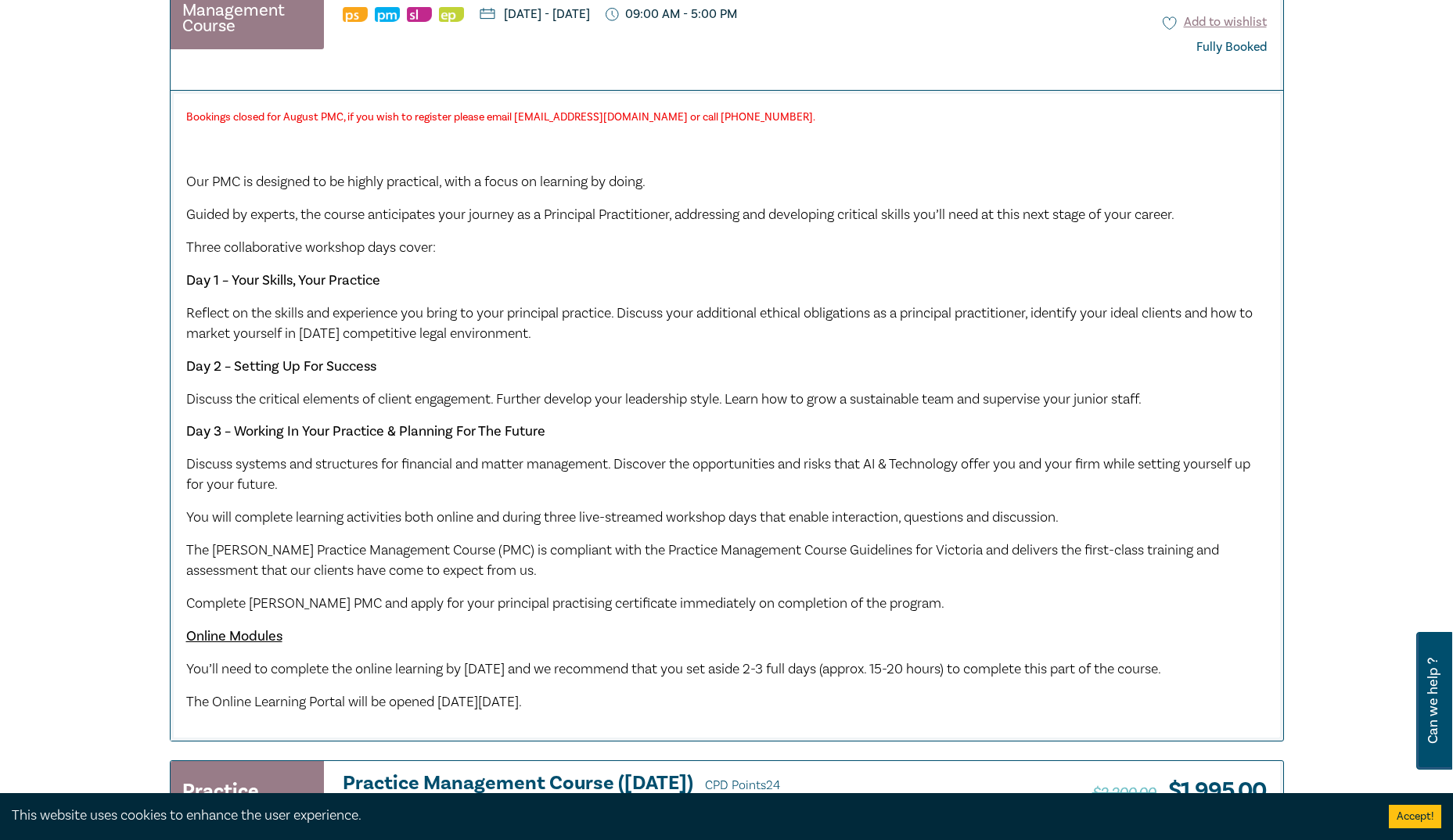
scroll to position [706, 0]
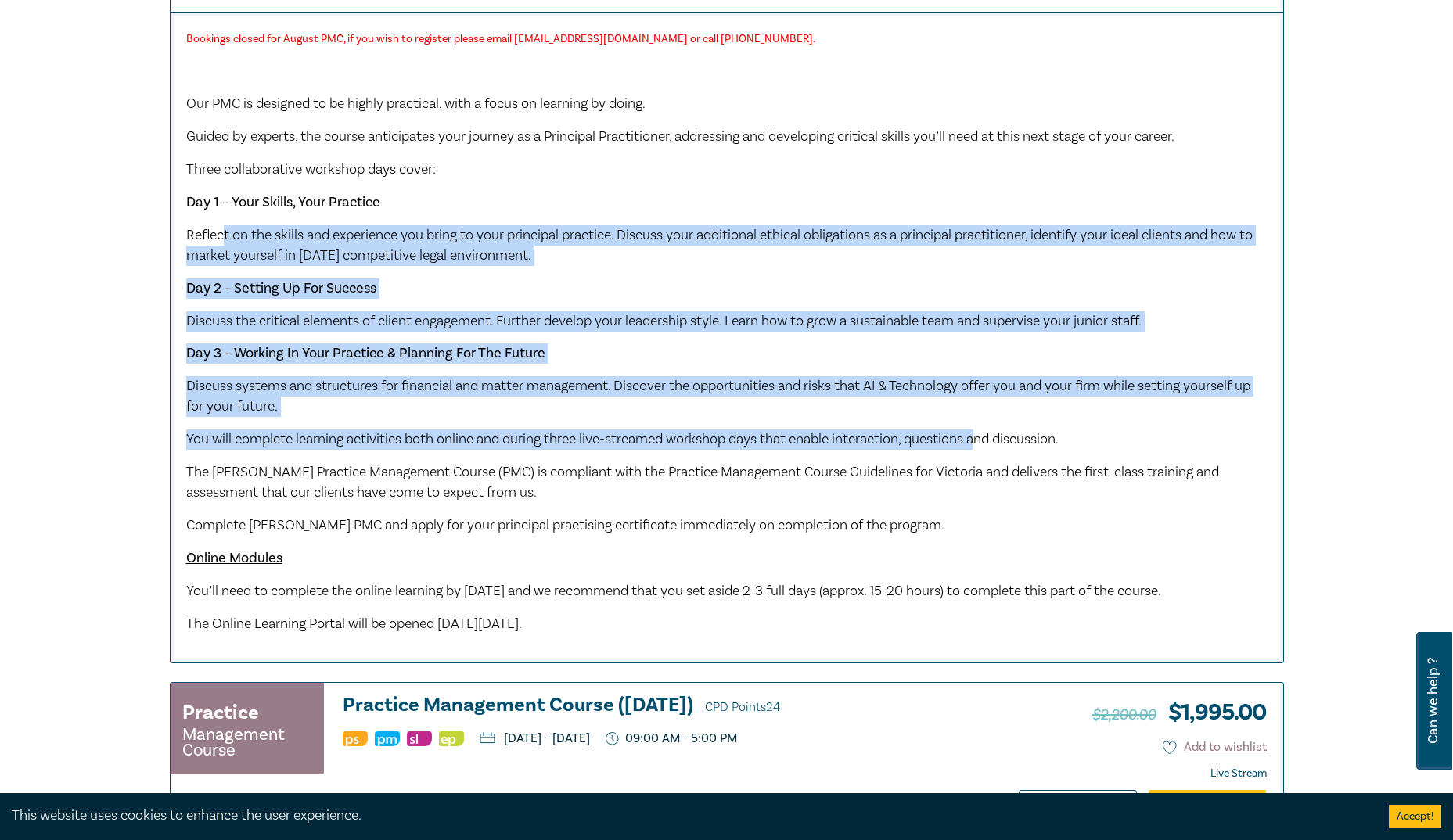
drag, startPoint x: 218, startPoint y: 230, endPoint x: 989, endPoint y: 423, distance: 794.8
click at [989, 423] on div "Bookings closed for August PMC, if you wish to register please email pmc@leocus…" at bounding box center [727, 331] width 1082 height 606
click at [558, 441] on span "You will complete learning activities both online and during three live-streame…" at bounding box center [622, 439] width 872 height 18
drag, startPoint x: 478, startPoint y: 433, endPoint x: 1083, endPoint y: 442, distance: 605.1
click at [1083, 442] on p "You will complete learning activities both online and during three live-streame…" at bounding box center [727, 440] width 1082 height 20
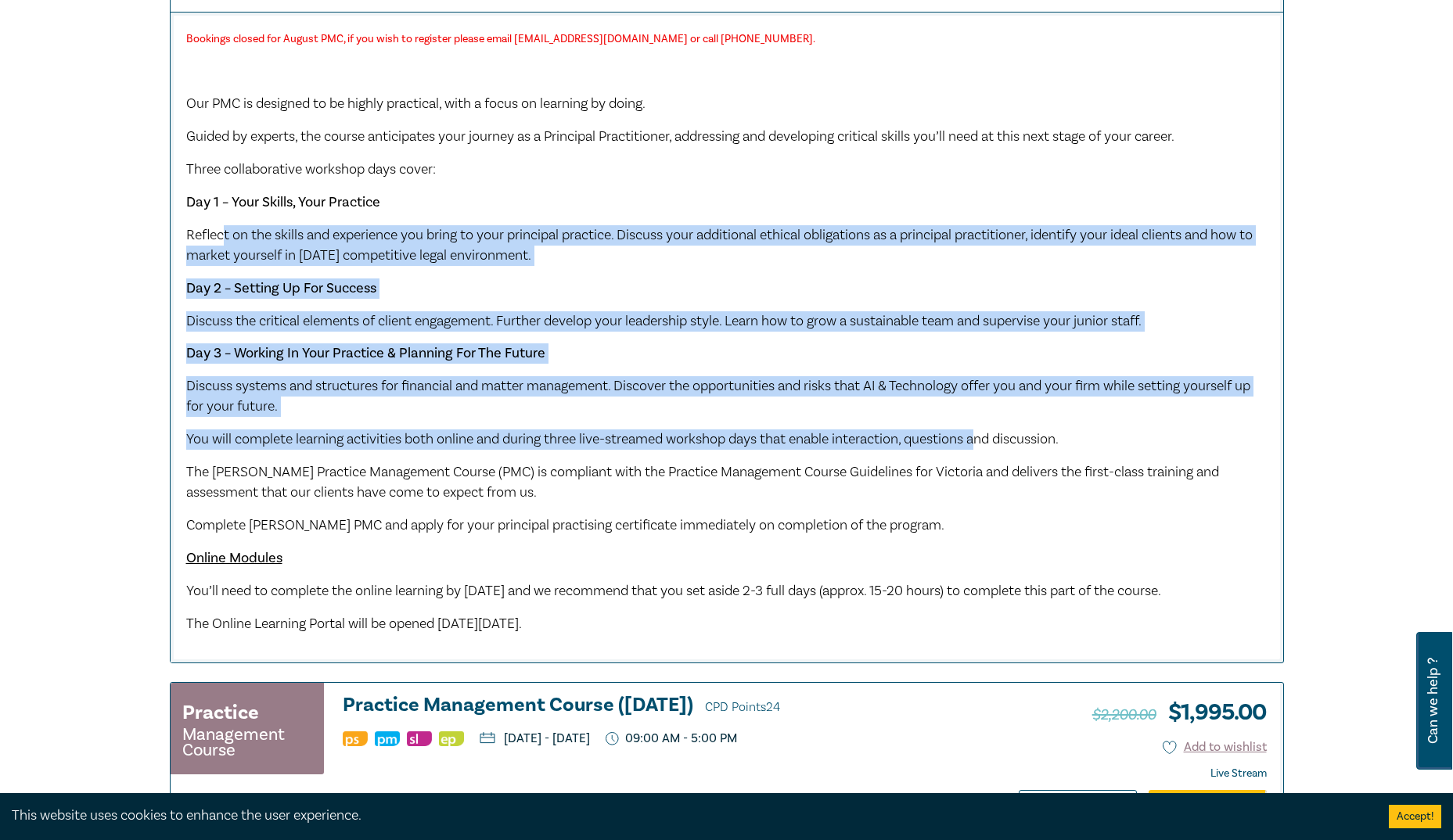
scroll to position [628, 0]
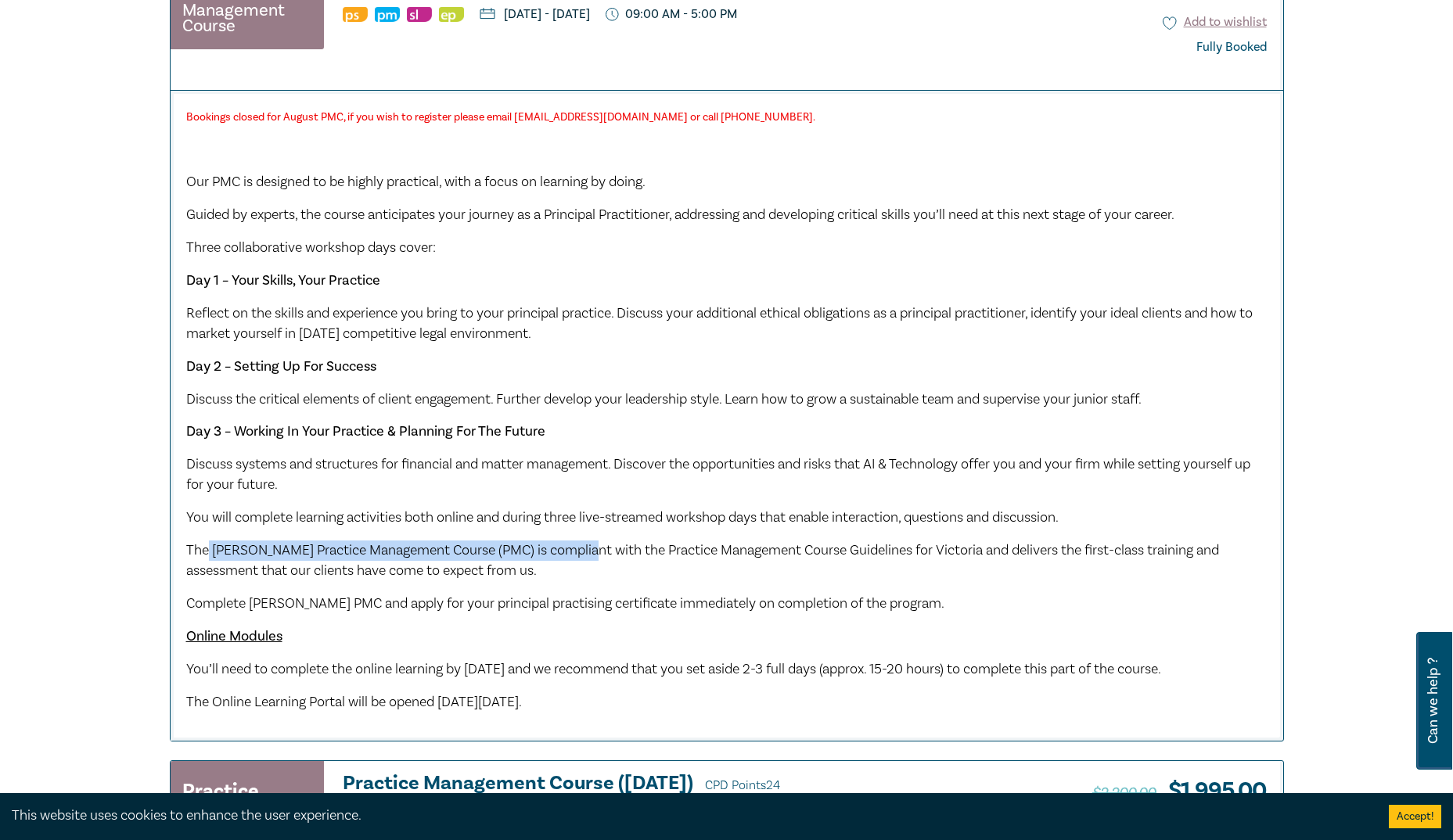
drag, startPoint x: 209, startPoint y: 560, endPoint x: 589, endPoint y: 560, distance: 380.0
click at [589, 560] on p "The Leo Cussen Practice Management Course (PMC) is compliant with the Practice …" at bounding box center [727, 561] width 1082 height 41
drag, startPoint x: 589, startPoint y: 560, endPoint x: 607, endPoint y: 558, distance: 18.1
click at [607, 558] on span "The Leo Cussen Practice Management Course (PMC) is compliant with the Practice …" at bounding box center [703, 560] width 1033 height 39
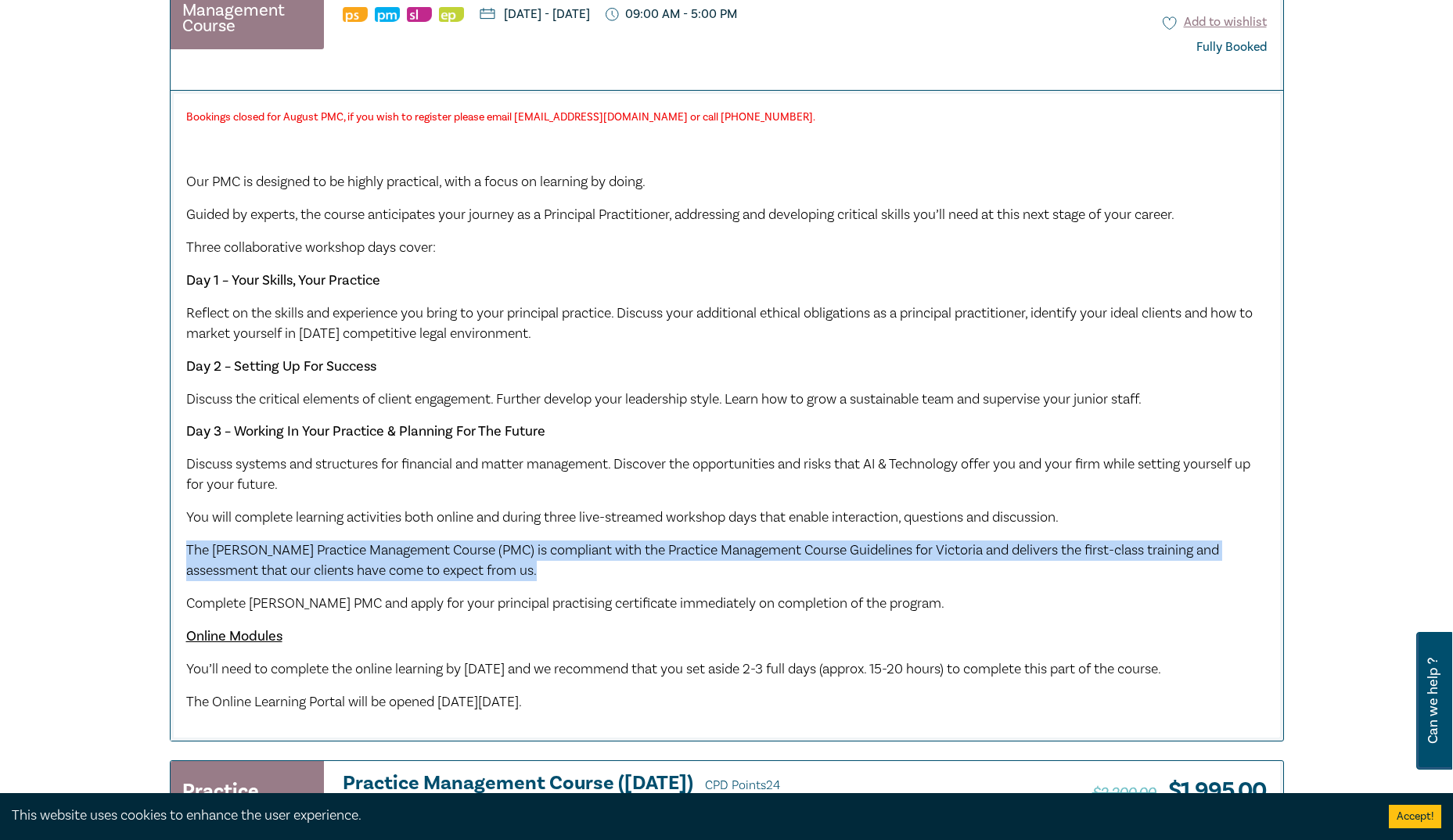
click at [607, 558] on span "The Leo Cussen Practice Management Course (PMC) is compliant with the Practice …" at bounding box center [703, 560] width 1033 height 39
drag, startPoint x: 607, startPoint y: 558, endPoint x: 802, endPoint y: 562, distance: 195.0
click at [802, 562] on p "The Leo Cussen Practice Management Course (PMC) is compliant with the Practice …" at bounding box center [727, 561] width 1082 height 41
drag, startPoint x: 526, startPoint y: 549, endPoint x: 1077, endPoint y: 565, distance: 551.2
click at [1077, 565] on p "The Leo Cussen Practice Management Course (PMC) is compliant with the Practice …" at bounding box center [727, 561] width 1082 height 41
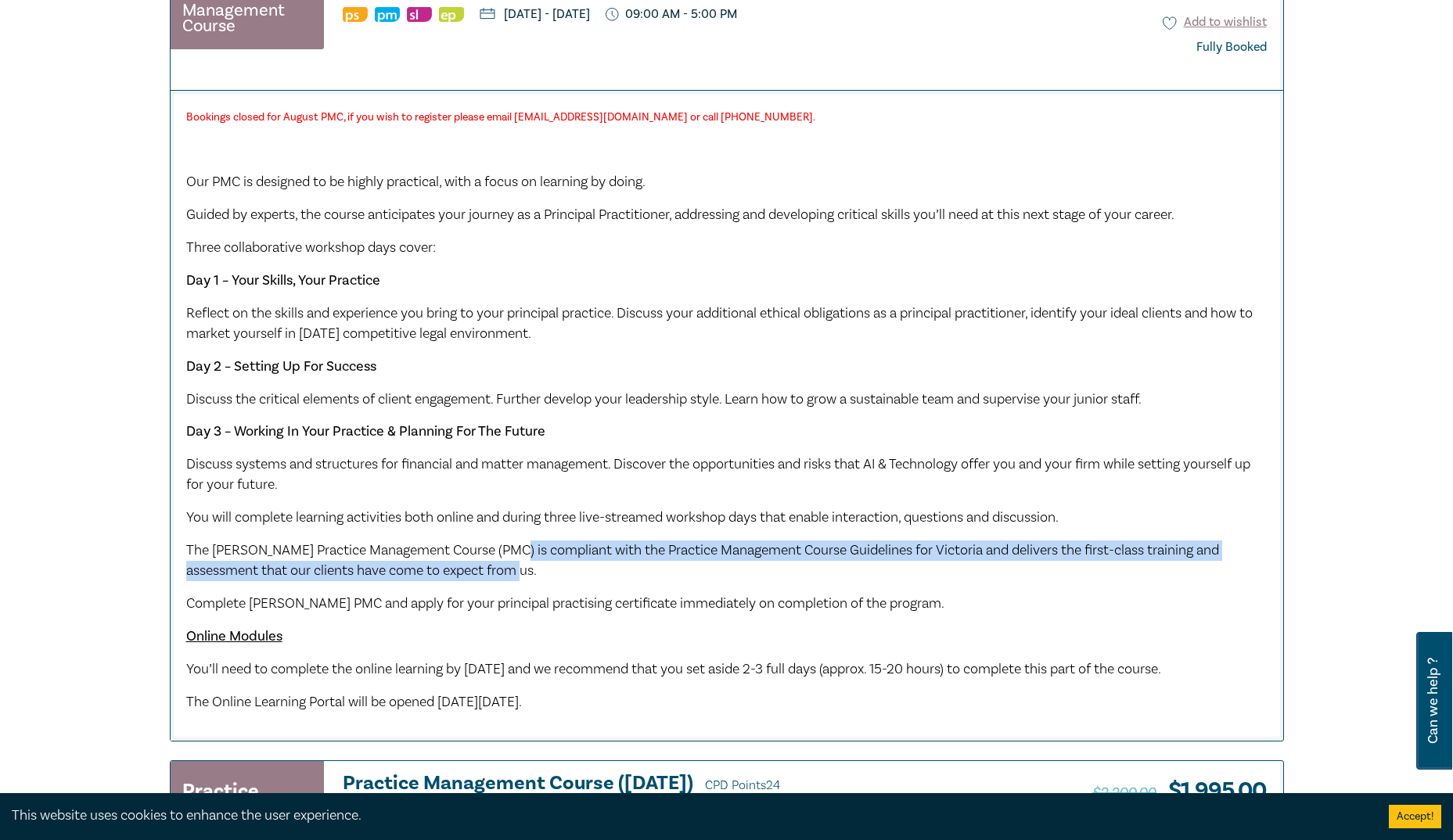
click at [588, 536] on div "Bookings closed for August PMC, if you wish to register please email pmc@leocus…" at bounding box center [727, 409] width 1082 height 606
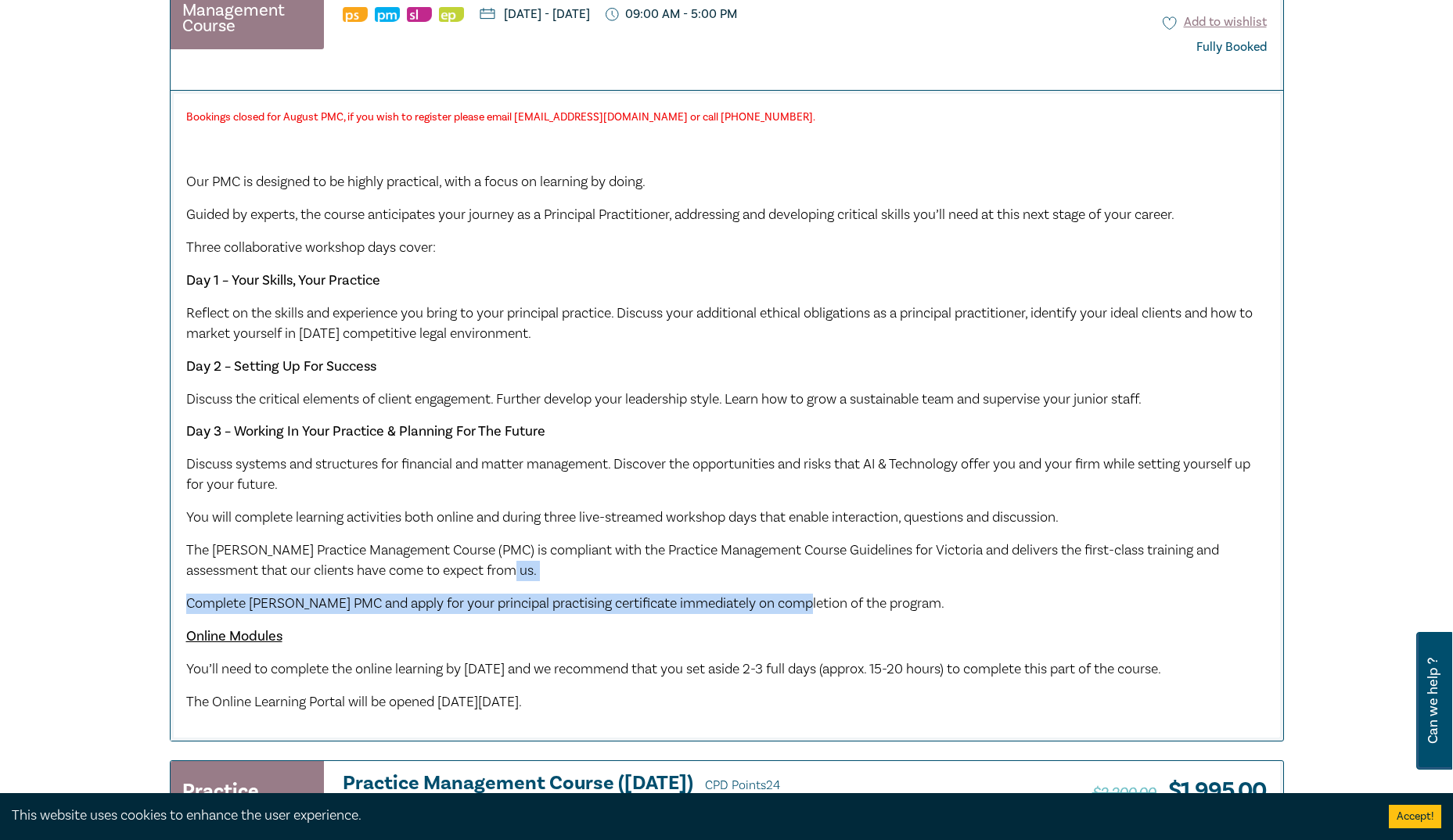
drag, startPoint x: 556, startPoint y: 567, endPoint x: 804, endPoint y: 585, distance: 248.7
click at [804, 585] on div "Bookings closed for August PMC, if you wish to register please email pmc@leocus…" at bounding box center [727, 409] width 1082 height 606
click at [559, 591] on div "Bookings closed for August PMC, if you wish to register please email pmc@leocus…" at bounding box center [727, 409] width 1082 height 606
drag, startPoint x: 558, startPoint y: 595, endPoint x: 966, endPoint y: 598, distance: 408.0
click at [966, 598] on p "Complete Leo Cussen's PMC and apply for your principal practising certificate i…" at bounding box center [727, 604] width 1082 height 20
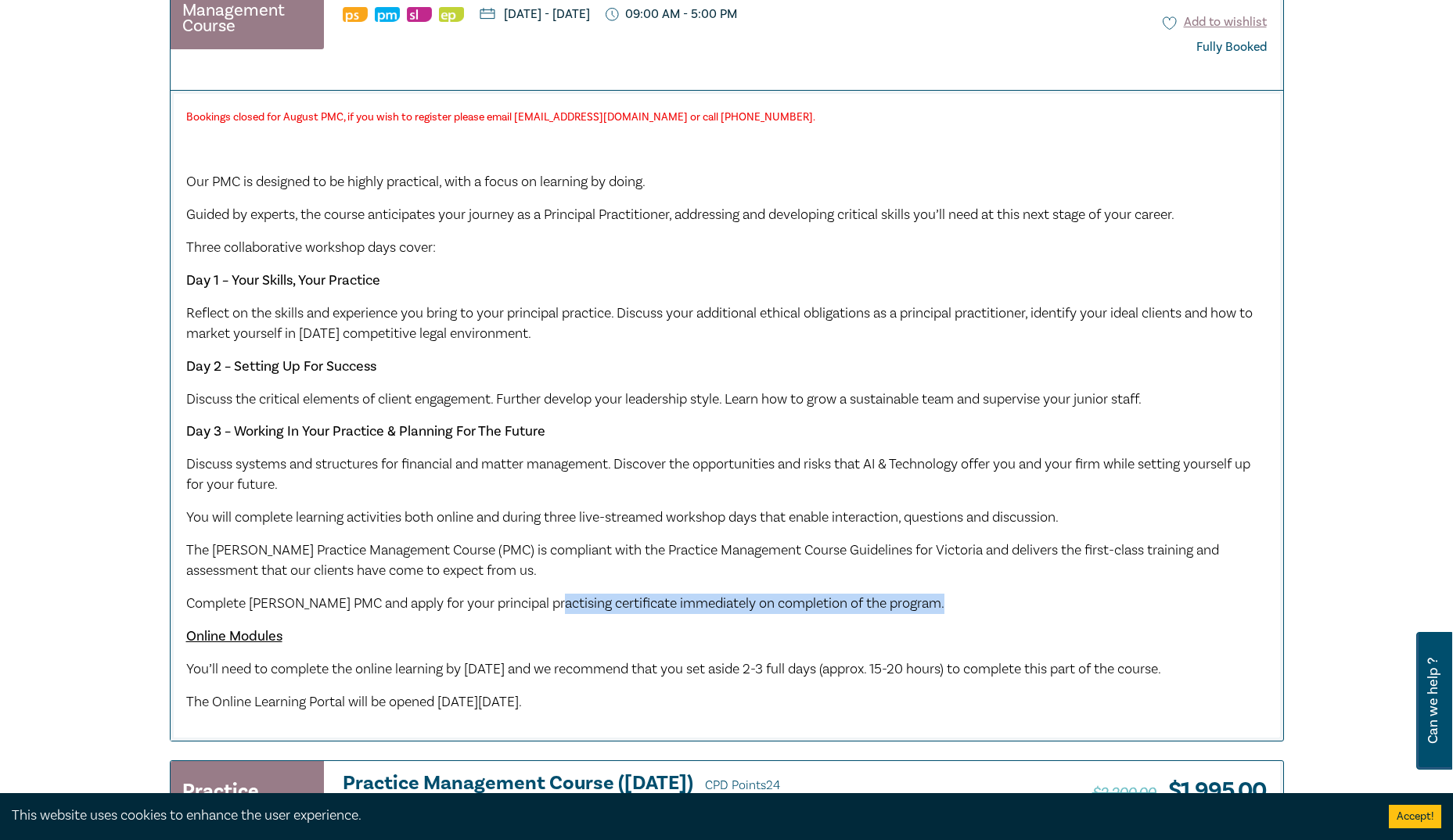
drag, startPoint x: 371, startPoint y: 475, endPoint x: 640, endPoint y: 493, distance: 269.6
click at [640, 493] on p "Discuss systems and structures for financial and matter management. Discover th…" at bounding box center [727, 475] width 1082 height 41
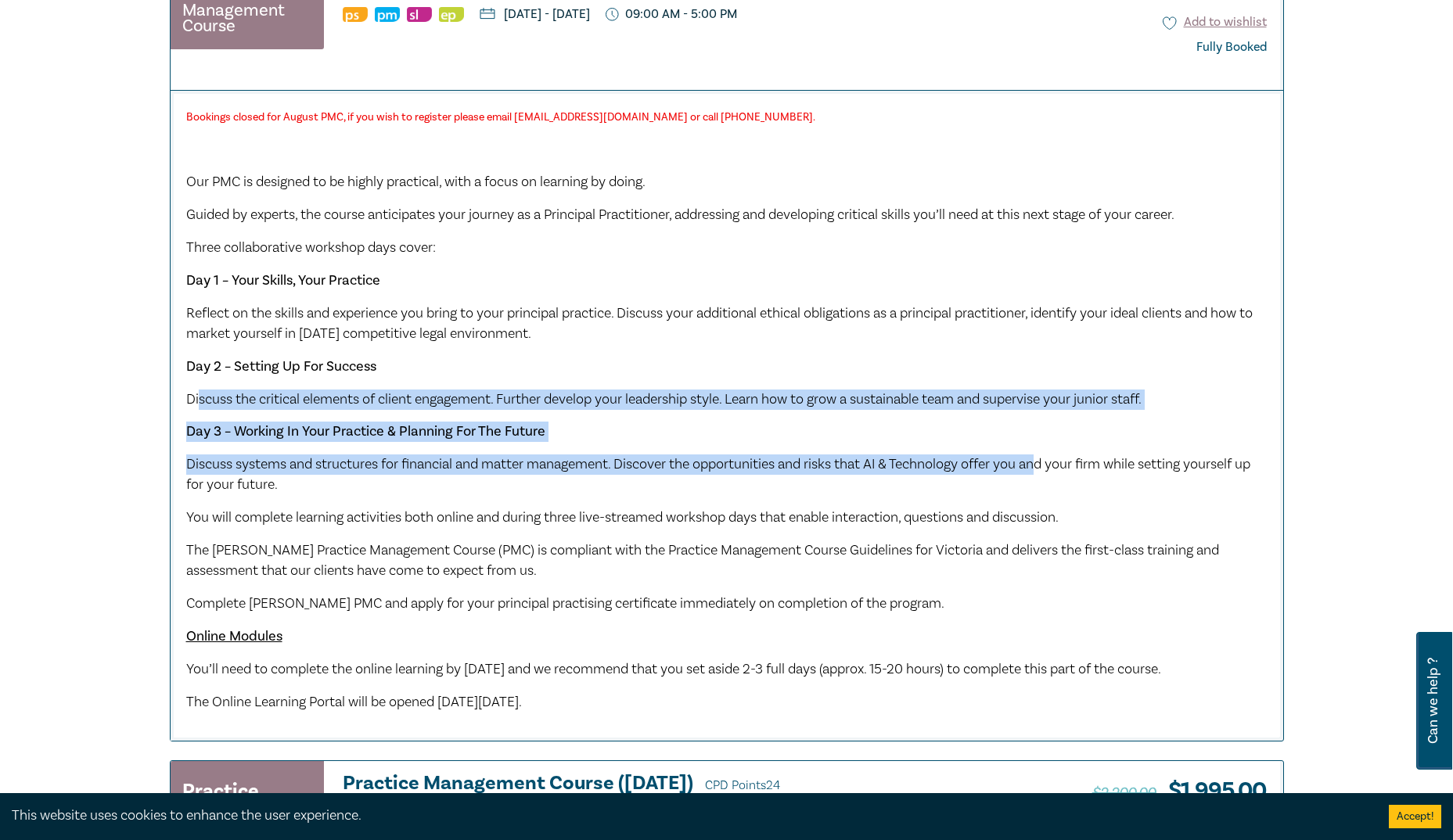
drag, startPoint x: 260, startPoint y: 400, endPoint x: 1049, endPoint y: 444, distance: 790.2
click at [1049, 444] on div "Bookings closed for August PMC, if you wish to register please email pmc@leocus…" at bounding box center [727, 409] width 1082 height 606
